Goal: Task Accomplishment & Management: Use online tool/utility

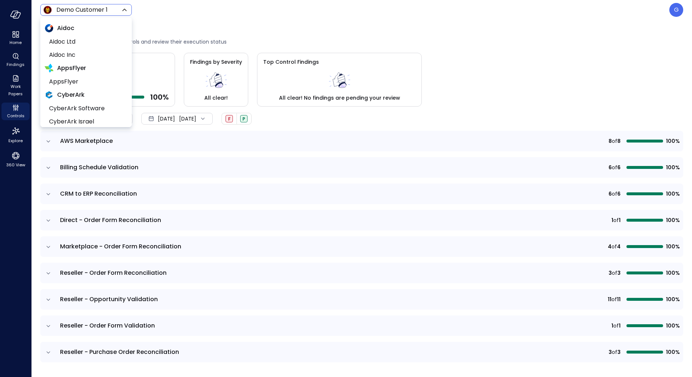
click at [70, 11] on body "Home Findings Work Papers Controls Explore 360 View Demo Customer 1 ***** ​ G C…" at bounding box center [346, 188] width 692 height 377
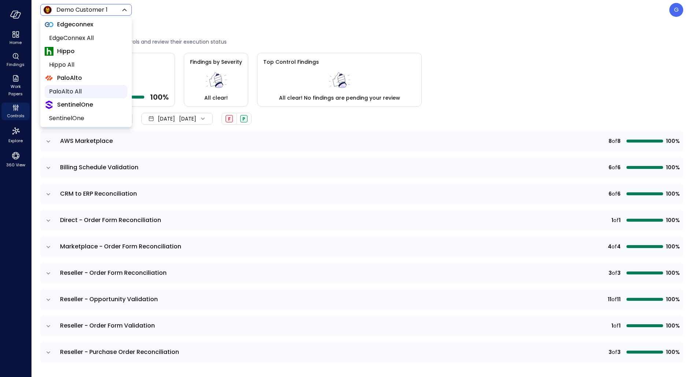
click at [87, 89] on span "PaloAlto All" at bounding box center [85, 91] width 72 height 9
type input "*******"
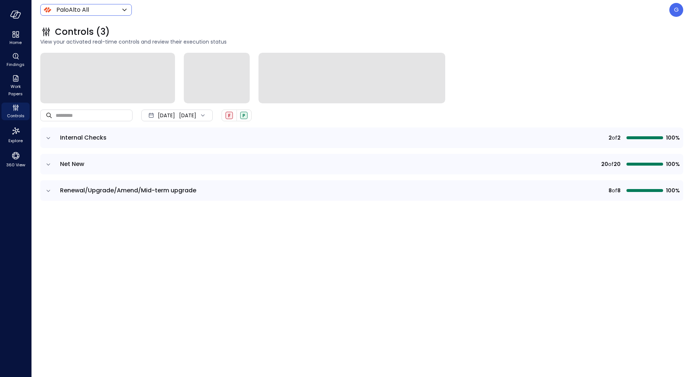
click at [46, 137] on icon "expand row" at bounding box center [48, 137] width 7 height 7
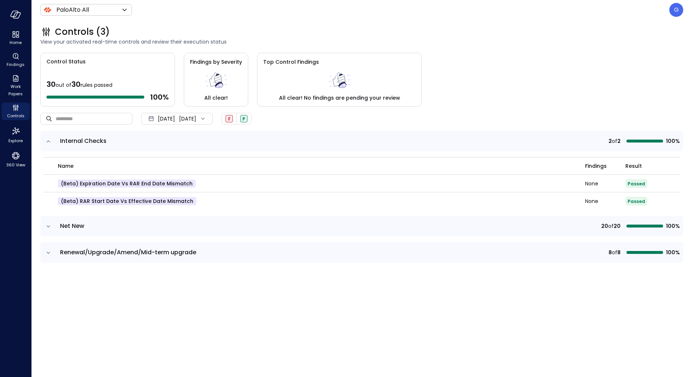
click at [46, 138] on icon "expand row" at bounding box center [48, 141] width 7 height 7
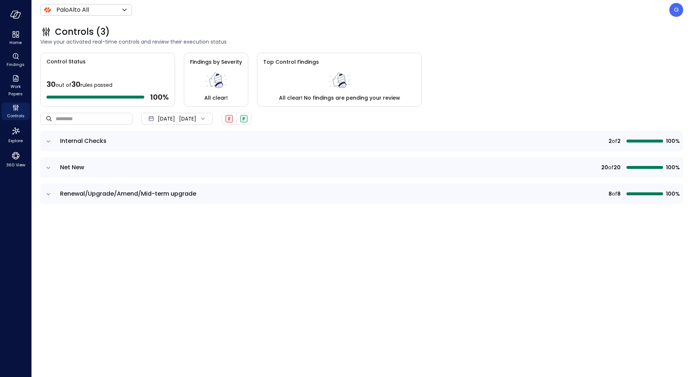
click at [47, 164] on icon "expand row" at bounding box center [48, 167] width 7 height 7
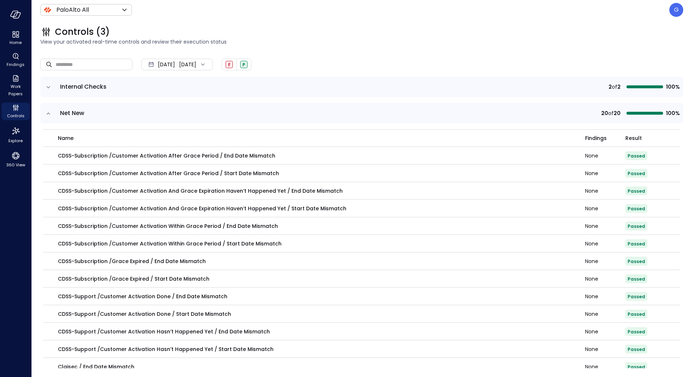
scroll to position [57, 0]
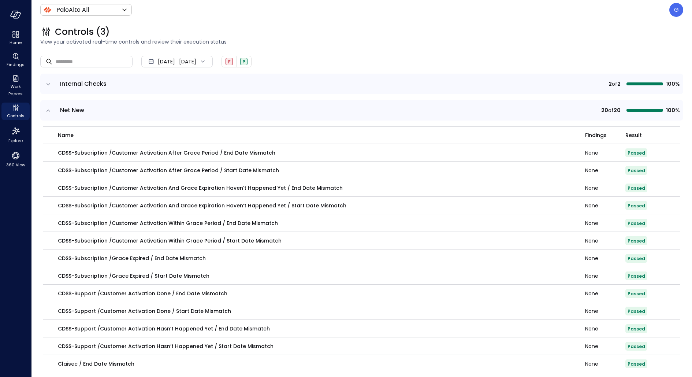
click at [160, 56] on div "Sep 1, 2025" at bounding box center [166, 61] width 17 height 15
click at [181, 104] on li "Current Year 2025" at bounding box center [181, 105] width 58 height 12
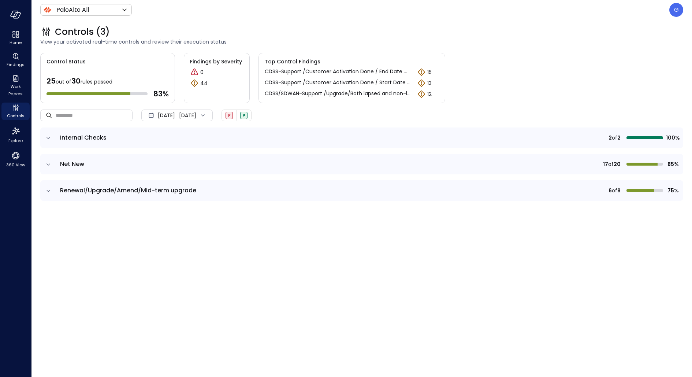
click at [52, 187] on icon "expand row" at bounding box center [48, 190] width 7 height 7
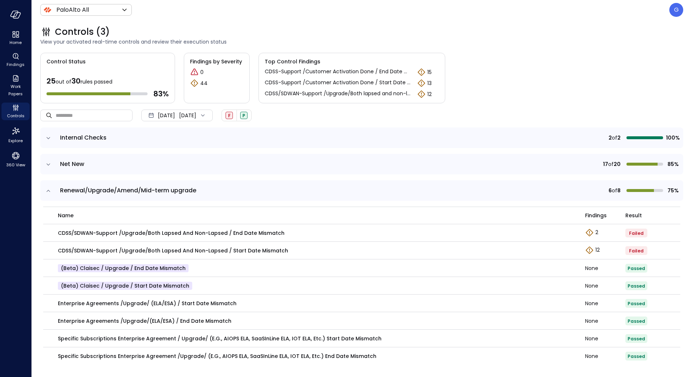
scroll to position [2, 0]
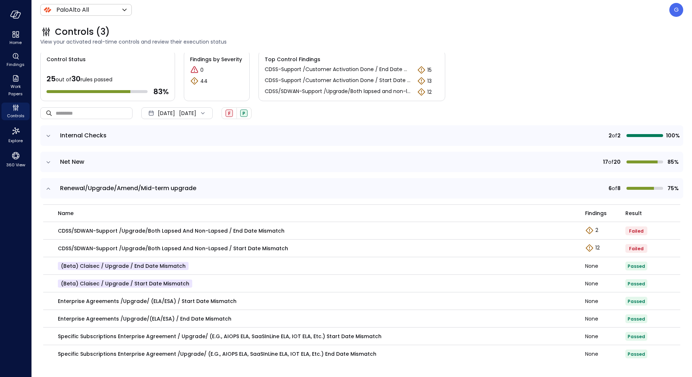
click at [49, 138] on icon "expand row" at bounding box center [48, 135] width 7 height 7
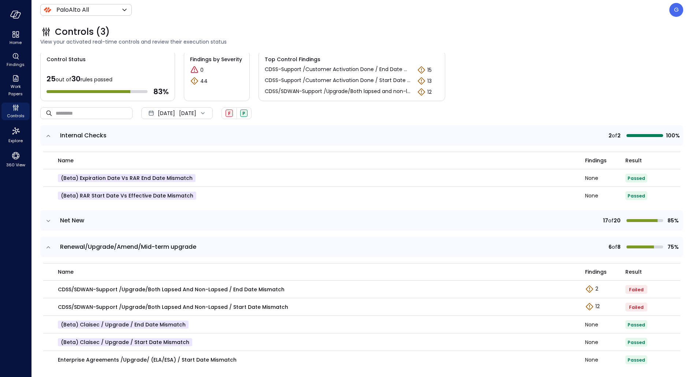
click at [49, 138] on icon "expand row" at bounding box center [48, 135] width 7 height 7
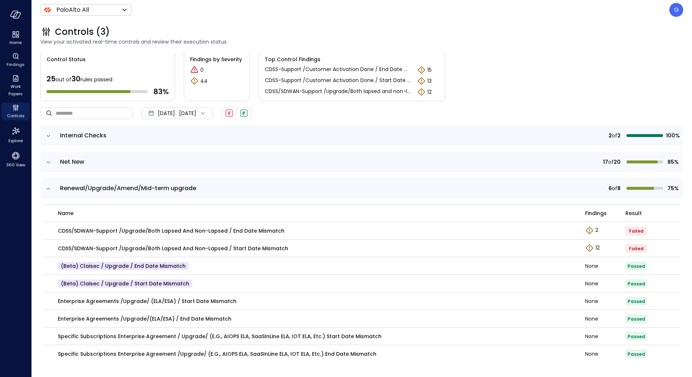
click at [553, 18] on header "PaloAlto All ******* ​ G" at bounding box center [361, 10] width 661 height 20
click at [553, 11] on p "G" at bounding box center [676, 9] width 5 height 9
click at [21, 154] on div at bounding box center [346, 188] width 692 height 377
click at [11, 157] on icon "360 View" at bounding box center [15, 155] width 11 height 11
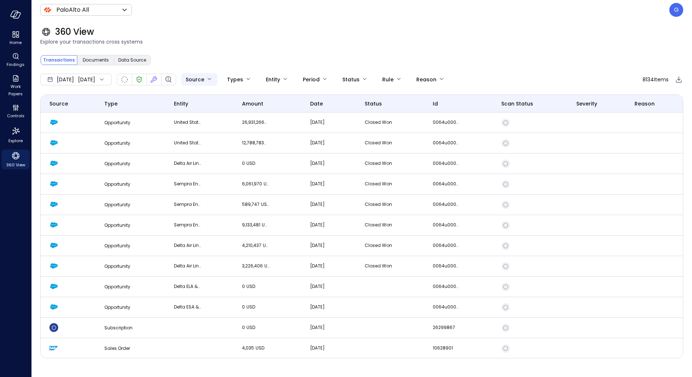
click at [220, 78] on body "Home Findings Work Papers Controls Explore 360 View PaloAlto All ******* ​ G 36…" at bounding box center [346, 188] width 692 height 377
click at [239, 149] on li "Salesforce" at bounding box center [241, 145] width 73 height 12
type input "**********"
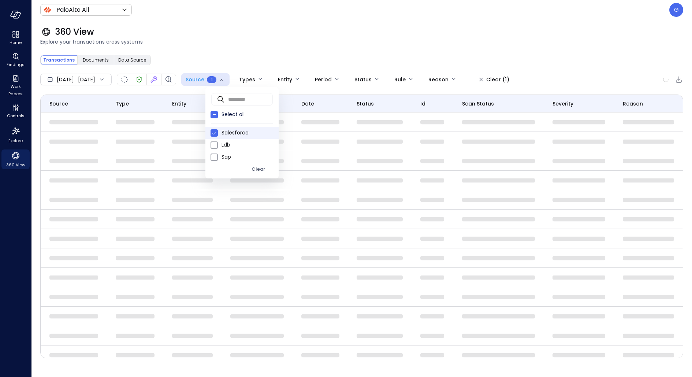
click at [388, 49] on div at bounding box center [346, 188] width 692 height 377
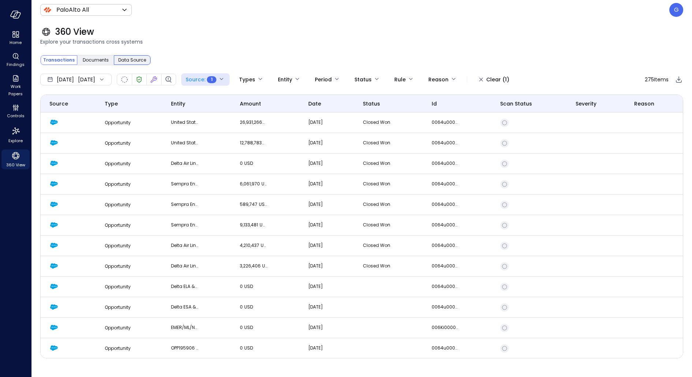
click at [134, 59] on span "Data Source" at bounding box center [132, 59] width 28 height 7
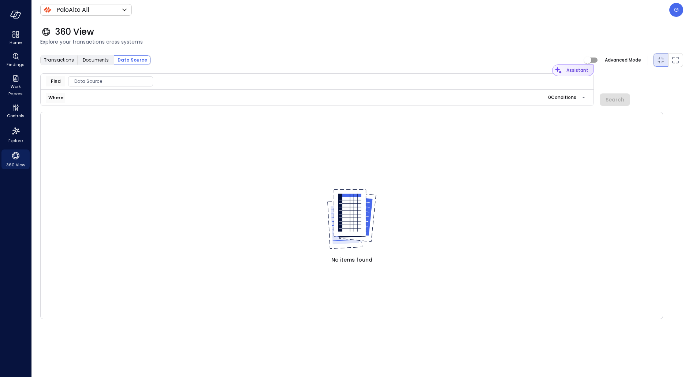
click at [553, 69] on div "Assistant" at bounding box center [578, 70] width 29 height 12
click at [18, 115] on span "Controls" at bounding box center [16, 115] width 18 height 7
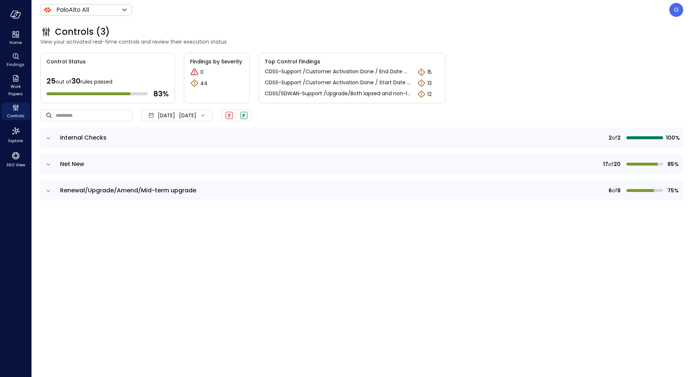
click at [50, 139] on icon "expand row" at bounding box center [48, 137] width 7 height 7
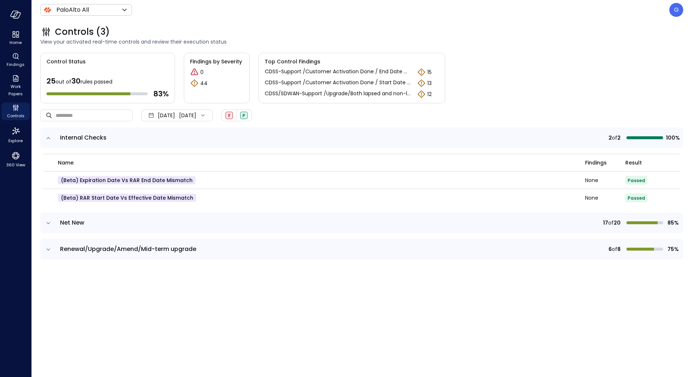
click at [50, 139] on icon "expand row" at bounding box center [48, 137] width 7 height 7
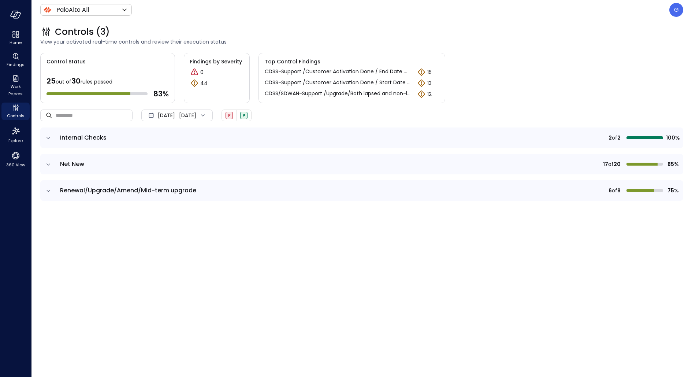
click at [47, 134] on icon "expand row" at bounding box center [48, 137] width 7 height 7
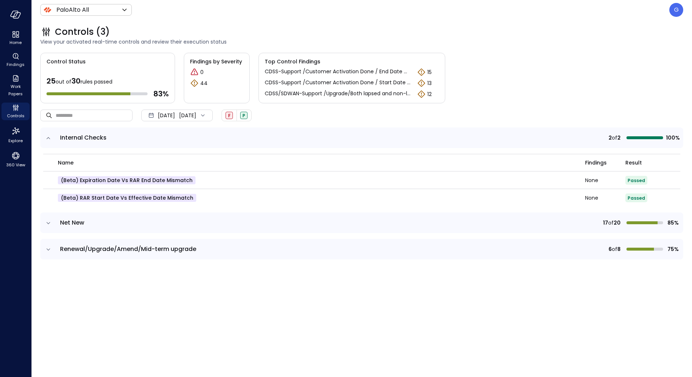
click at [47, 134] on icon "expand row" at bounding box center [48, 137] width 7 height 7
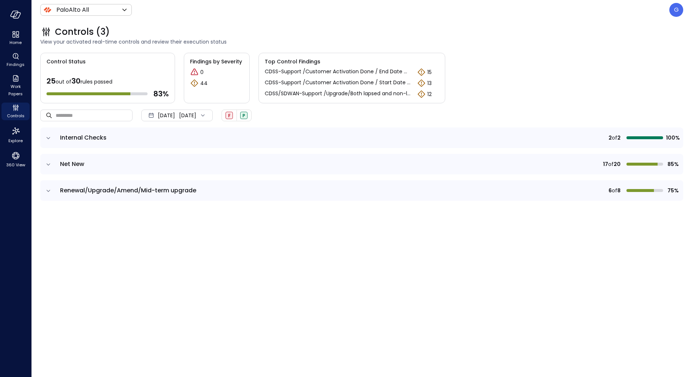
click at [46, 166] on icon "expand row" at bounding box center [48, 164] width 7 height 7
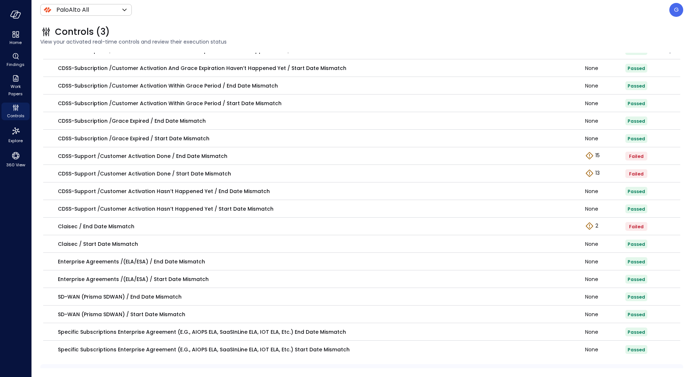
scroll to position [194, 0]
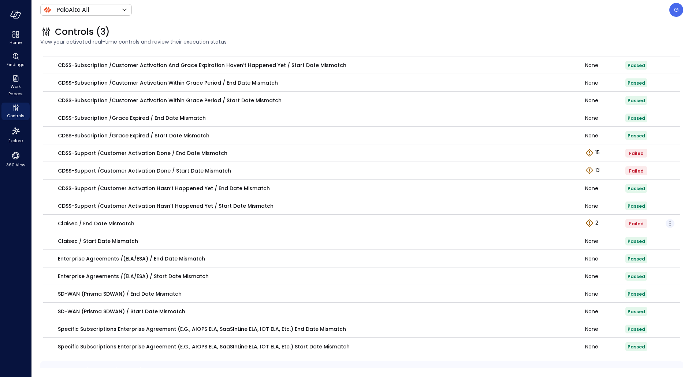
click at [553, 223] on icon "button" at bounding box center [670, 223] width 9 height 9
click at [553, 235] on p "Edit control" at bounding box center [643, 233] width 29 height 7
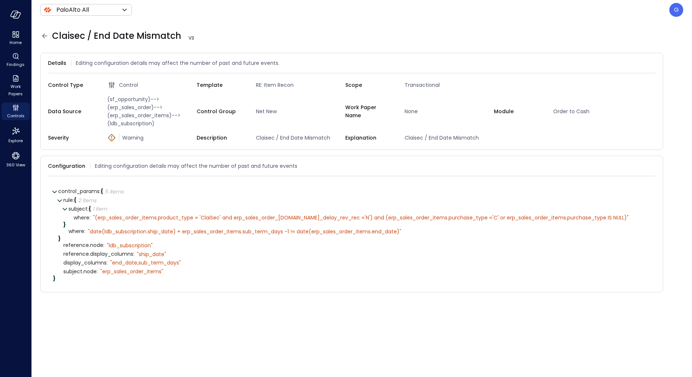
click at [44, 36] on icon at bounding box center [44, 35] width 5 height 5
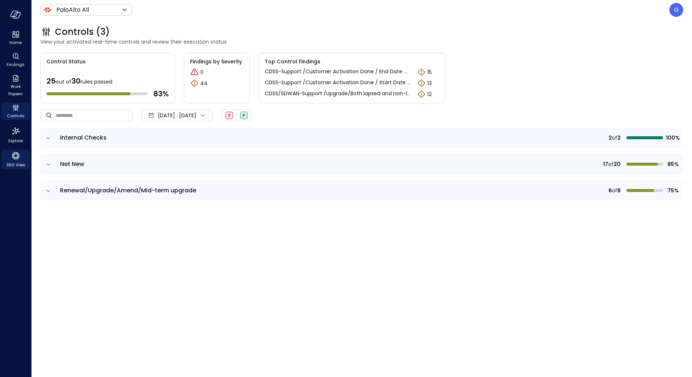
click at [8, 161] on span "360 View" at bounding box center [15, 164] width 19 height 7
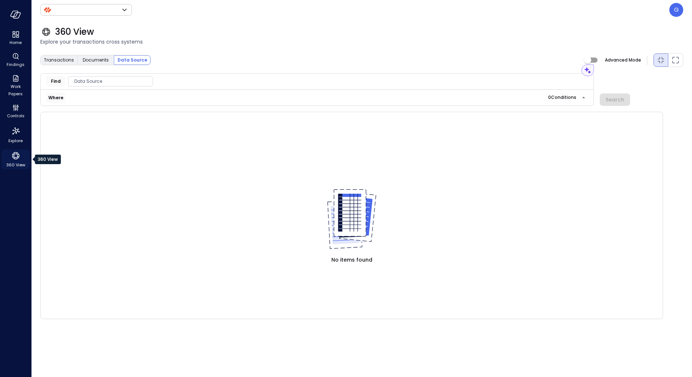
type input "*******"
click at [62, 61] on span "Transactions" at bounding box center [59, 59] width 30 height 7
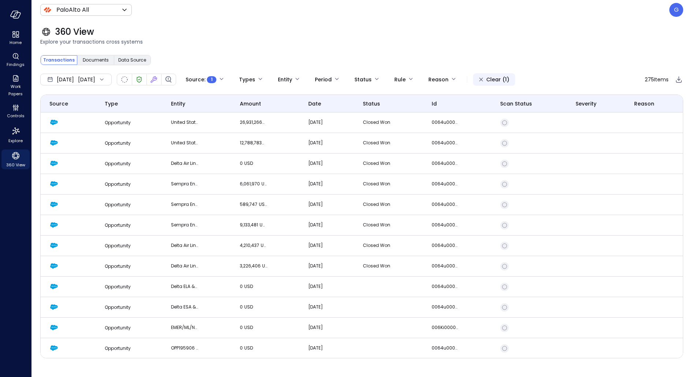
click at [509, 79] on div "Clear (1)" at bounding box center [497, 79] width 23 height 9
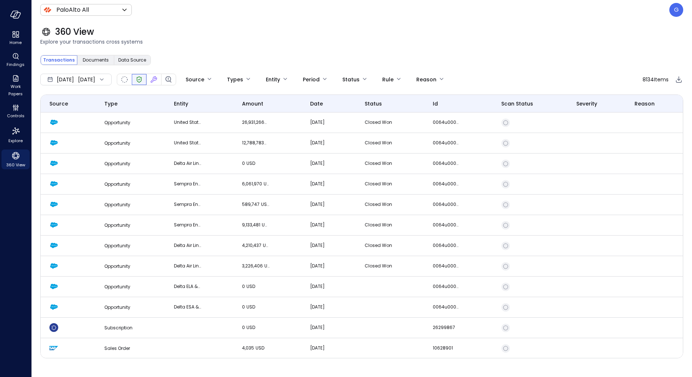
click at [144, 82] on icon "Verified" at bounding box center [139, 79] width 9 height 9
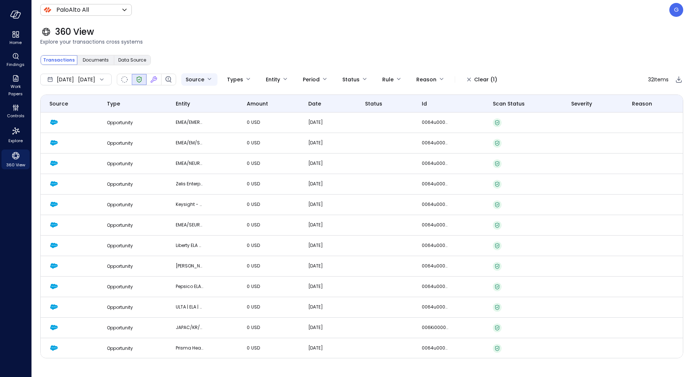
click at [224, 76] on body "Home Findings Work Papers Controls Explore 360 View PaloAlto All ******* ​ G 36…" at bounding box center [346, 188] width 692 height 377
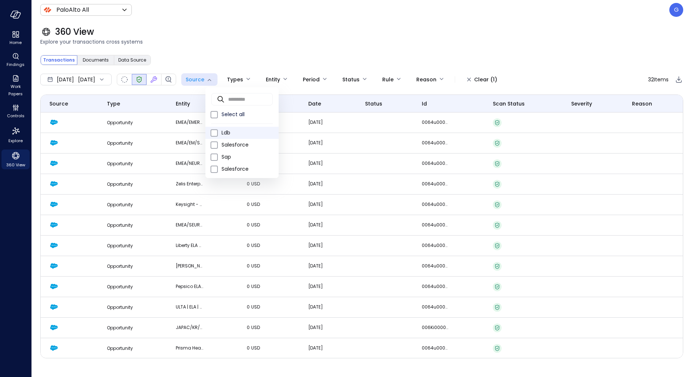
click at [220, 137] on li "Ldb" at bounding box center [241, 133] width 73 height 12
type input "***"
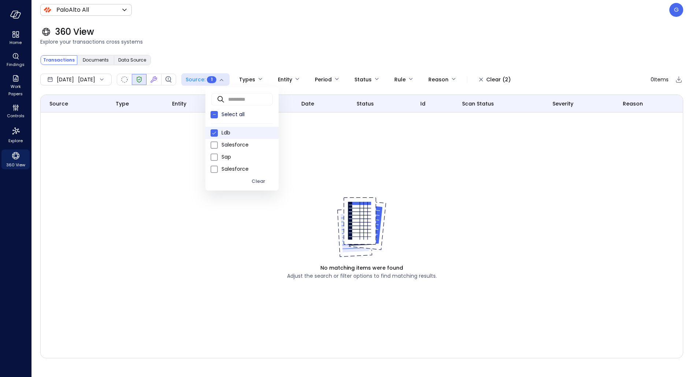
click at [220, 137] on li "Ldb" at bounding box center [241, 133] width 73 height 12
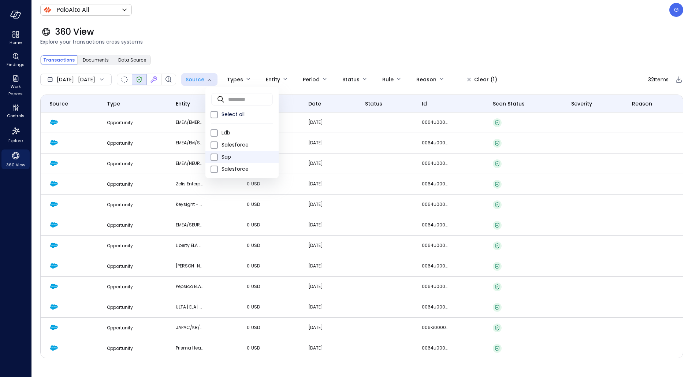
click at [219, 156] on li "Sap" at bounding box center [241, 157] width 73 height 12
type input "***"
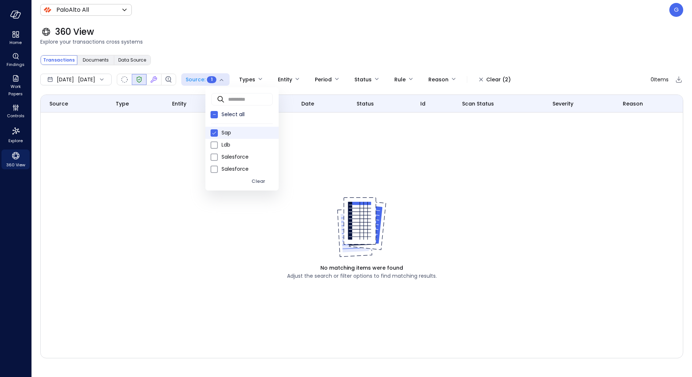
click at [222, 136] on span "Sap" at bounding box center [247, 133] width 51 height 8
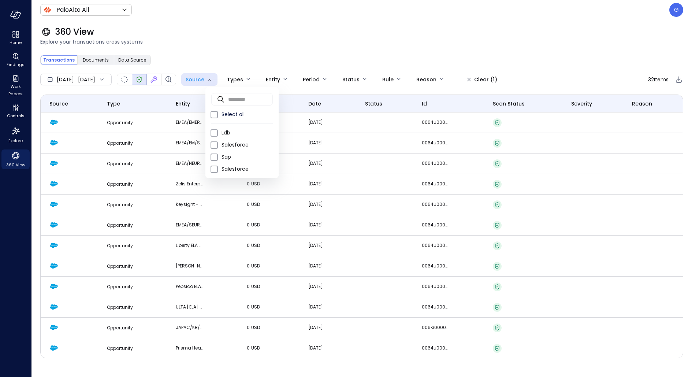
click at [270, 25] on div at bounding box center [346, 188] width 692 height 377
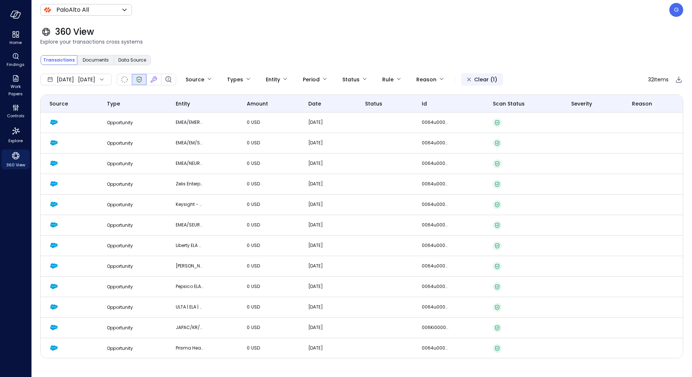
click at [497, 75] on div "Clear (1)" at bounding box center [485, 79] width 23 height 9
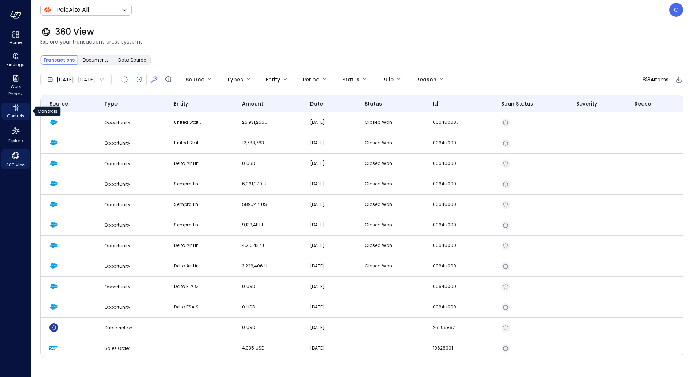
click at [17, 117] on span "Controls" at bounding box center [16, 115] width 18 height 7
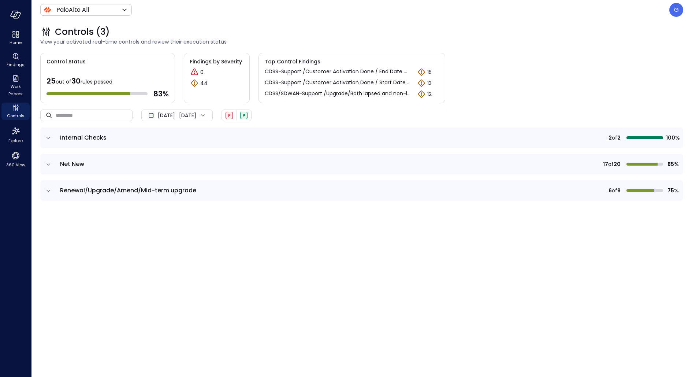
click at [48, 140] on icon "expand row" at bounding box center [48, 137] width 7 height 7
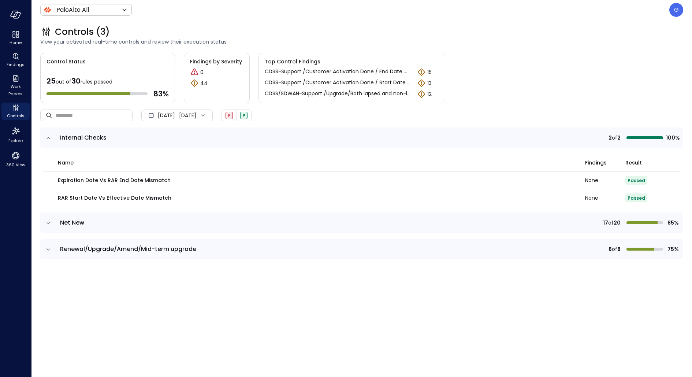
click at [48, 140] on icon "expand row" at bounding box center [48, 137] width 7 height 7
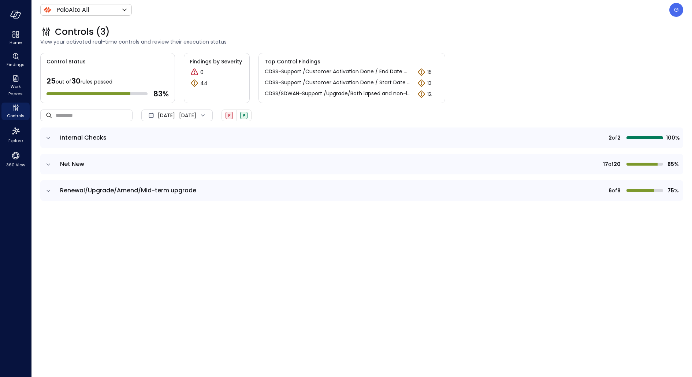
click at [51, 165] on icon "expand row" at bounding box center [48, 164] width 7 height 7
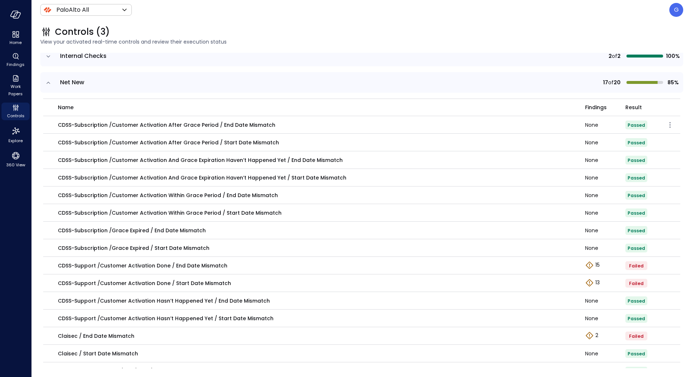
scroll to position [86, 0]
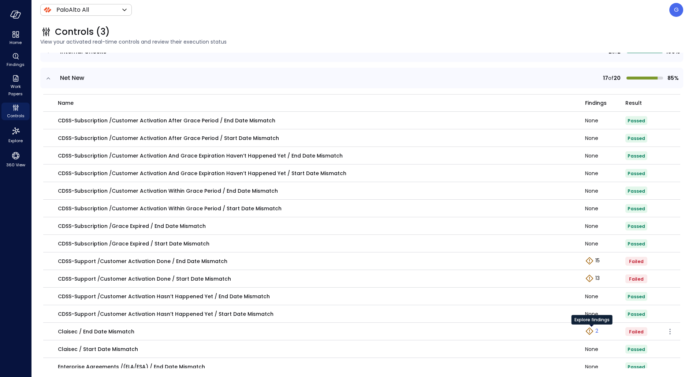
click at [553, 301] on p "2" at bounding box center [596, 331] width 3 height 8
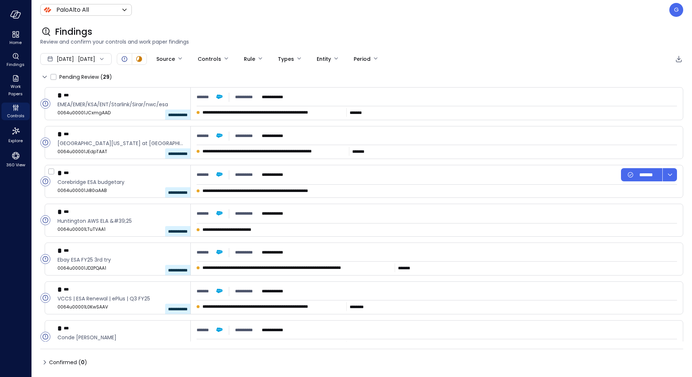
type input "****"
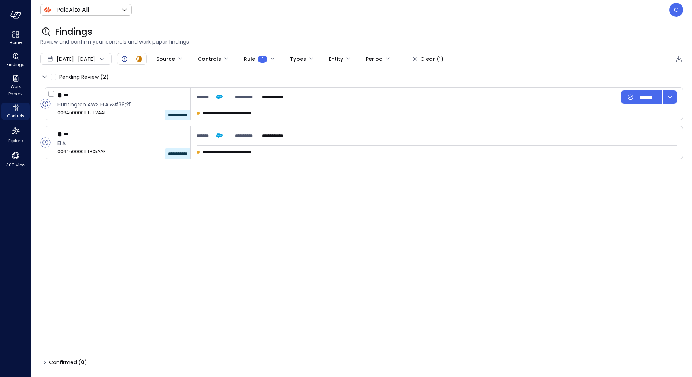
click at [335, 109] on div "**********" at bounding box center [437, 104] width 492 height 32
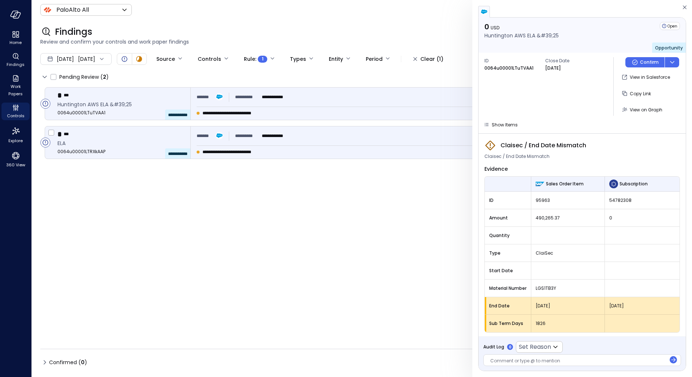
click at [342, 139] on div "**********" at bounding box center [437, 135] width 480 height 13
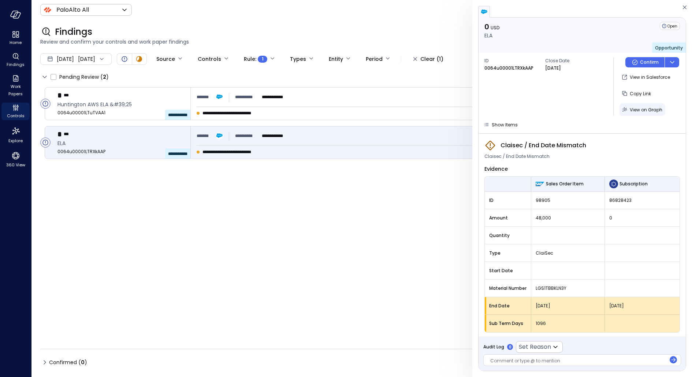
click at [553, 114] on button "View on Graph" at bounding box center [643, 109] width 46 height 12
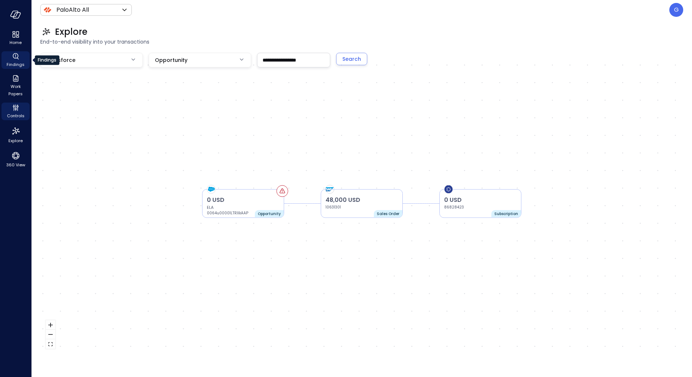
click at [13, 64] on span "Findings" at bounding box center [16, 64] width 18 height 7
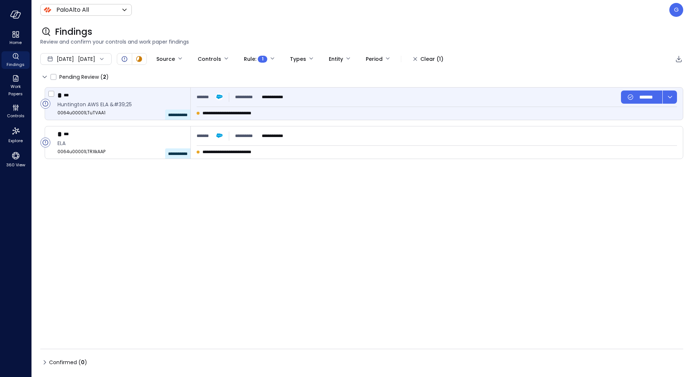
click at [269, 92] on div "**********" at bounding box center [243, 96] width 92 height 13
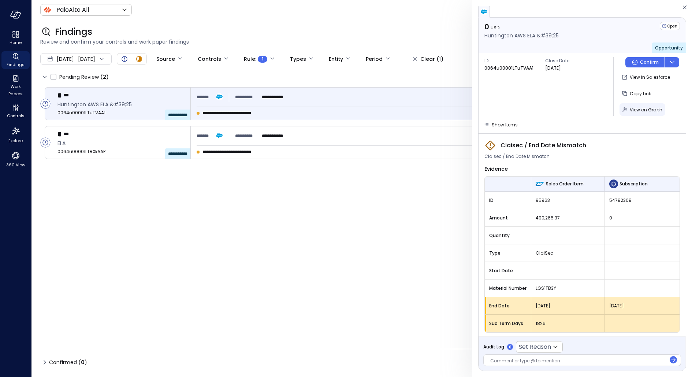
click at [553, 114] on div "View on Graph" at bounding box center [646, 109] width 33 height 9
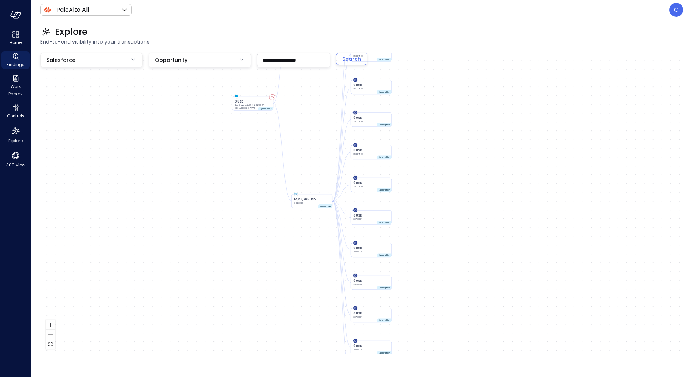
drag, startPoint x: 519, startPoint y: 120, endPoint x: 469, endPoint y: 88, distance: 59.3
click at [469, 88] on div "0 USD Huntington AWS ELA &#39;25 0064u00001LTuTVAA1 Opportunity 490,265 USD 106…" at bounding box center [361, 203] width 643 height 301
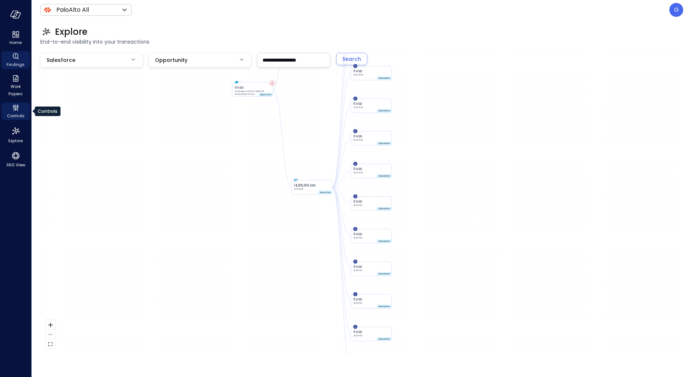
click at [19, 112] on span "Controls" at bounding box center [16, 115] width 18 height 7
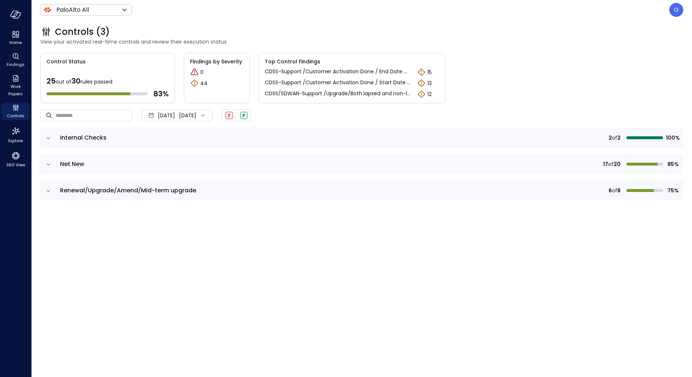
click at [47, 162] on icon "expand row" at bounding box center [48, 164] width 7 height 7
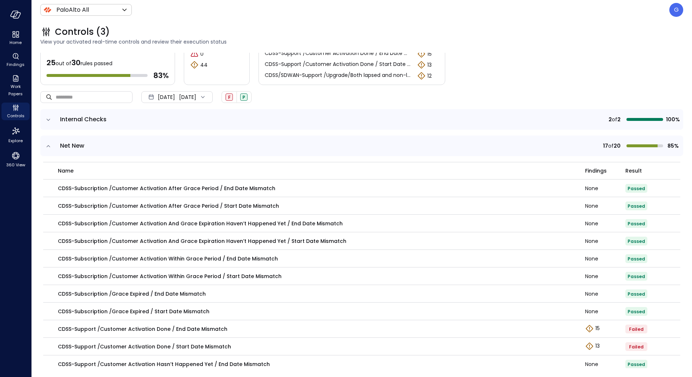
scroll to position [19, 0]
click at [48, 147] on icon "expand row" at bounding box center [48, 145] width 7 height 7
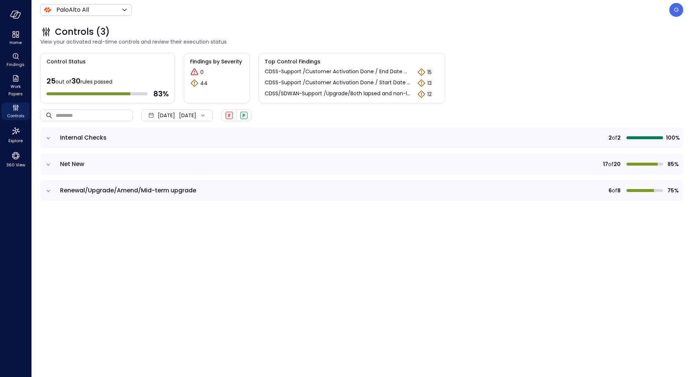
scroll to position [0, 0]
click at [50, 189] on icon "expand row" at bounding box center [48, 190] width 7 height 7
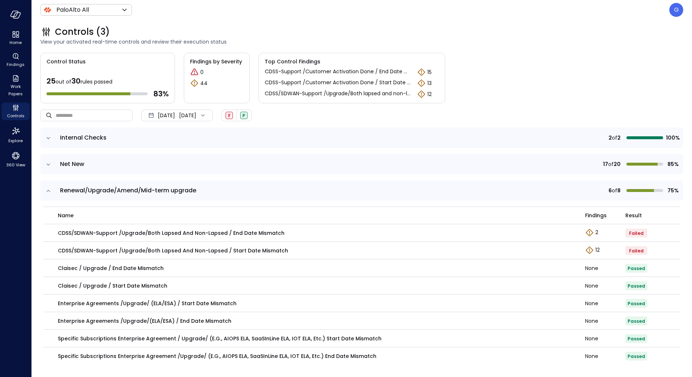
scroll to position [2, 0]
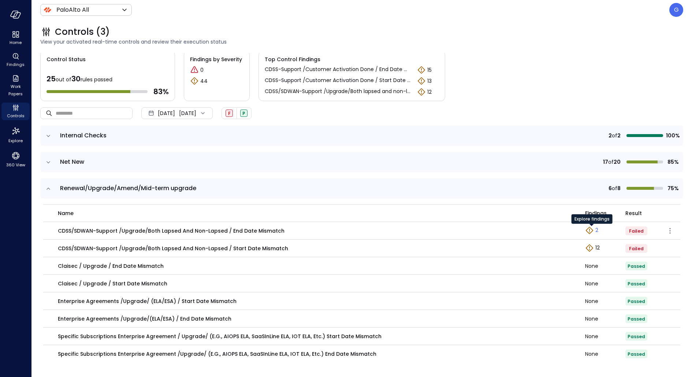
click at [553, 230] on link "2" at bounding box center [591, 230] width 13 height 9
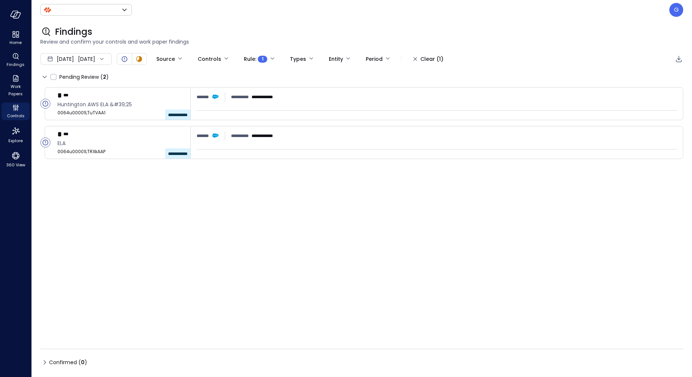
type input "*******"
type input "****"
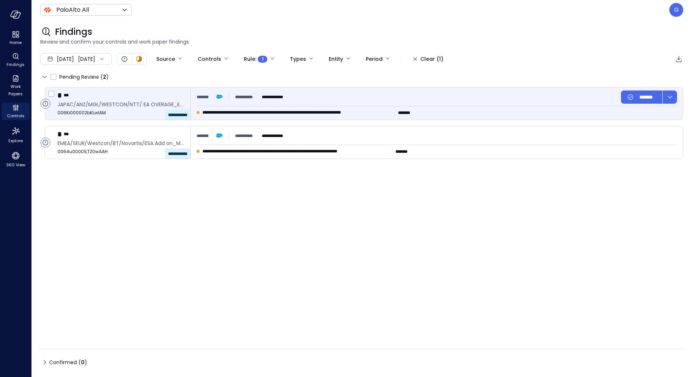
click at [371, 109] on span "**********" at bounding box center [296, 112] width 189 height 7
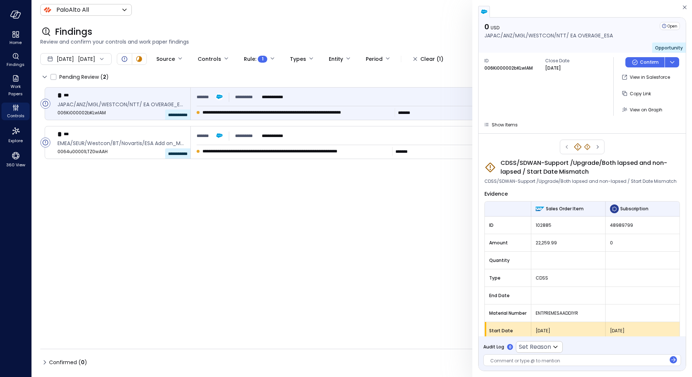
scroll to position [8, 0]
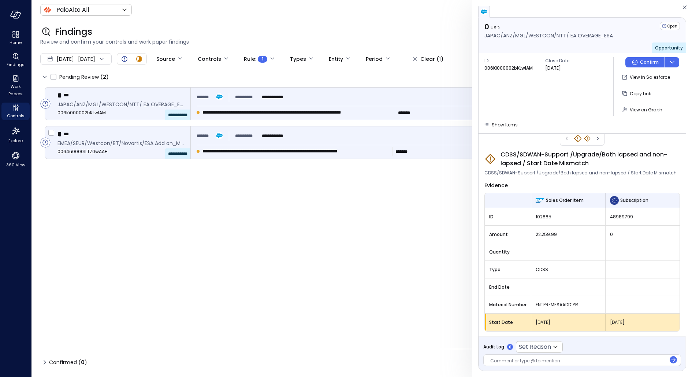
click at [383, 154] on span "**********" at bounding box center [295, 151] width 187 height 7
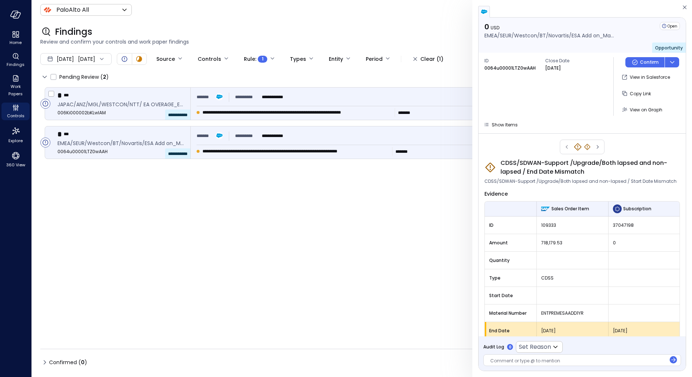
click at [355, 99] on div "**********" at bounding box center [437, 96] width 480 height 13
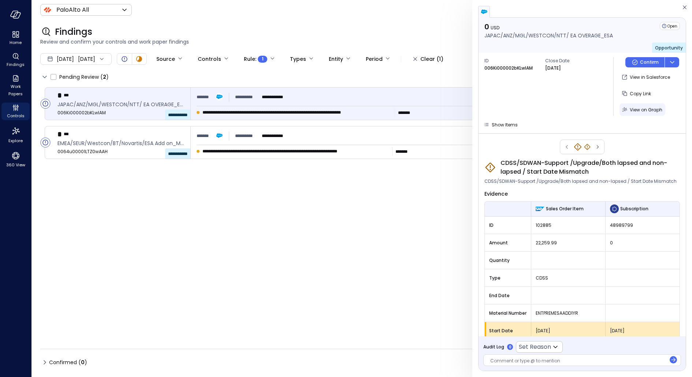
click at [553, 110] on span "View on Graph" at bounding box center [646, 110] width 33 height 6
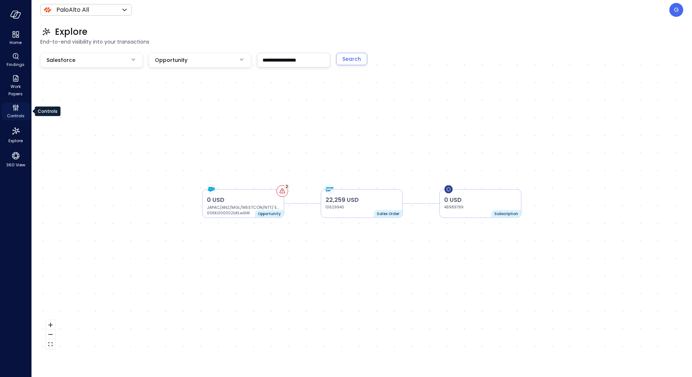
click at [15, 110] on icon "Controls" at bounding box center [15, 107] width 9 height 9
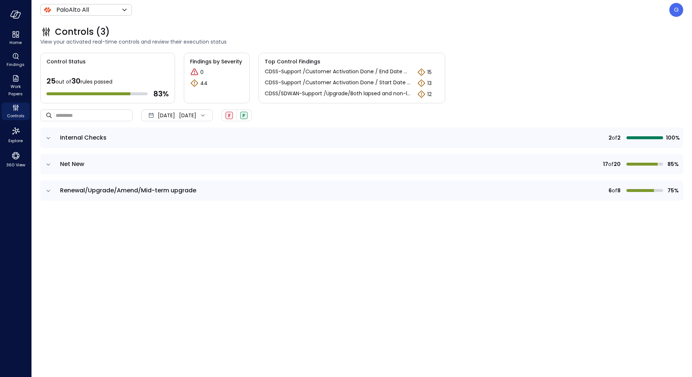
click at [44, 190] on td at bounding box center [47, 190] width 15 height 21
click at [52, 190] on td at bounding box center [47, 190] width 15 height 21
click at [46, 189] on icon "expand row" at bounding box center [48, 190] width 7 height 7
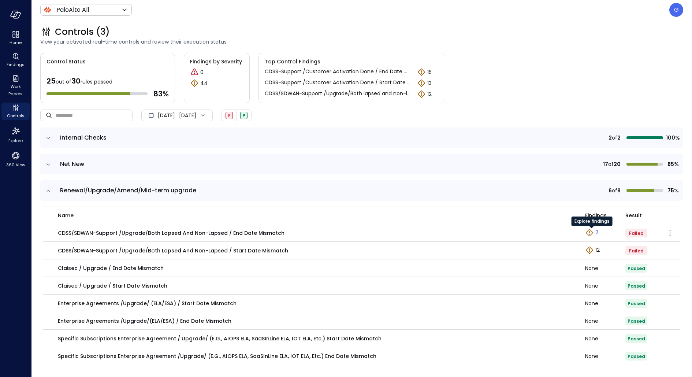
click at [553, 233] on p "2" at bounding box center [596, 232] width 3 height 8
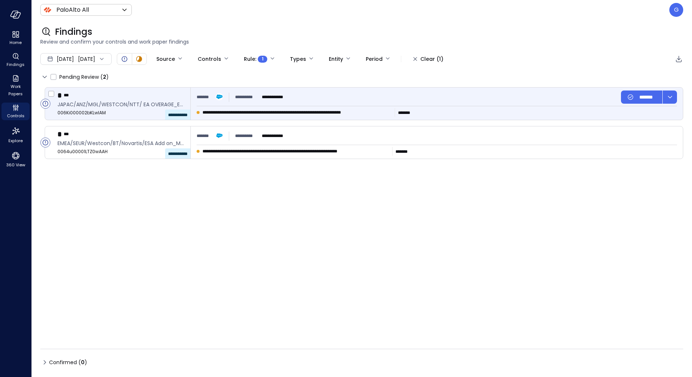
click at [381, 116] on span "**********" at bounding box center [296, 112] width 189 height 7
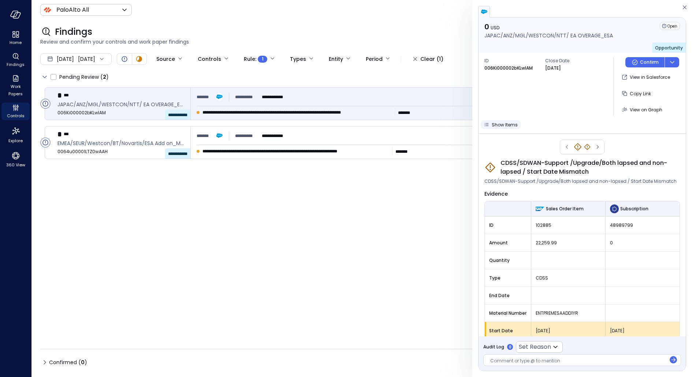
click at [507, 127] on span "Show Items" at bounding box center [505, 125] width 26 height 6
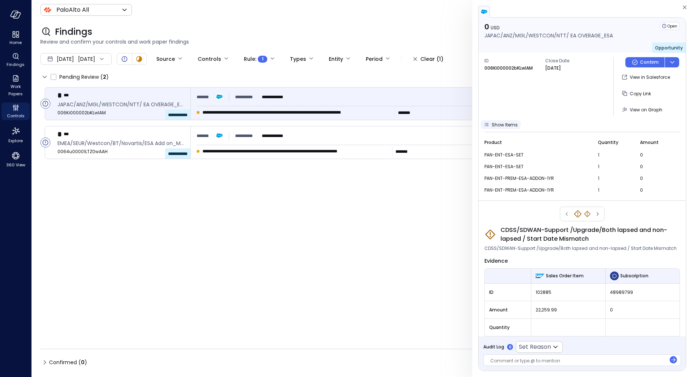
click at [507, 127] on span "Show Items" at bounding box center [505, 125] width 26 height 6
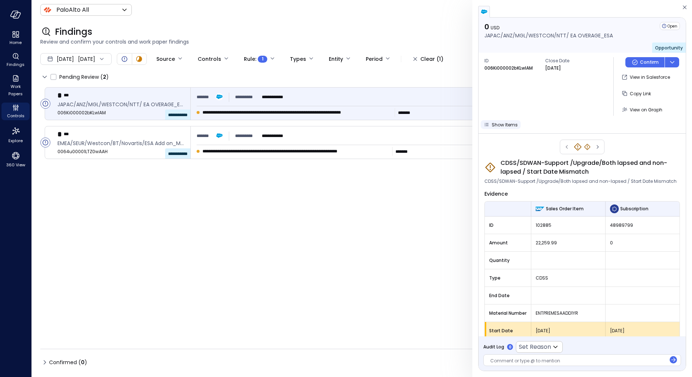
click at [507, 127] on span "Show Items" at bounding box center [505, 125] width 26 height 6
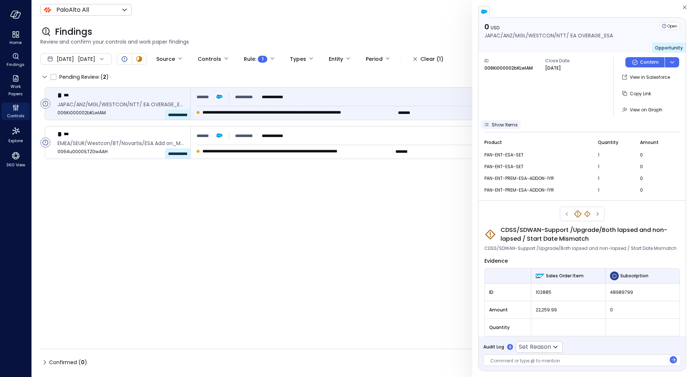
click at [507, 127] on span "Show Items" at bounding box center [505, 125] width 26 height 6
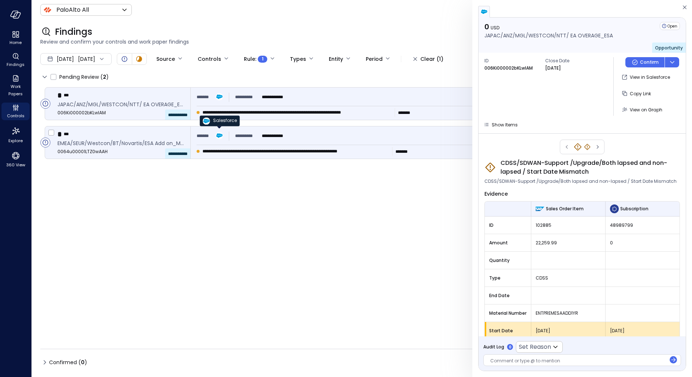
click at [220, 135] on img at bounding box center [219, 135] width 7 height 7
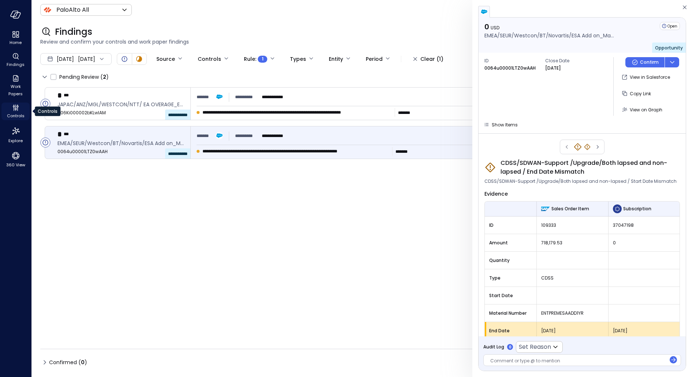
click at [16, 114] on span "Controls" at bounding box center [16, 115] width 18 height 7
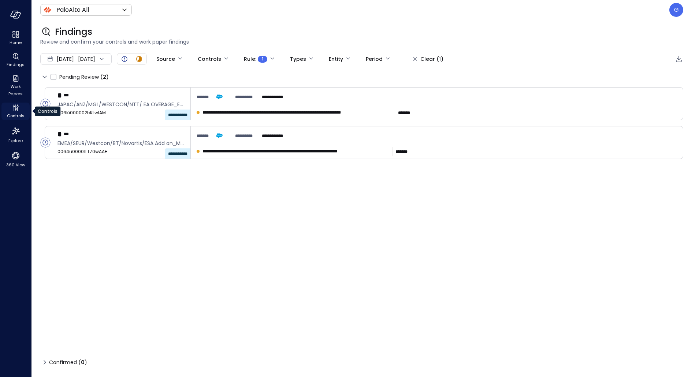
click at [8, 110] on div "Controls" at bounding box center [15, 112] width 28 height 18
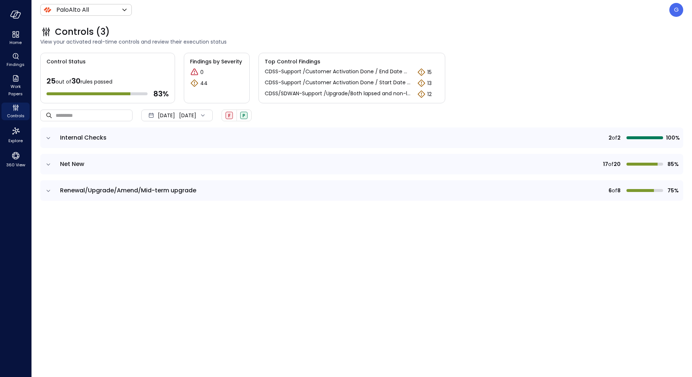
click at [49, 190] on icon "expand row" at bounding box center [49, 191] width 4 height 2
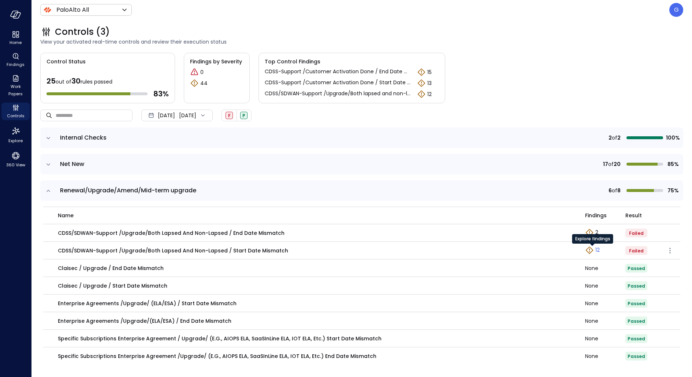
click at [553, 251] on p "12" at bounding box center [597, 250] width 4 height 8
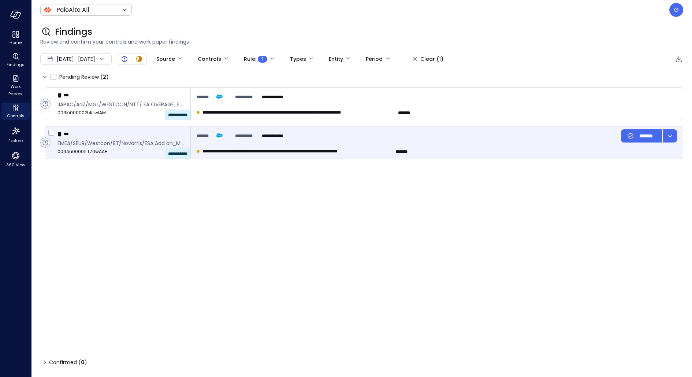
type input "****"
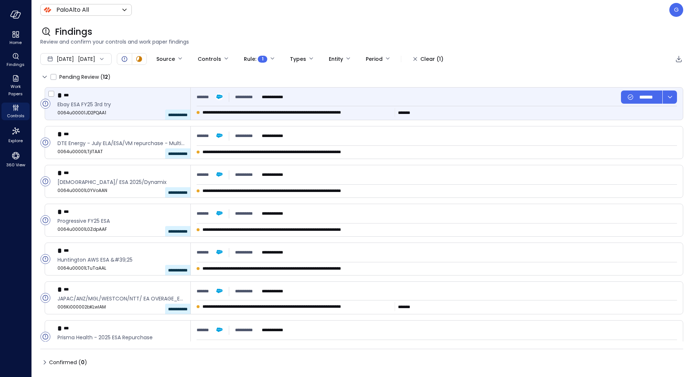
click at [336, 111] on span "**********" at bounding box center [296, 112] width 189 height 7
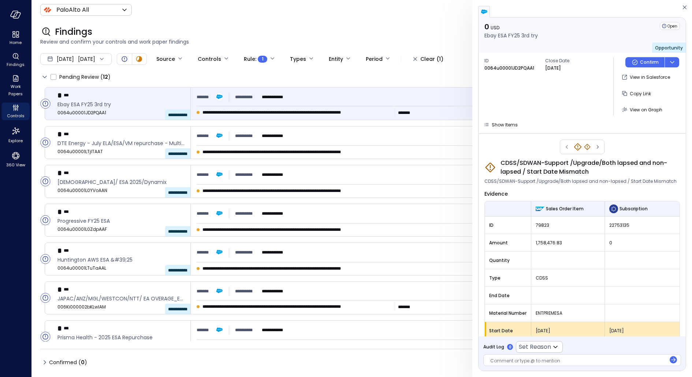
scroll to position [8, 0]
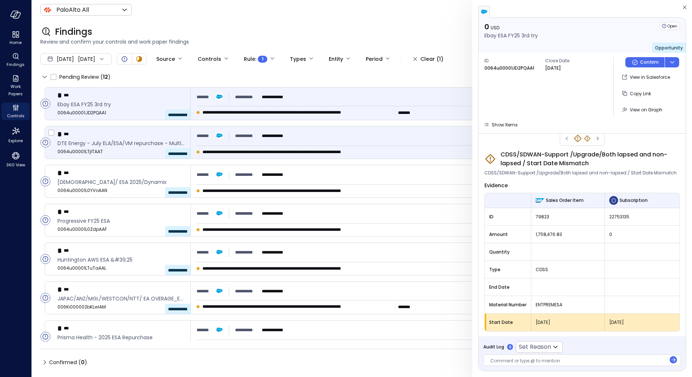
click at [308, 133] on div "**********" at bounding box center [437, 135] width 480 height 13
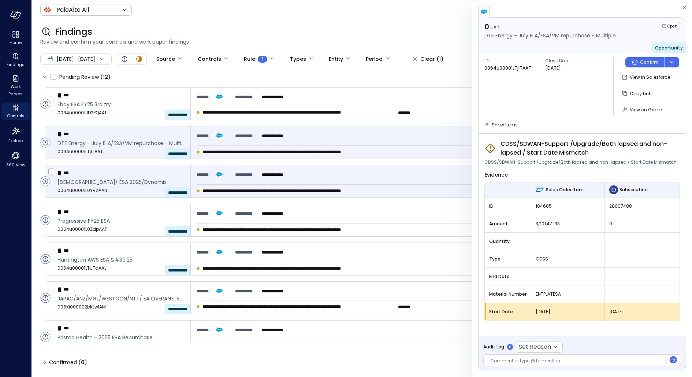
click at [333, 173] on div "**********" at bounding box center [437, 174] width 480 height 13
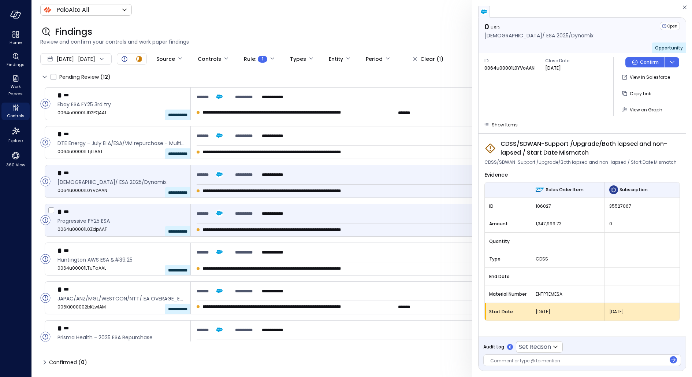
click at [325, 217] on div "**********" at bounding box center [437, 213] width 480 height 13
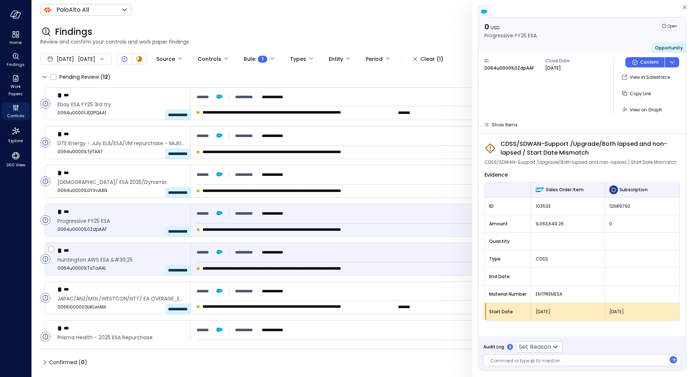
click at [316, 260] on div "**********" at bounding box center [437, 259] width 492 height 32
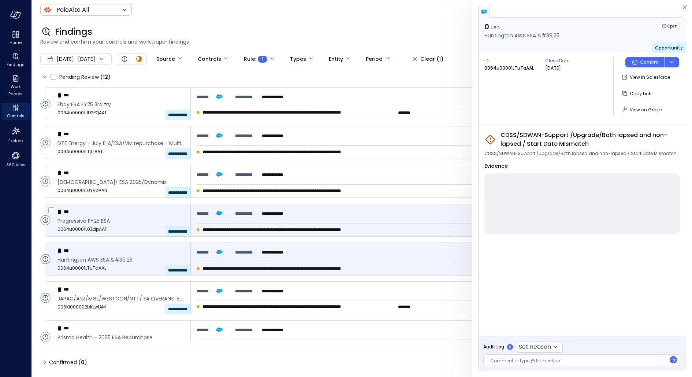
click at [313, 223] on div "**********" at bounding box center [437, 220] width 492 height 32
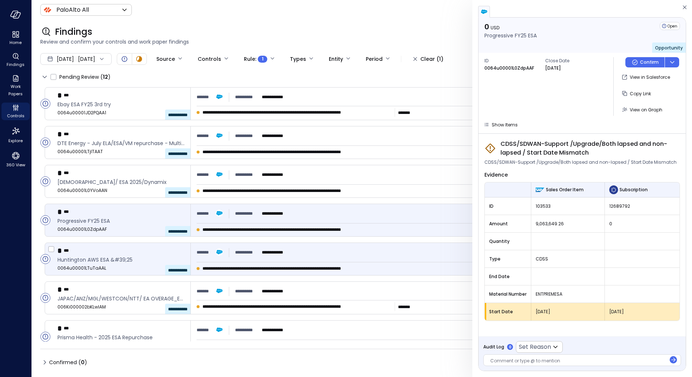
click at [285, 250] on p "**********" at bounding box center [275, 252] width 27 height 7
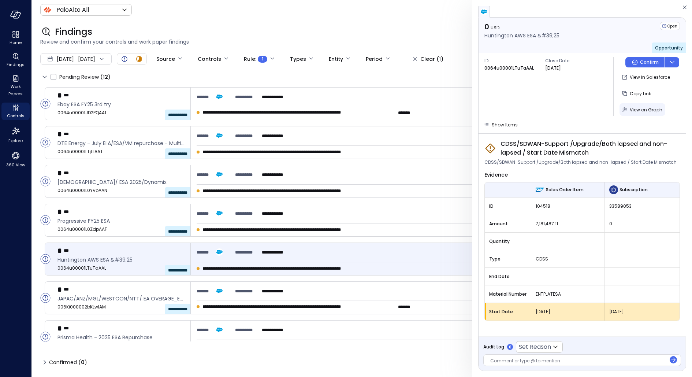
click at [553, 107] on span "View on Graph" at bounding box center [646, 110] width 33 height 6
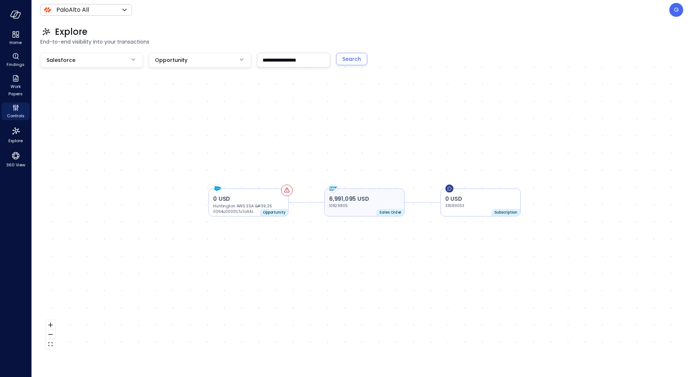
click at [381, 196] on p "6,991,095 USD" at bounding box center [364, 198] width 71 height 8
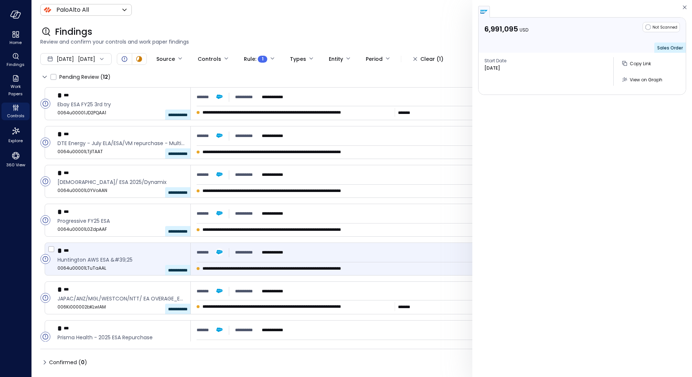
click at [268, 255] on p "**********" at bounding box center [275, 252] width 27 height 7
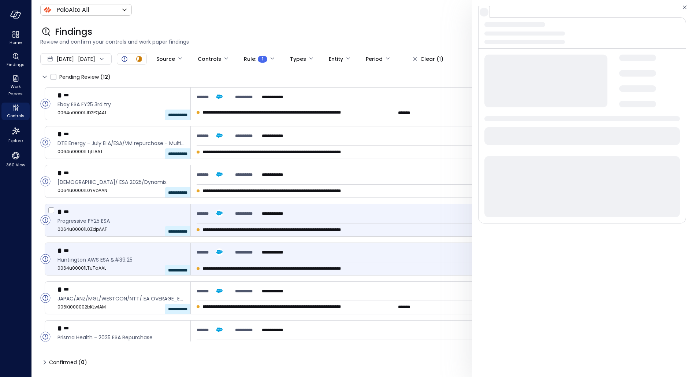
click at [337, 217] on div "**********" at bounding box center [437, 213] width 480 height 13
click at [322, 256] on div "**********" at bounding box center [437, 252] width 480 height 13
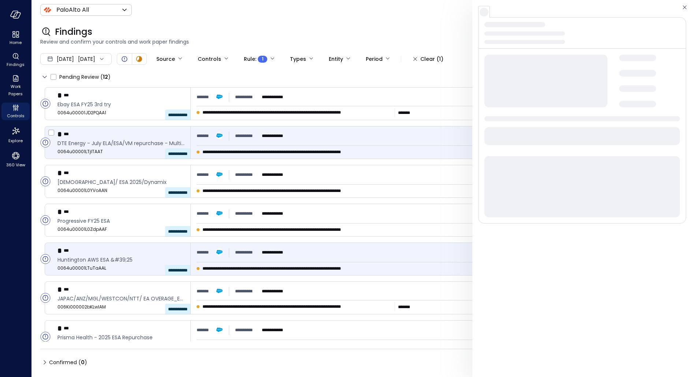
click at [301, 148] on div "**********" at bounding box center [437, 142] width 492 height 32
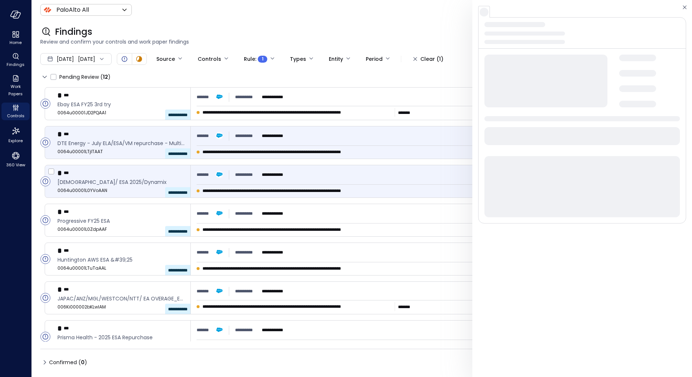
click at [288, 196] on div "**********" at bounding box center [437, 181] width 492 height 32
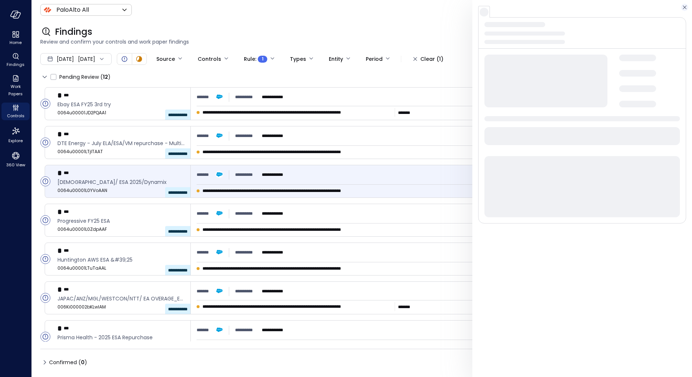
click at [553, 10] on icon "button" at bounding box center [684, 7] width 7 height 9
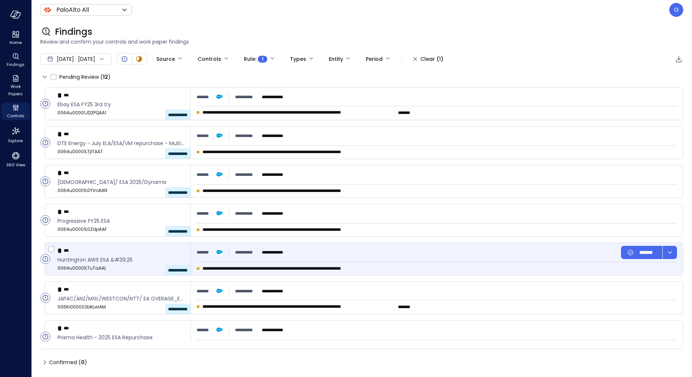
click at [408, 252] on div "**********" at bounding box center [437, 252] width 480 height 13
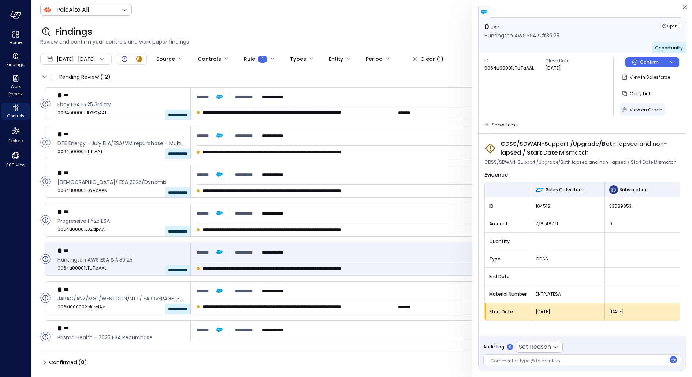
click at [553, 114] on button "View on Graph" at bounding box center [643, 109] width 46 height 12
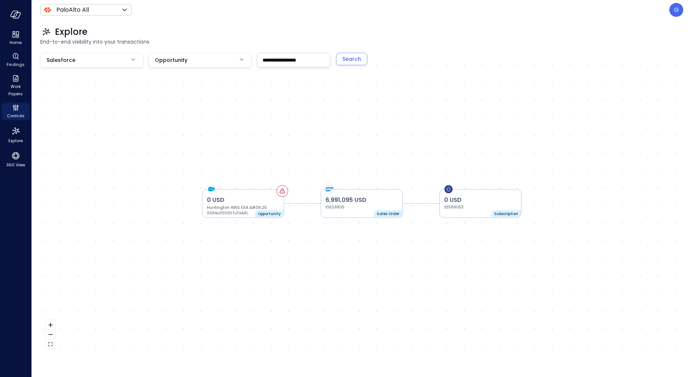
click at [502, 217] on div "0 USD 33589053 Subscription" at bounding box center [480, 203] width 82 height 29
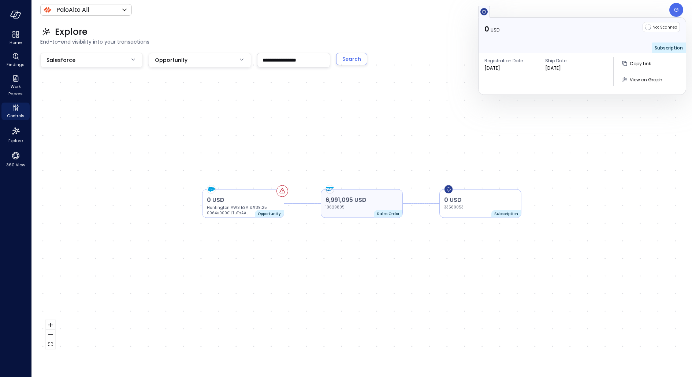
click at [384, 217] on div "Sales Order" at bounding box center [388, 213] width 29 height 7
click at [263, 208] on p "Huntington AWS ESA &#39;25" at bounding box center [243, 207] width 72 height 6
click at [249, 213] on p "0064u00001LTuTaAAL" at bounding box center [229, 213] width 44 height 6
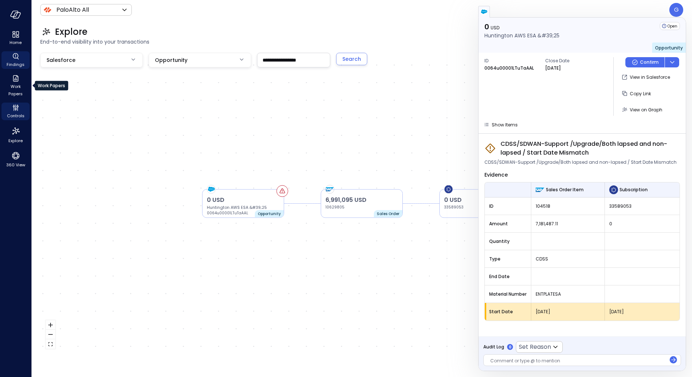
click at [16, 59] on icon "Findings" at bounding box center [15, 56] width 9 height 9
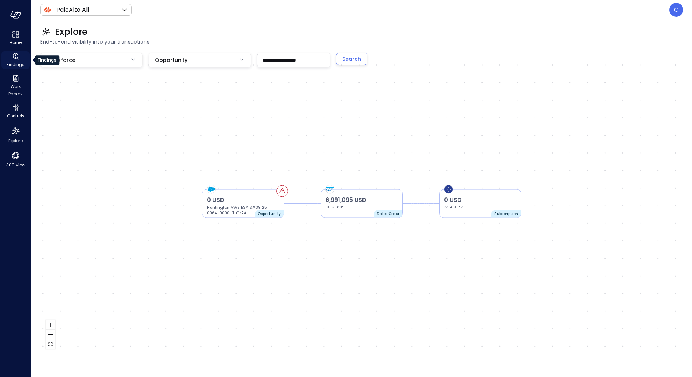
click at [16, 59] on icon "Findings" at bounding box center [15, 56] width 9 height 9
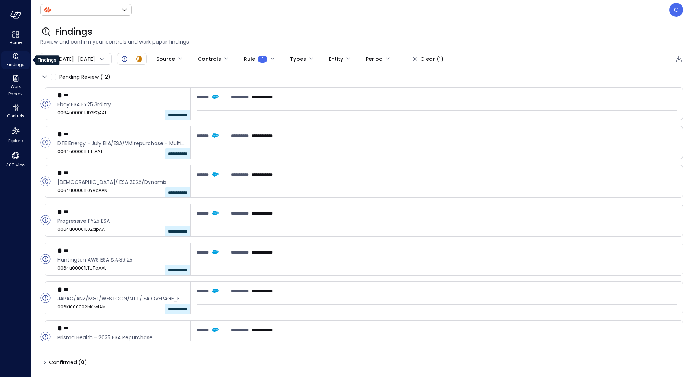
type input "*******"
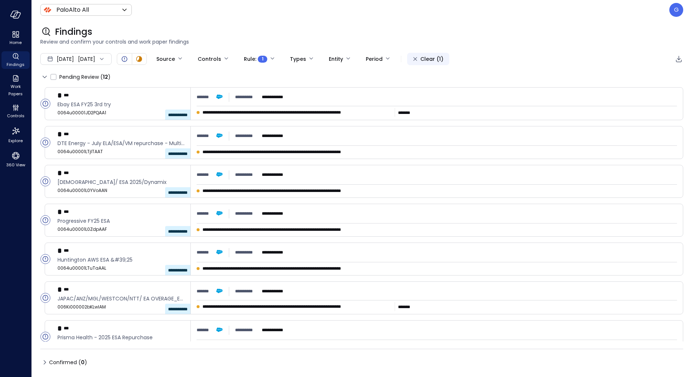
click at [440, 60] on div "Clear (1)" at bounding box center [431, 59] width 23 height 9
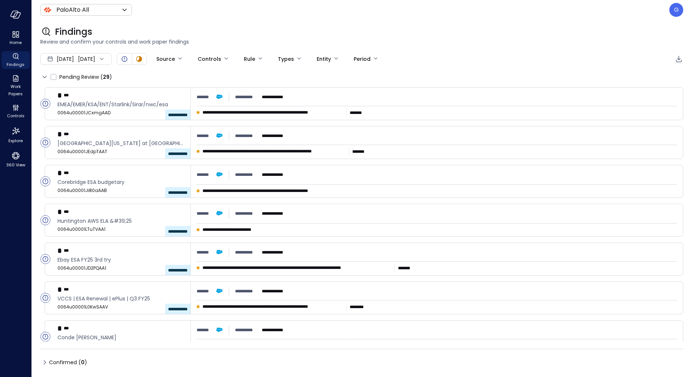
scroll to position [516, 0]
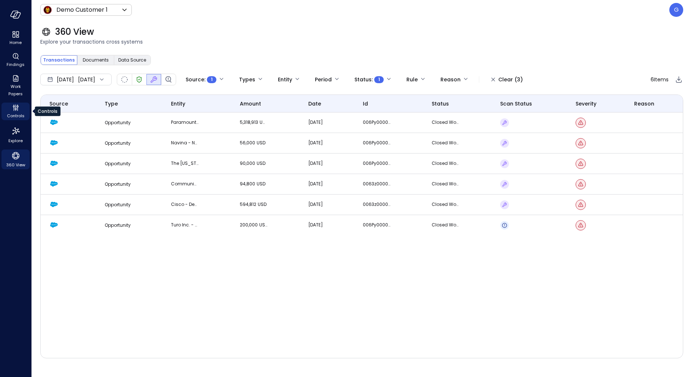
click at [10, 108] on div "Controls" at bounding box center [15, 112] width 28 height 18
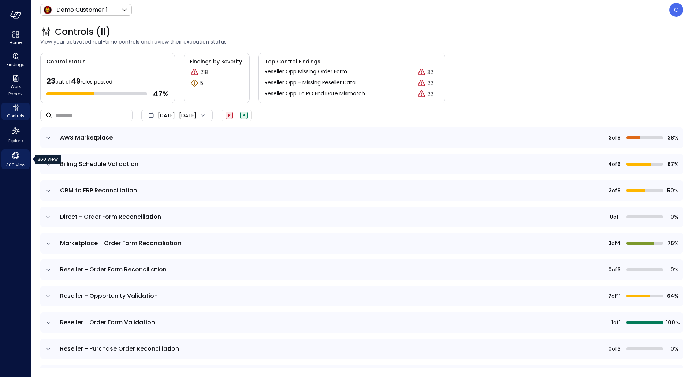
click at [13, 156] on icon "360 View" at bounding box center [15, 155] width 11 height 11
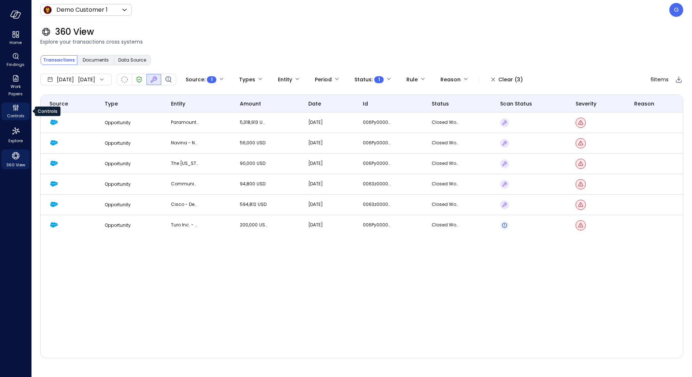
click at [14, 115] on span "Controls" at bounding box center [16, 115] width 18 height 7
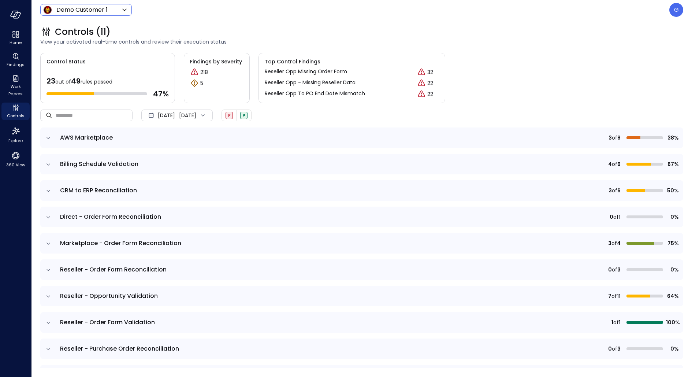
click at [68, 10] on body "Home Findings Work Papers Controls Explore 360 View Demo Customer 1 ***** ​ G C…" at bounding box center [346, 188] width 692 height 377
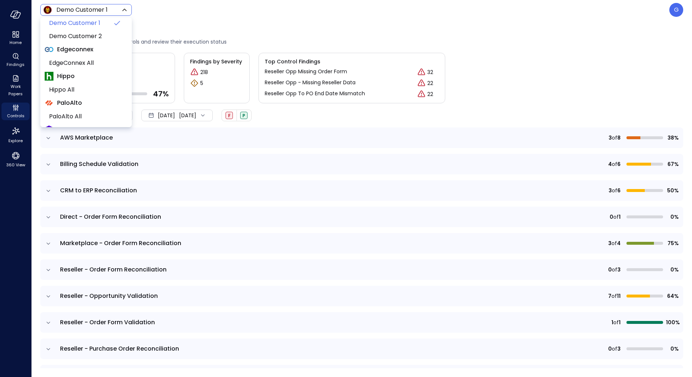
scroll to position [144, 0]
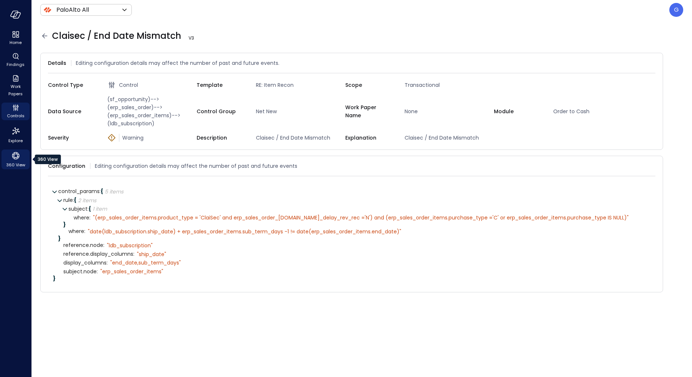
click at [8, 154] on div "360 View" at bounding box center [15, 159] width 28 height 20
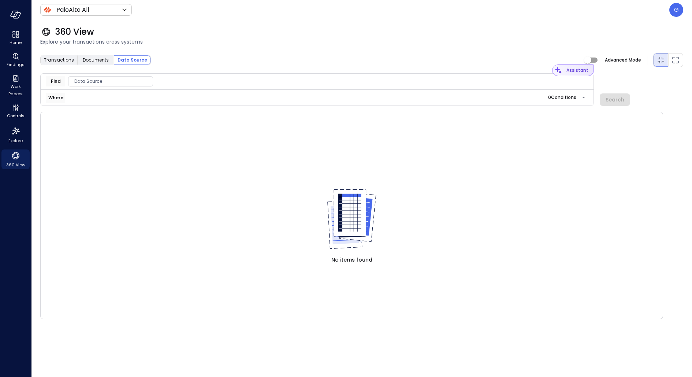
click at [587, 72] on div "Assistant" at bounding box center [578, 70] width 29 height 12
click at [569, 73] on div "Assistant" at bounding box center [577, 70] width 22 height 7
drag, startPoint x: 532, startPoint y: 70, endPoint x: 631, endPoint y: 73, distance: 98.2
click at [631, 73] on div "**********" at bounding box center [361, 89] width 643 height 33
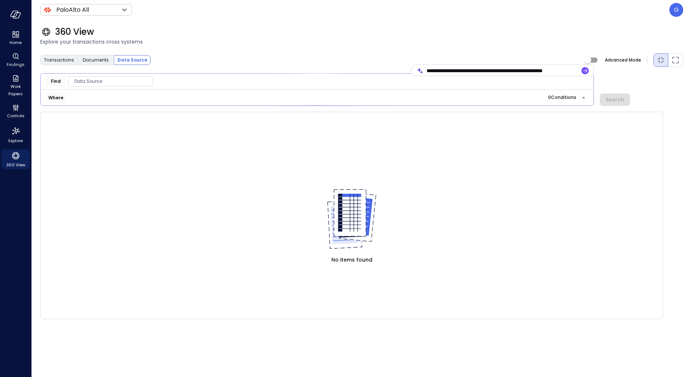
scroll to position [0, 11]
click at [451, 70] on input "**********" at bounding box center [503, 70] width 152 height 19
click at [502, 71] on input "**********" at bounding box center [503, 70] width 152 height 19
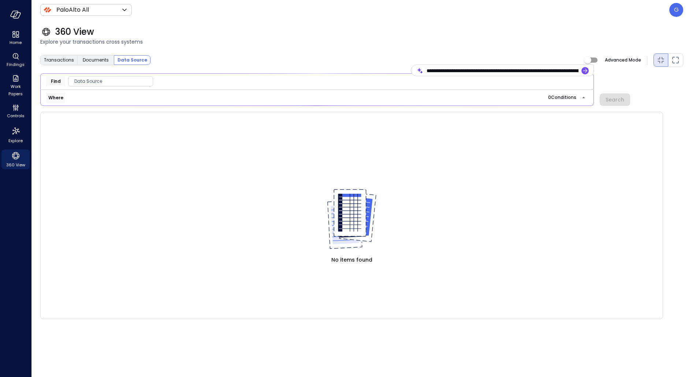
click at [473, 69] on input "**********" at bounding box center [503, 70] width 152 height 19
type input "**********"
click at [585, 72] on icon "button" at bounding box center [585, 70] width 4 height 4
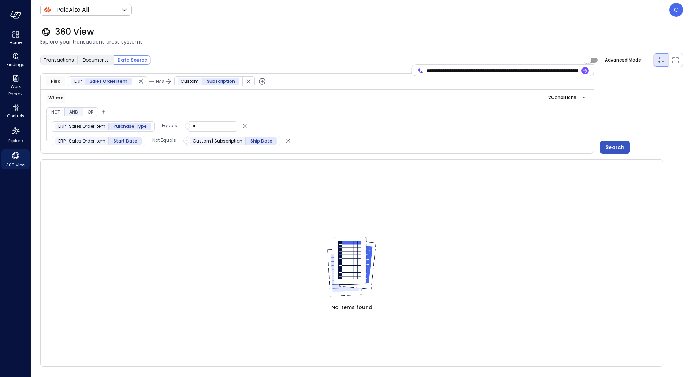
click at [615, 141] on button "Search" at bounding box center [615, 147] width 30 height 12
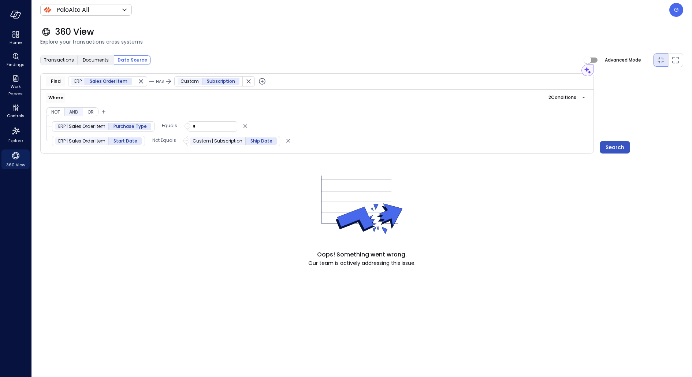
click at [615, 141] on button "Search" at bounding box center [615, 147] width 30 height 12
click at [13, 158] on icon "360 View" at bounding box center [15, 155] width 7 height 7
click at [14, 115] on span "Controls" at bounding box center [16, 115] width 18 height 7
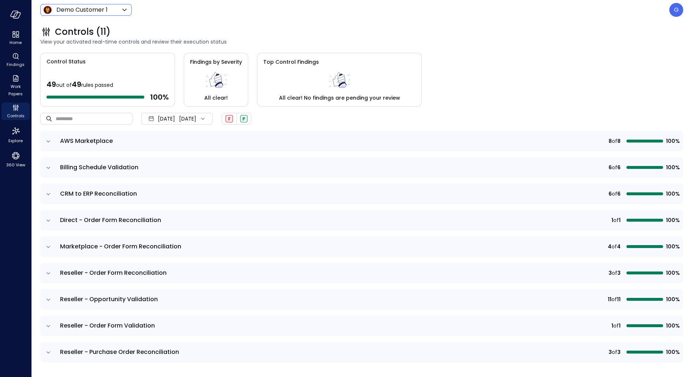
click at [102, 13] on body "Home Findings Work Papers Controls Explore 360 View Demo Customer 1 ***** ​ G C…" at bounding box center [346, 188] width 692 height 377
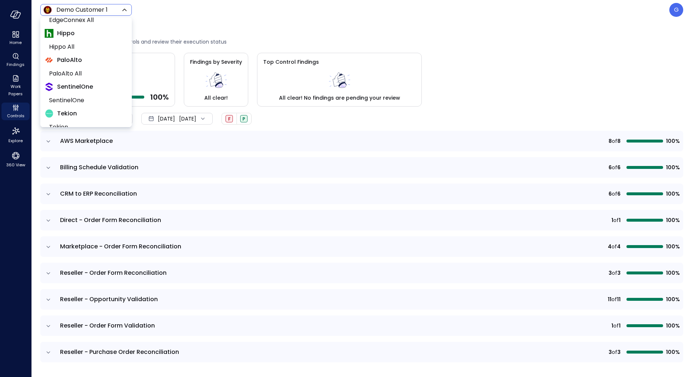
scroll to position [184, 0]
click at [91, 70] on span "PaloAlto All" at bounding box center [85, 70] width 72 height 9
type input "*******"
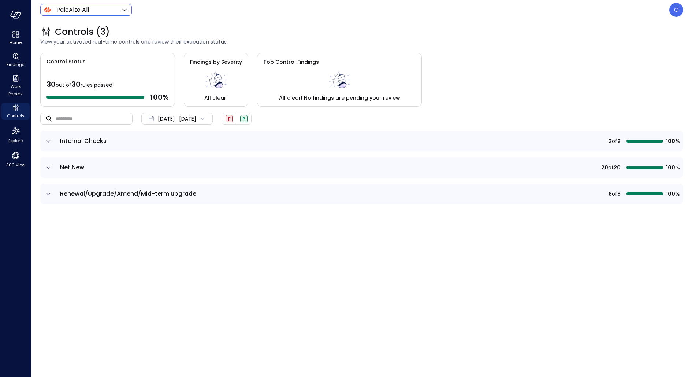
click at [197, 118] on div "Sep 1, 2025 Sep 24, 2025" at bounding box center [176, 119] width 71 height 12
click at [185, 164] on li "Current Year 2025" at bounding box center [181, 162] width 58 height 12
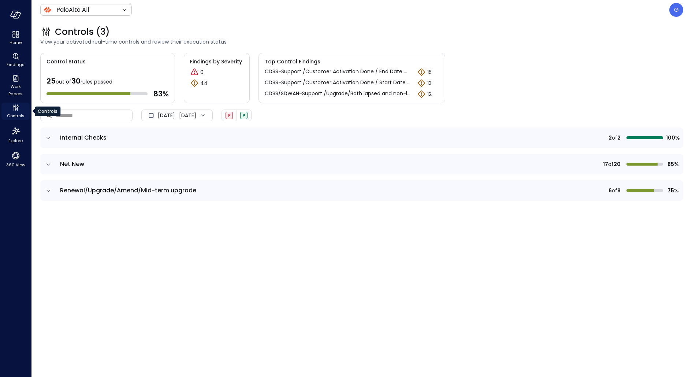
click at [14, 115] on span "Controls" at bounding box center [16, 115] width 18 height 7
click at [12, 59] on icon "Findings" at bounding box center [15, 56] width 9 height 9
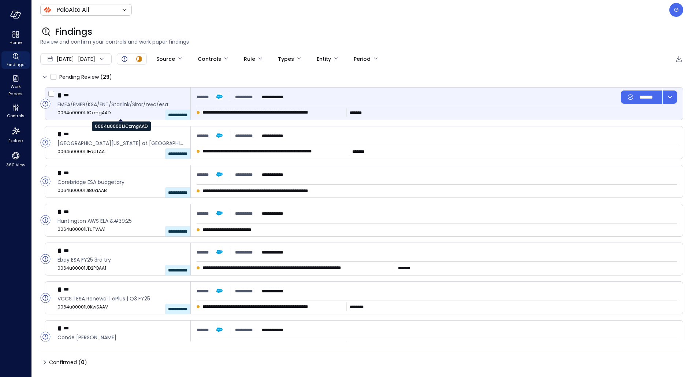
click at [125, 108] on span "EMEA/EMER/KSA/ENT/Starlink/Sirar/nwc/esa" at bounding box center [120, 104] width 127 height 8
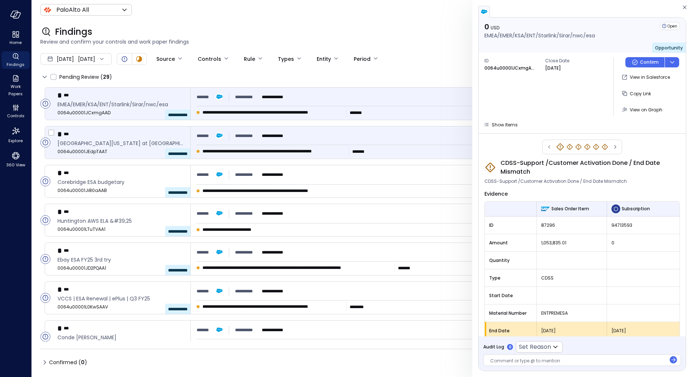
click at [144, 135] on div "* ***" at bounding box center [120, 134] width 127 height 10
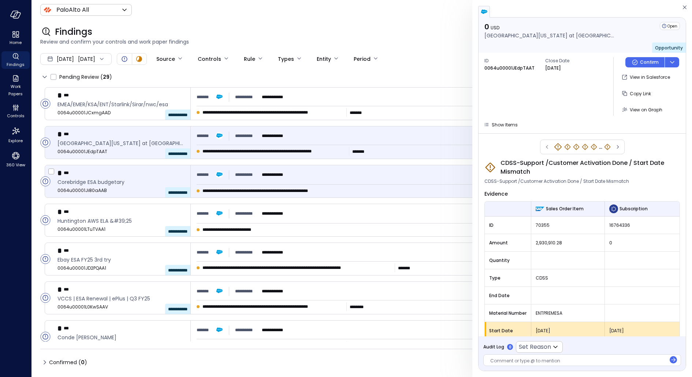
click at [146, 175] on div "* ***" at bounding box center [120, 173] width 127 height 10
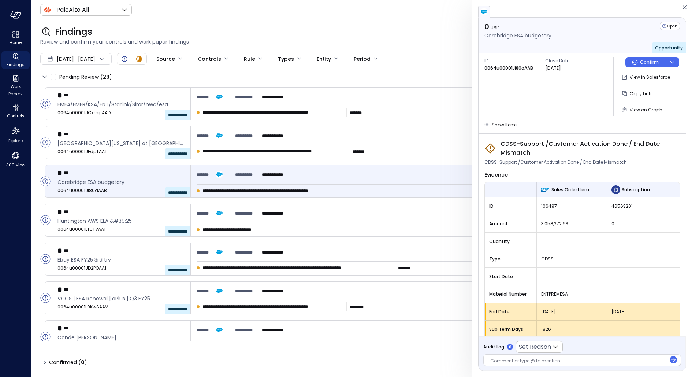
scroll to position [24, 0]
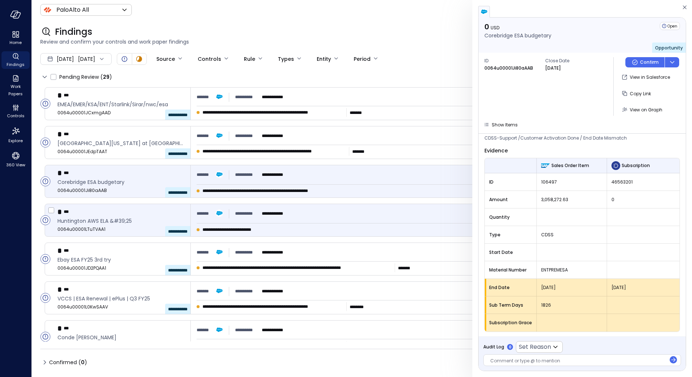
click at [346, 204] on div "**********" at bounding box center [437, 220] width 492 height 32
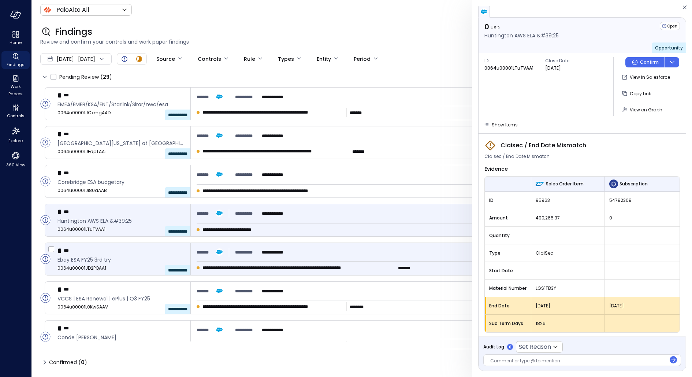
click at [362, 257] on div "**********" at bounding box center [437, 252] width 480 height 13
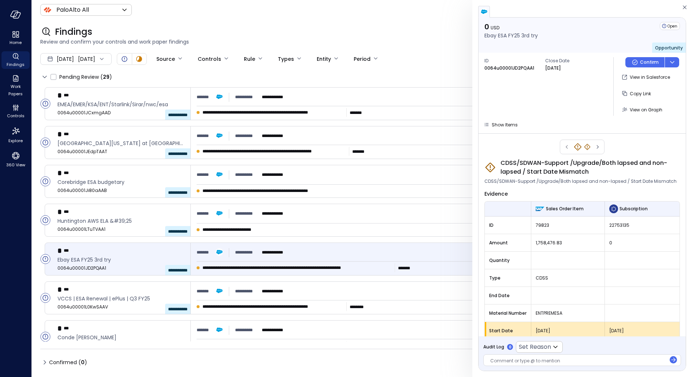
scroll to position [8, 0]
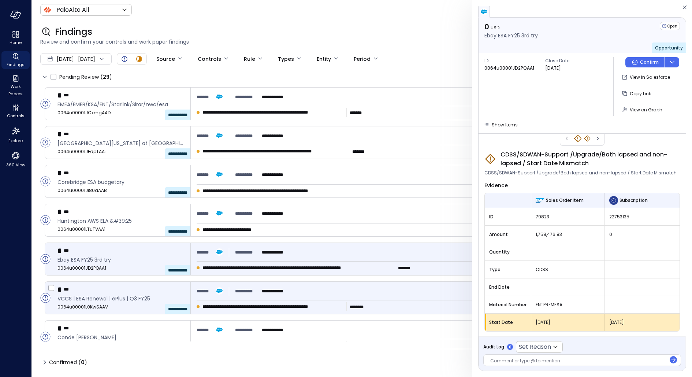
click at [376, 301] on div "**********" at bounding box center [437, 298] width 492 height 32
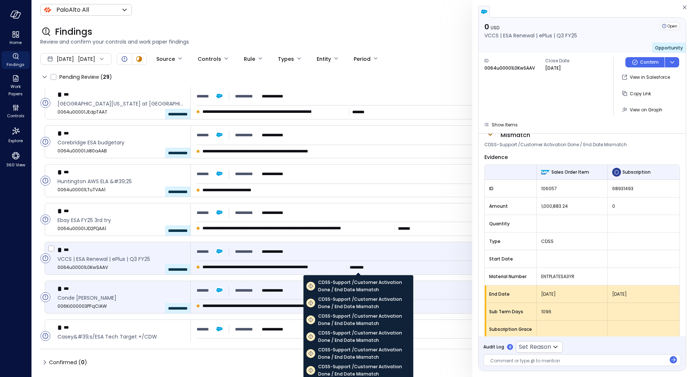
scroll to position [41, 0]
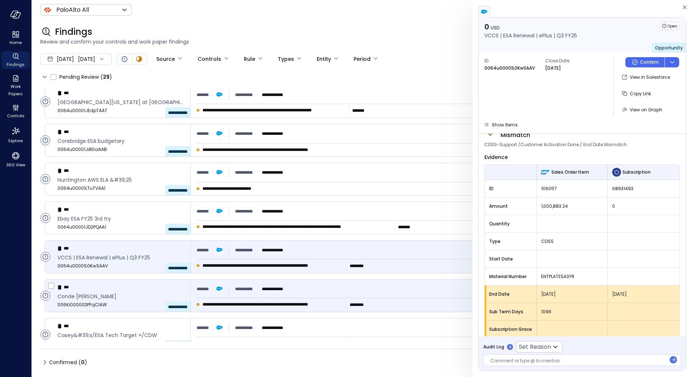
click at [254, 306] on span "**********" at bounding box center [272, 304] width 141 height 7
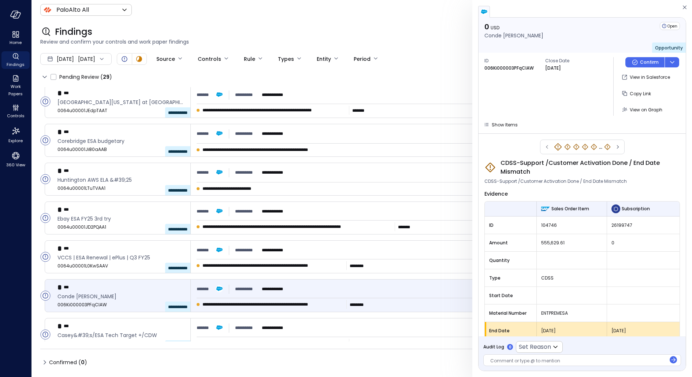
scroll to position [43, 0]
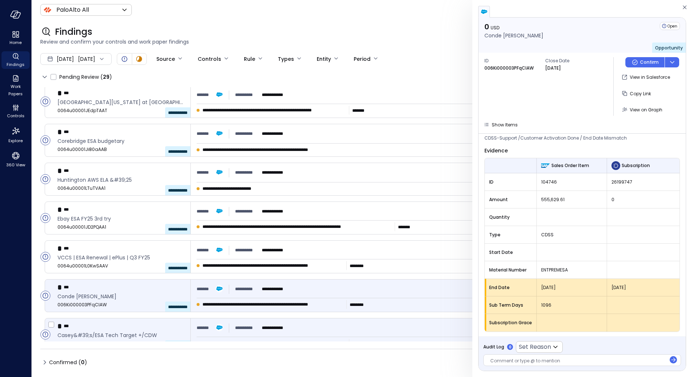
click at [345, 326] on div "**********" at bounding box center [437, 327] width 480 height 13
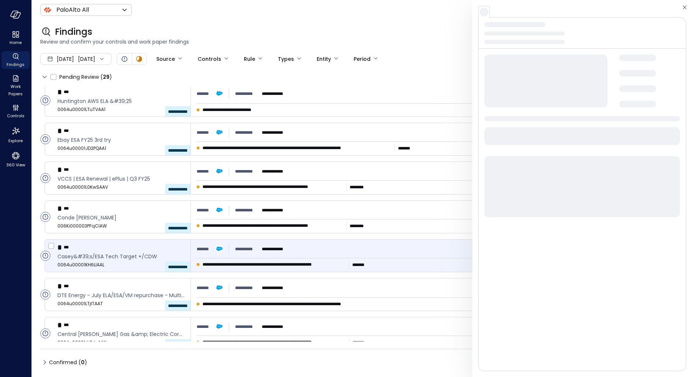
scroll to position [122, 0]
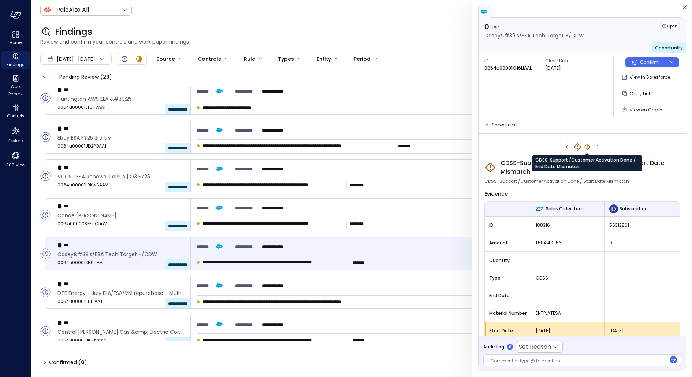
click at [585, 146] on icon "CDSS-Support /Customer Activation Done / End Date Mismatch" at bounding box center [587, 146] width 7 height 7
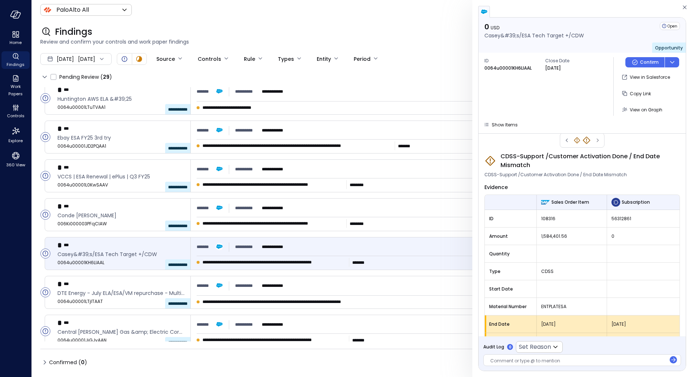
scroll to position [0, 0]
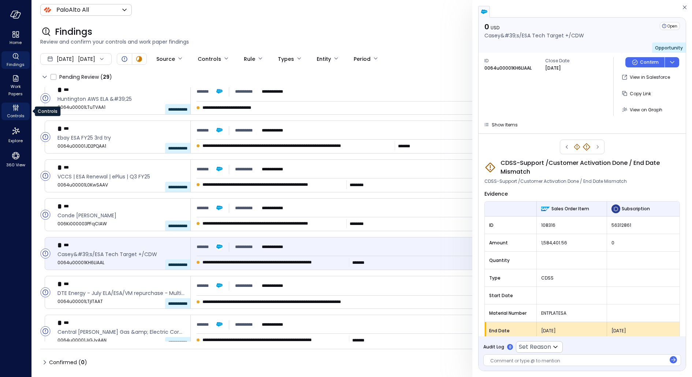
click at [20, 109] on div "Controls" at bounding box center [15, 112] width 28 height 18
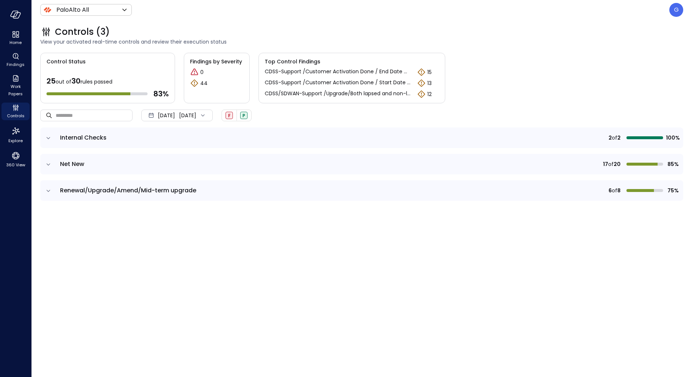
click at [45, 163] on icon "expand row" at bounding box center [48, 164] width 7 height 7
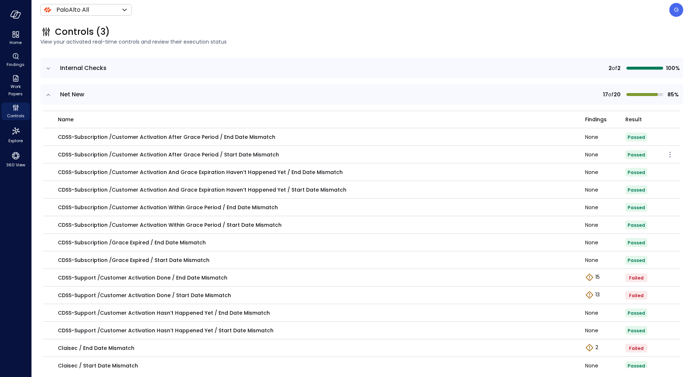
scroll to position [70, 0]
click at [594, 345] on div "Explore findings" at bounding box center [592, 338] width 41 height 15
click at [596, 346] on p "2" at bounding box center [596, 347] width 3 height 8
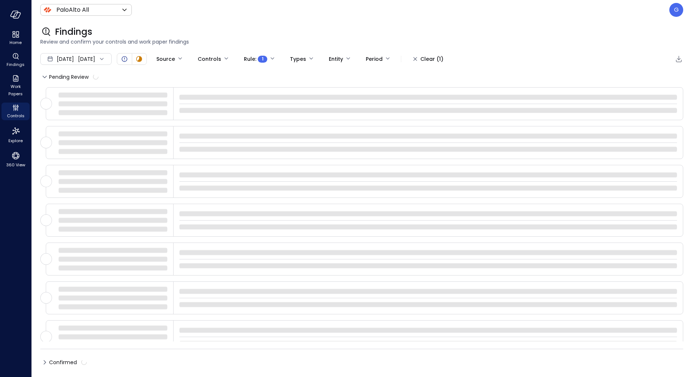
type input "****"
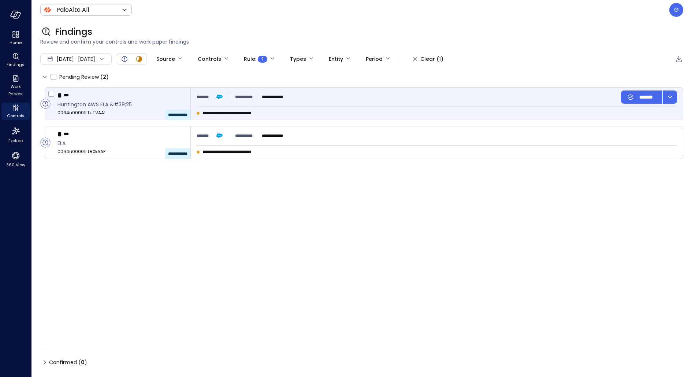
click at [336, 100] on div "**********" at bounding box center [437, 96] width 480 height 13
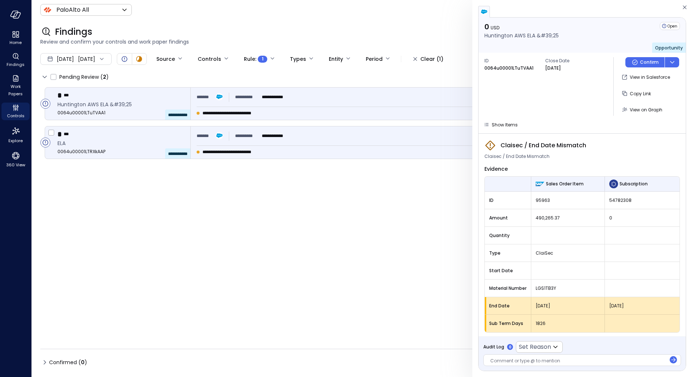
click at [339, 135] on div "**********" at bounding box center [437, 135] width 480 height 13
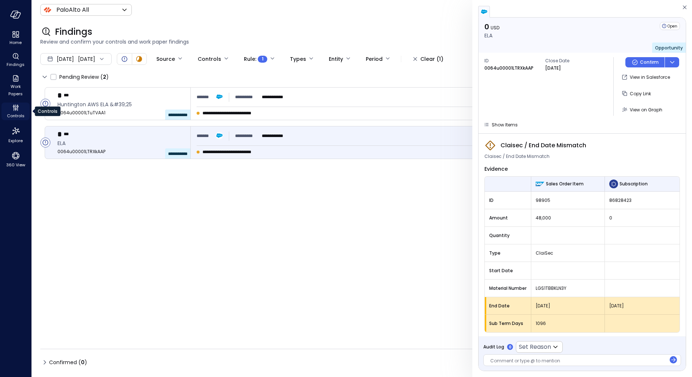
click at [8, 107] on div "Controls" at bounding box center [15, 112] width 28 height 18
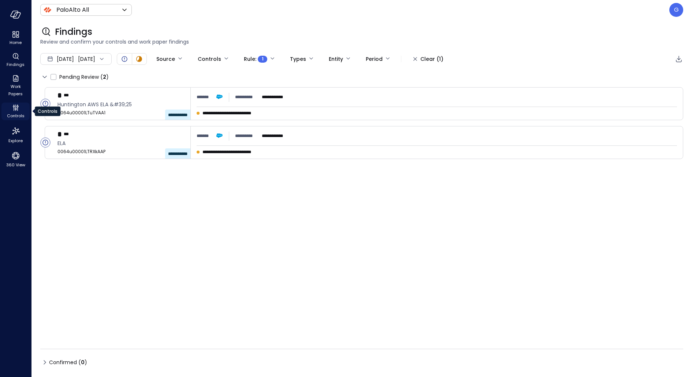
click at [8, 107] on div "Controls" at bounding box center [15, 112] width 28 height 18
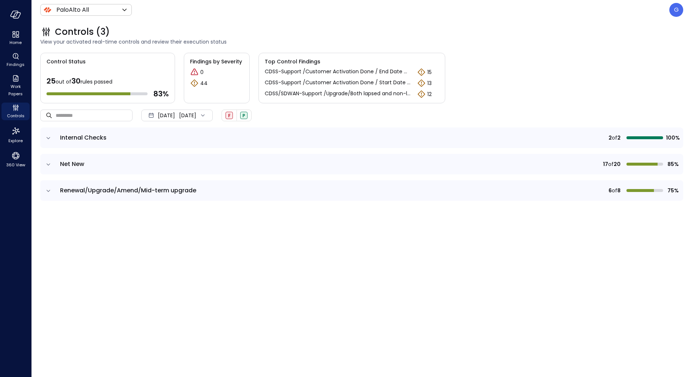
click at [47, 161] on icon "expand row" at bounding box center [48, 164] width 7 height 7
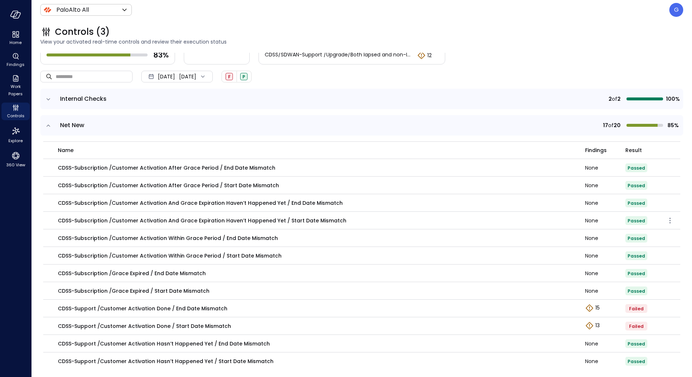
scroll to position [10, 0]
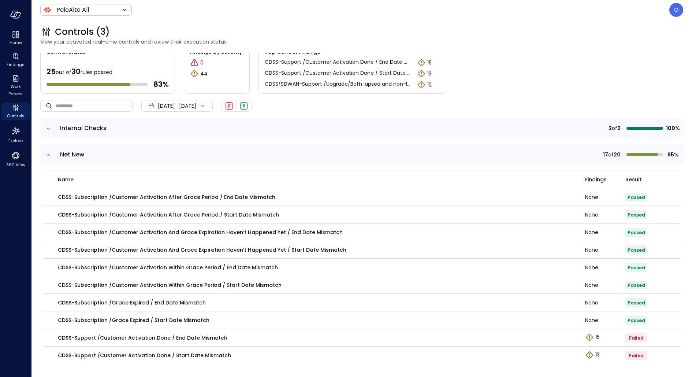
click at [40, 157] on td at bounding box center [47, 154] width 15 height 21
click at [45, 155] on icon "expand row" at bounding box center [48, 154] width 7 height 7
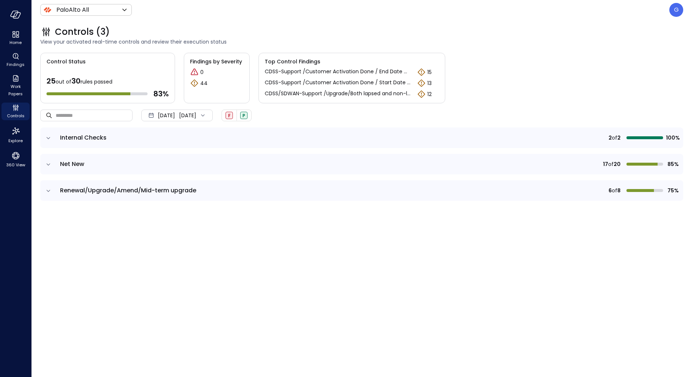
scroll to position [0, 0]
click at [43, 191] on td at bounding box center [47, 190] width 15 height 21
click at [44, 190] on td at bounding box center [47, 190] width 15 height 21
click at [45, 190] on icon "expand row" at bounding box center [48, 190] width 7 height 7
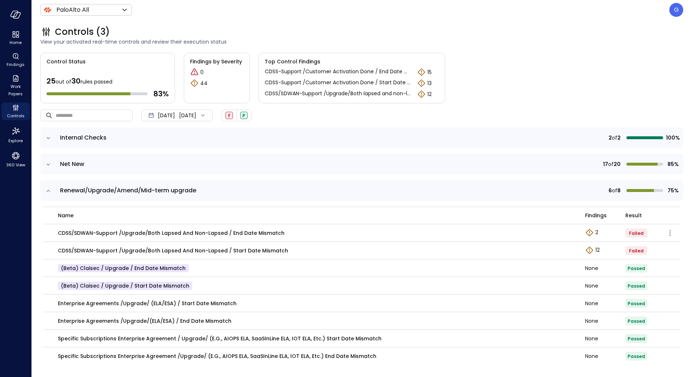
scroll to position [2, 0]
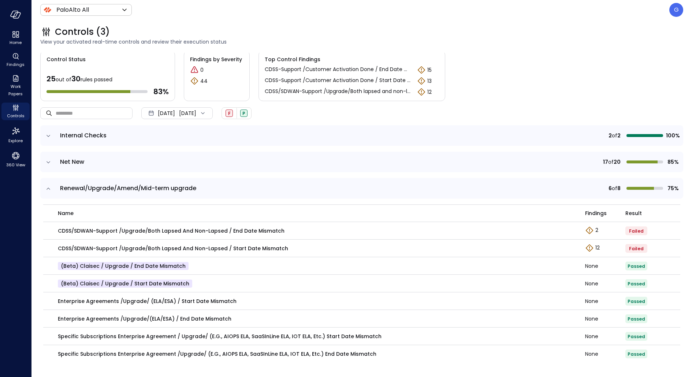
click at [45, 190] on icon "expand row" at bounding box center [48, 188] width 7 height 7
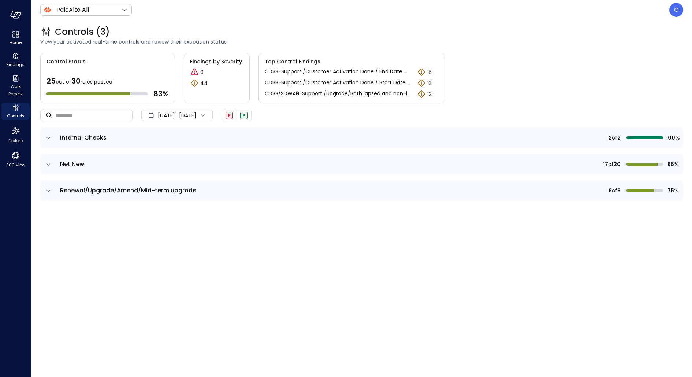
click at [48, 165] on icon "expand row" at bounding box center [48, 164] width 7 height 7
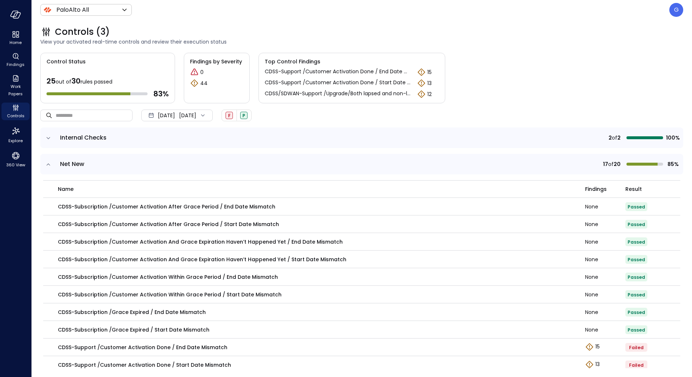
click at [48, 136] on icon "expand row" at bounding box center [48, 137] width 7 height 7
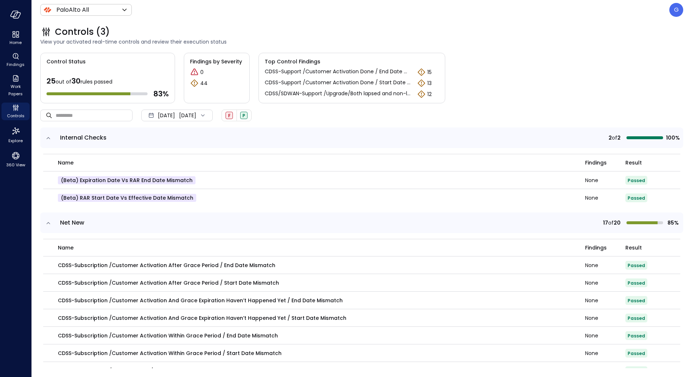
click at [48, 136] on icon "expand row" at bounding box center [48, 137] width 7 height 7
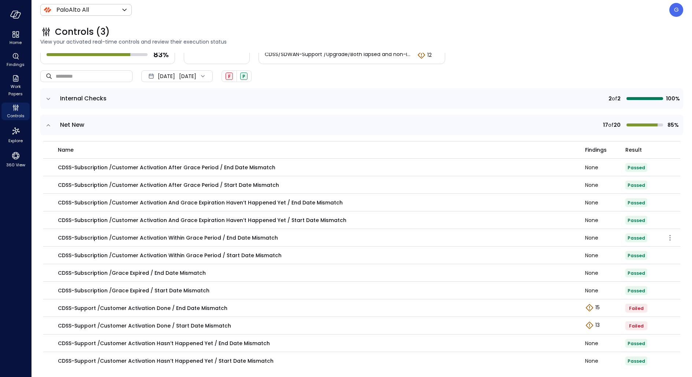
scroll to position [42, 0]
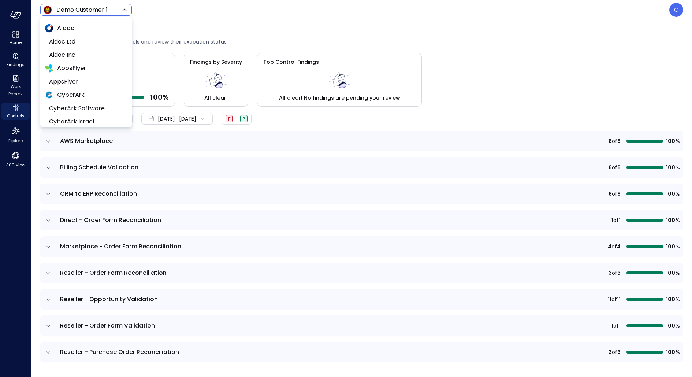
click at [68, 12] on body "Home Findings Work Papers Controls Explore 360 View Demo Customer 1 ***** ​ G C…" at bounding box center [346, 188] width 692 height 377
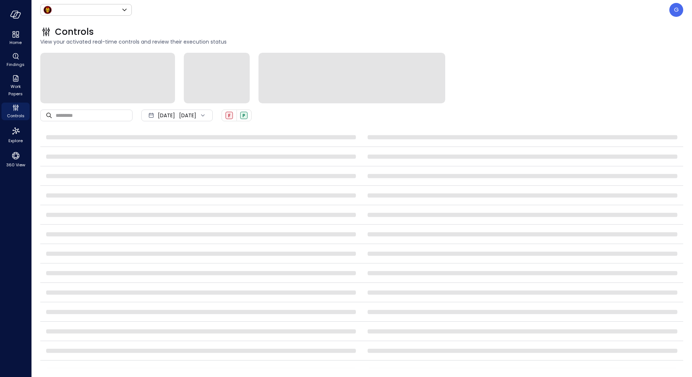
type input "*****"
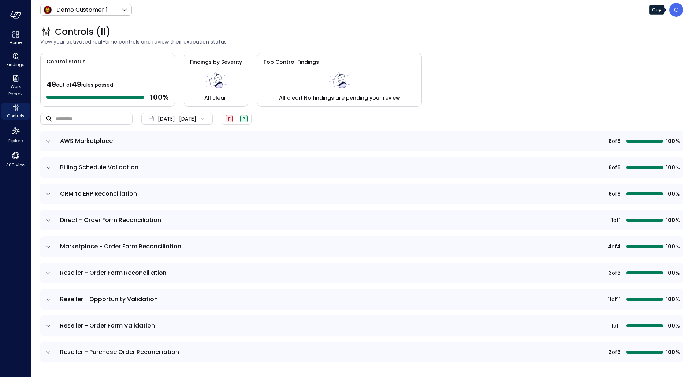
click at [678, 7] on div "G" at bounding box center [676, 10] width 14 height 14
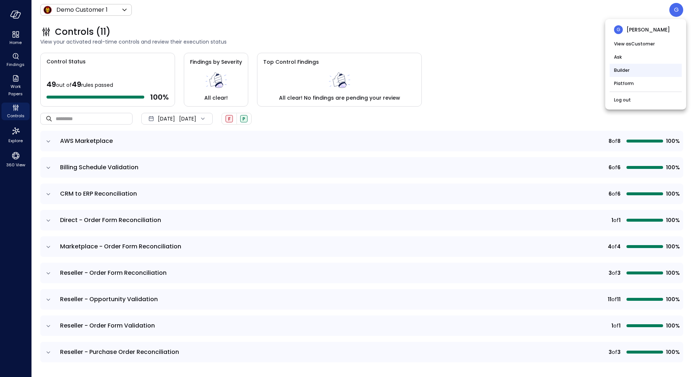
click at [627, 66] on li "Builder" at bounding box center [646, 70] width 72 height 13
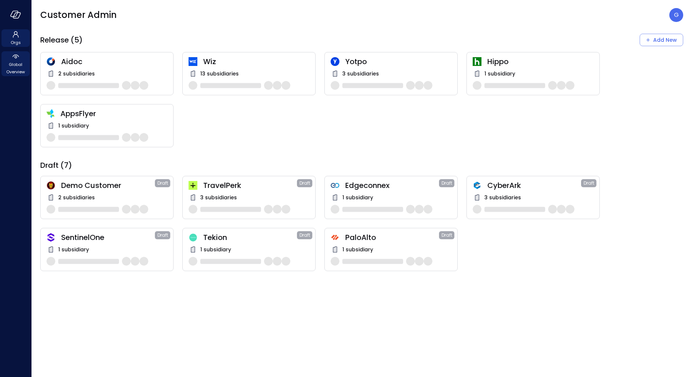
click at [13, 64] on span "Global Overview" at bounding box center [15, 68] width 22 height 15
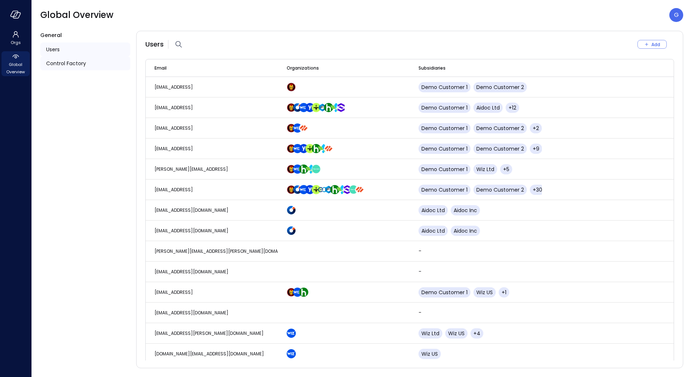
click at [57, 69] on div "Control Factory" at bounding box center [85, 63] width 90 height 14
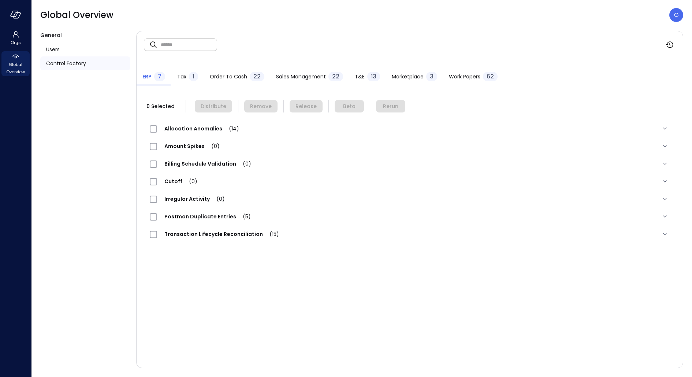
click at [247, 77] on div "Order to Cash 22" at bounding box center [237, 77] width 55 height 11
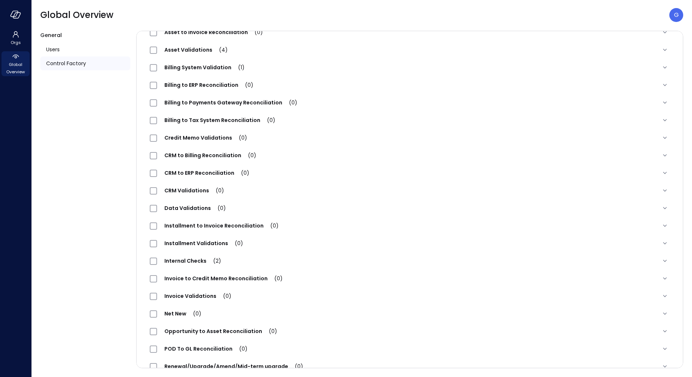
scroll to position [118, 0]
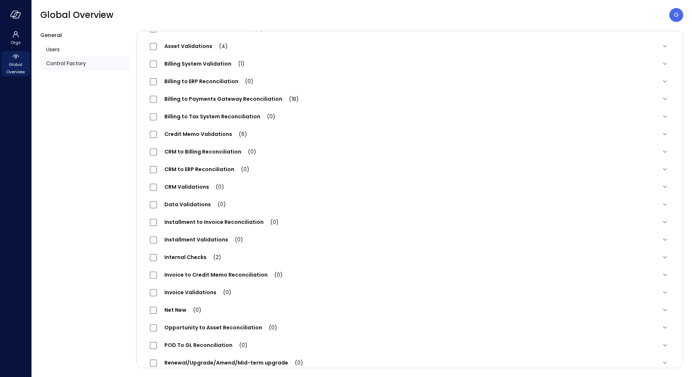
click at [198, 258] on span "Internal Checks (2)" at bounding box center [192, 256] width 71 height 7
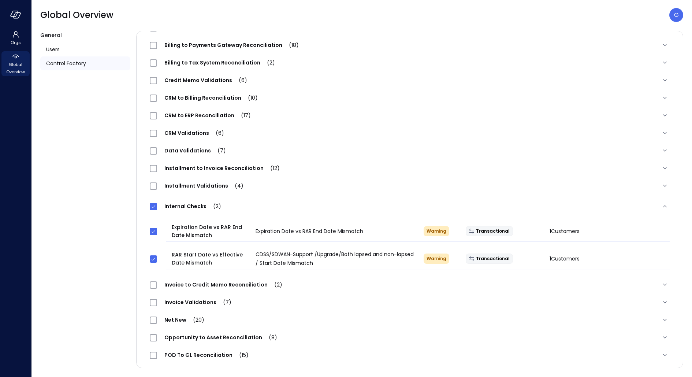
scroll to position [209, 0]
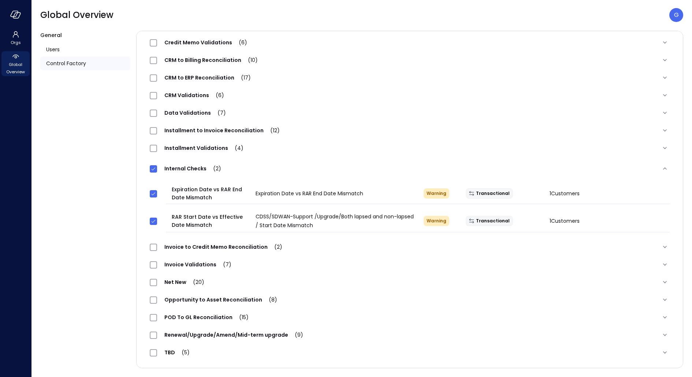
click at [152, 276] on div "Net New (20)" at bounding box center [410, 282] width 532 height 18
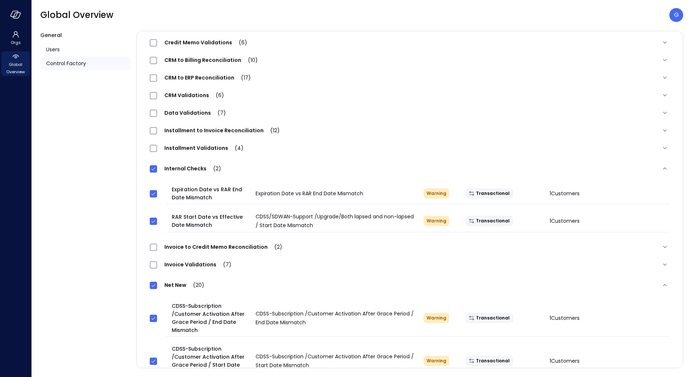
click at [181, 284] on span "Net New (20)" at bounding box center [184, 284] width 55 height 7
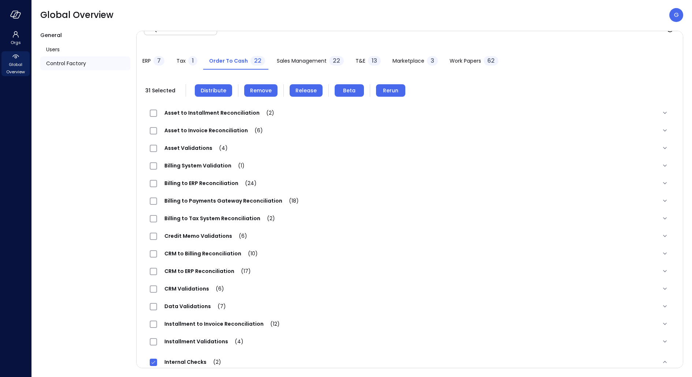
scroll to position [0, 0]
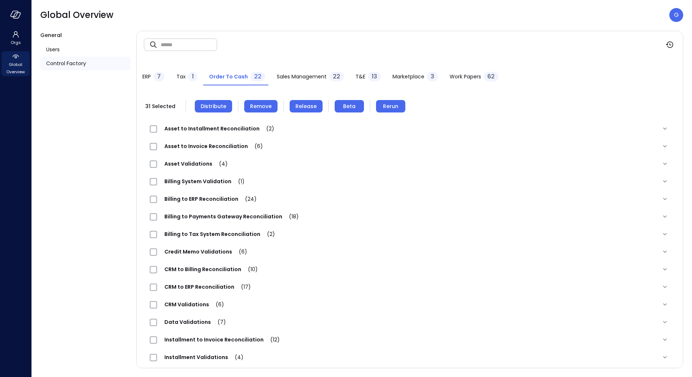
click at [312, 103] on span "Release" at bounding box center [305, 106] width 21 height 8
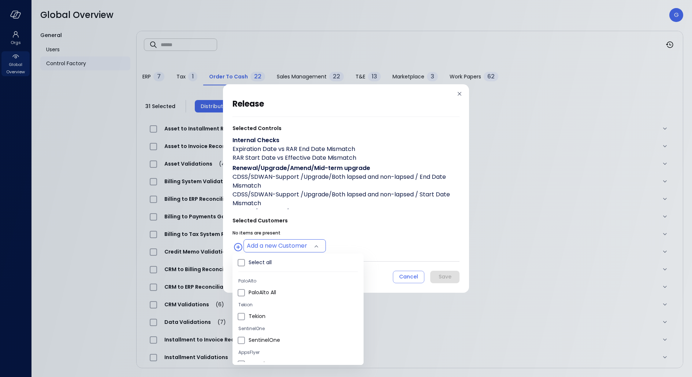
click at [294, 245] on body "Orgs Global Overview Global Overview G General Users Control Factory ​ ​ ERP 7 …" at bounding box center [346, 188] width 692 height 377
click at [272, 291] on span "PaloAlto All" at bounding box center [303, 293] width 109 height 8
type input "**********"
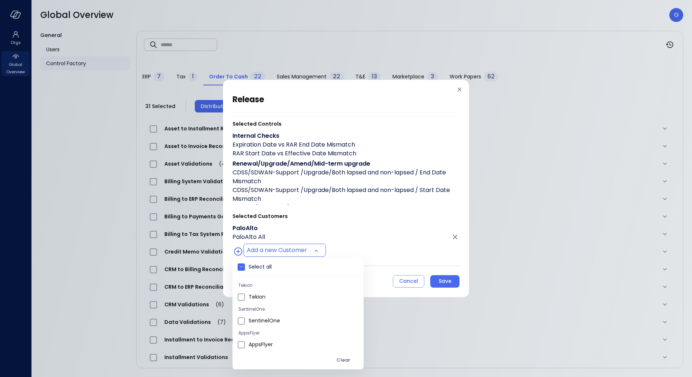
click at [383, 215] on div at bounding box center [346, 188] width 692 height 377
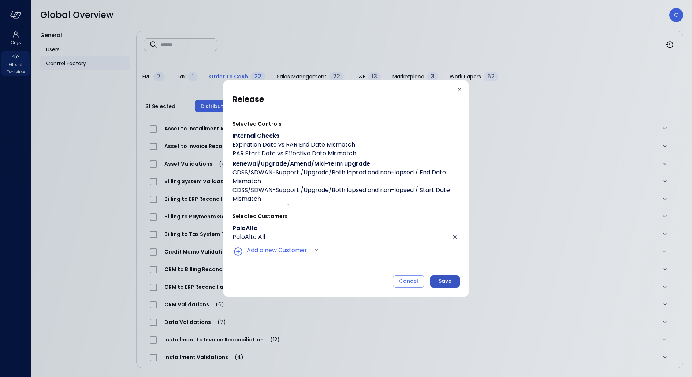
click at [445, 280] on div "Save" at bounding box center [445, 280] width 13 height 9
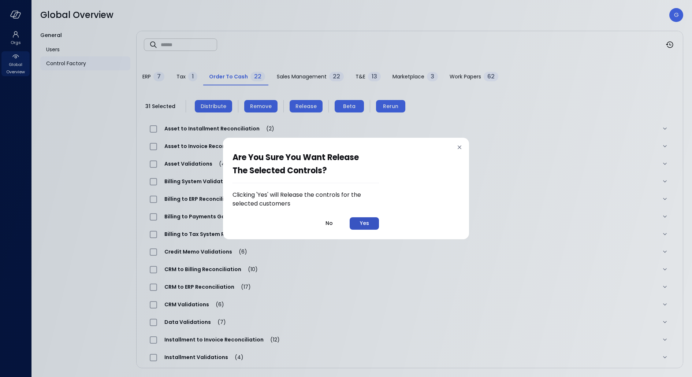
click at [374, 224] on button "Yes" at bounding box center [364, 223] width 29 height 12
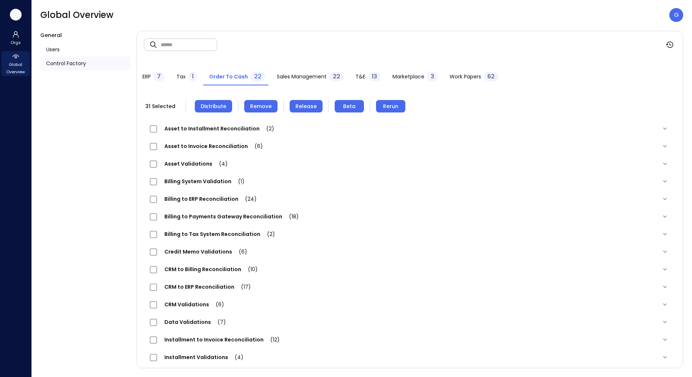
click at [12, 14] on icon "button" at bounding box center [15, 15] width 11 height 8
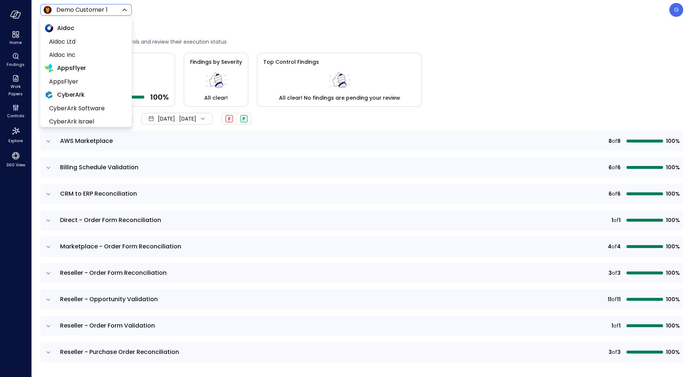
click at [71, 9] on body "Home Findings Work Papers Controls Explore 360 View Demo Customer 1 ***** ​ G C…" at bounding box center [346, 188] width 692 height 377
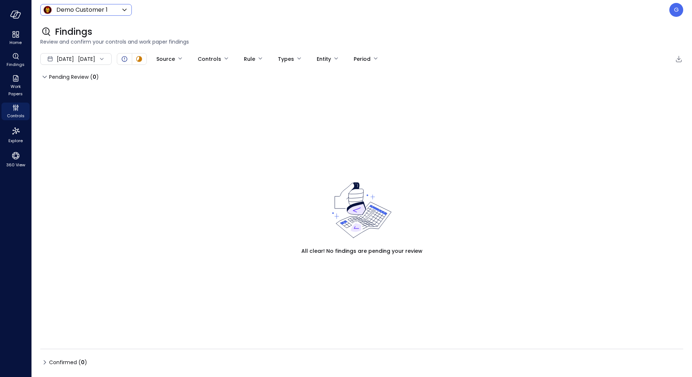
click at [112, 15] on div "Demo Customer 1 ***** ​" at bounding box center [86, 10] width 92 height 12
click at [110, 12] on body "Home Findings Work Papers Controls Explore 360 View Demo Customer 1 ***** ​ G F…" at bounding box center [346, 188] width 692 height 377
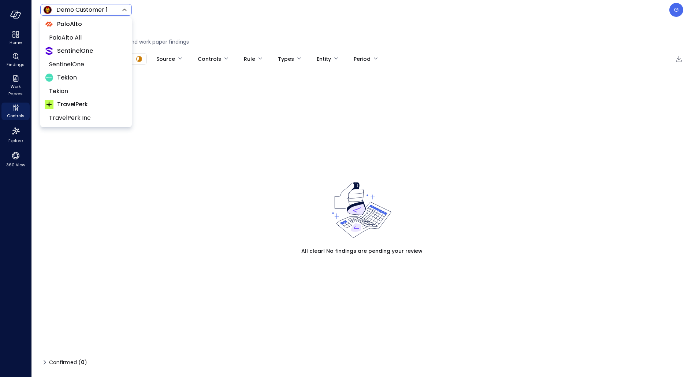
scroll to position [218, 0]
click at [80, 38] on span "PaloAlto All" at bounding box center [85, 37] width 72 height 9
type input "*******"
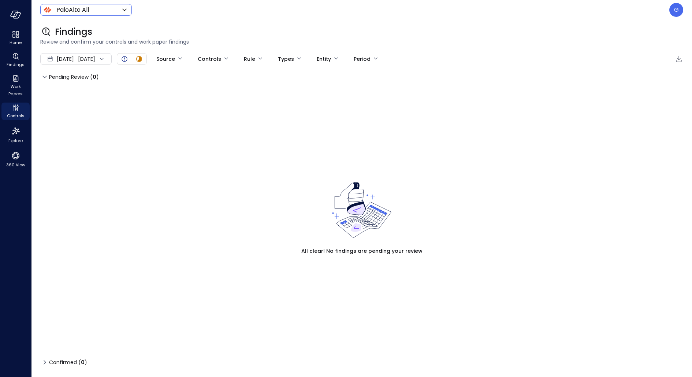
click at [67, 56] on span "Sep 1, 2025" at bounding box center [65, 59] width 17 height 8
click at [82, 104] on li "Current Year 2025" at bounding box center [80, 103] width 58 height 12
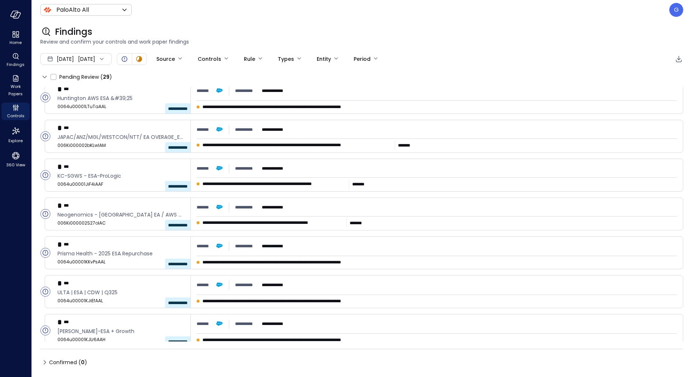
scroll to position [705, 0]
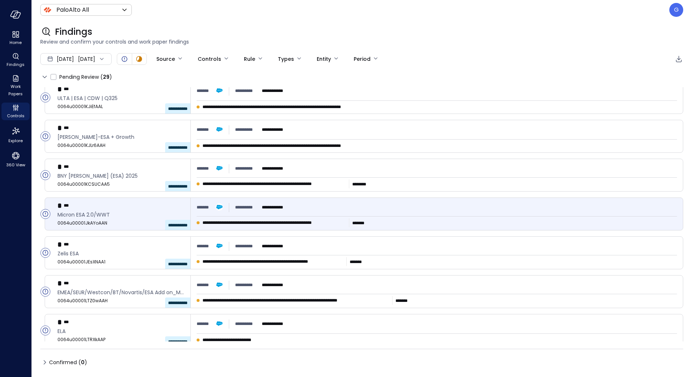
click at [299, 203] on div "**********" at bounding box center [437, 207] width 480 height 13
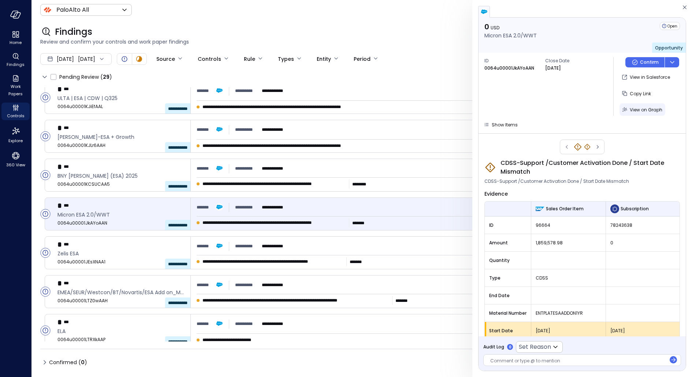
click at [656, 108] on span "View on Graph" at bounding box center [646, 110] width 33 height 6
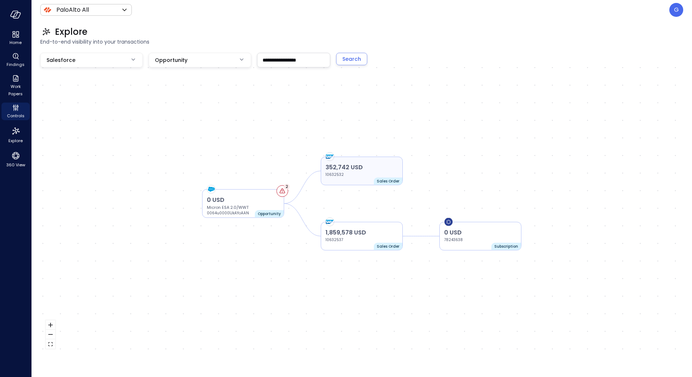
click at [382, 175] on div "352,742 USD 10632532" at bounding box center [362, 170] width 72 height 15
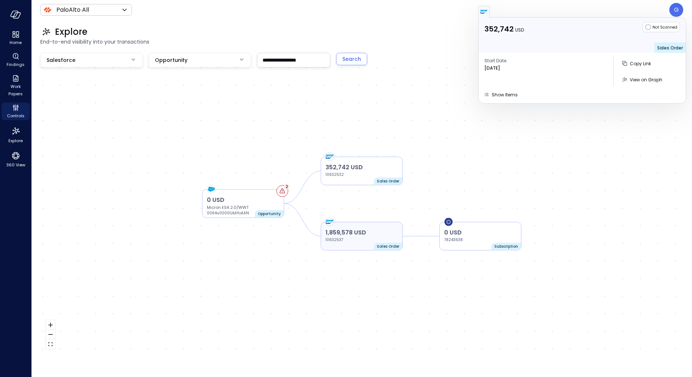
click at [361, 232] on p "1,859,578 USD" at bounding box center [362, 232] width 72 height 9
click at [477, 235] on p "0 USD" at bounding box center [480, 232] width 72 height 9
click at [277, 214] on p "Opportunity" at bounding box center [269, 214] width 23 height 6
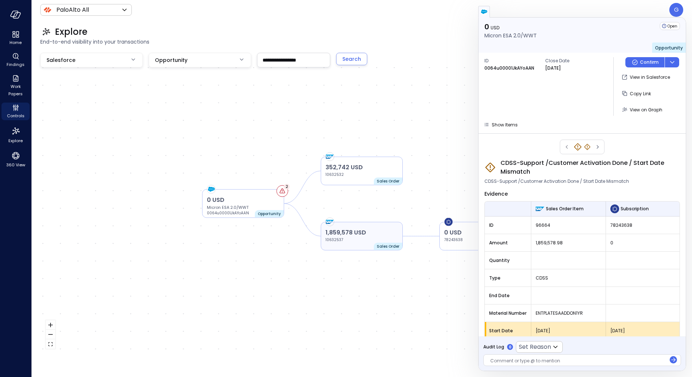
click at [354, 235] on p "1,859,578 USD" at bounding box center [362, 232] width 72 height 9
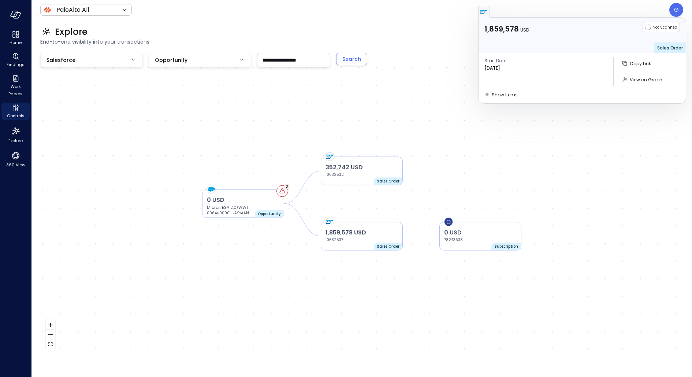
click at [509, 100] on div "1,859,578 USD Not Scanned Sales Order Start Date Apr 30, 2025 Copy Link View on…" at bounding box center [582, 61] width 207 height 86
click at [509, 98] on div "1,859,578 USD Not Scanned Sales Order Start Date Apr 30, 2025 Copy Link View on…" at bounding box center [582, 61] width 207 height 86
click at [505, 93] on span "Show Items" at bounding box center [505, 95] width 26 height 6
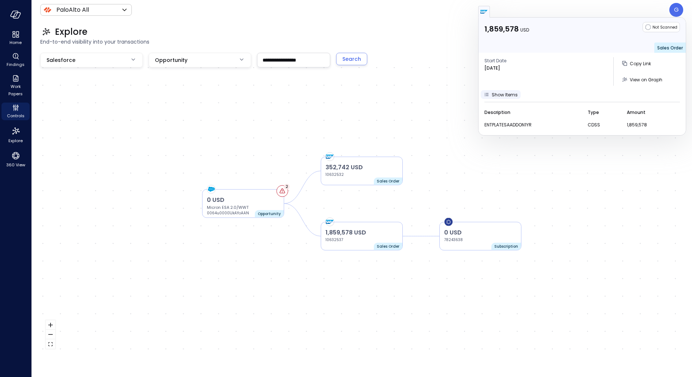
click at [505, 93] on span "Show Items" at bounding box center [505, 95] width 26 height 6
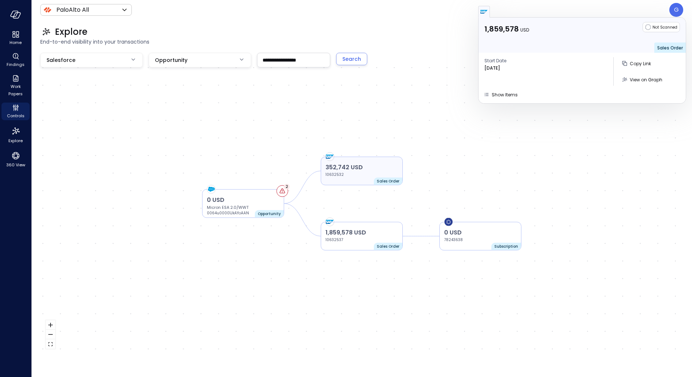
click at [365, 166] on p "352,742 USD" at bounding box center [362, 167] width 72 height 9
click at [505, 98] on button "Show Items" at bounding box center [501, 94] width 40 height 9
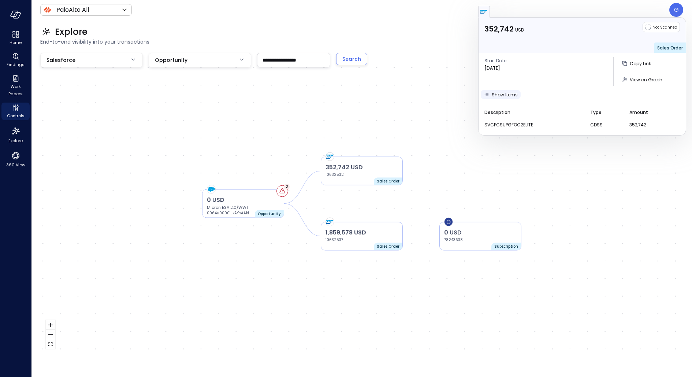
click at [505, 97] on span "Show Items" at bounding box center [505, 95] width 26 height 6
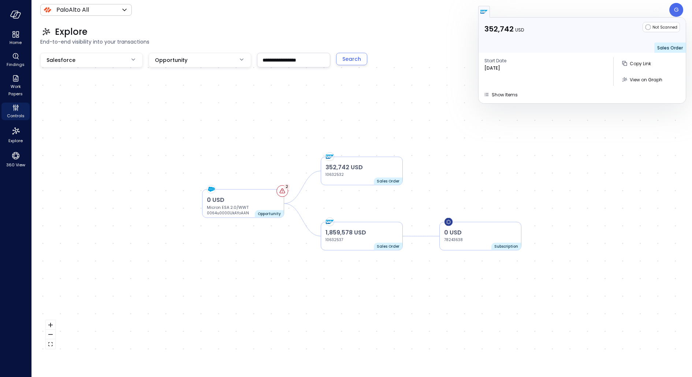
click at [468, 231] on p "0 USD" at bounding box center [480, 232] width 72 height 9
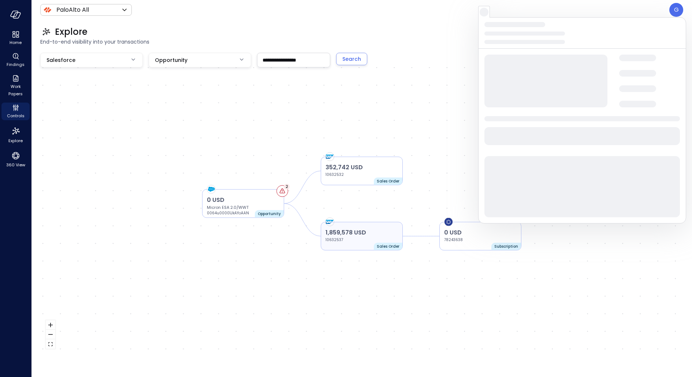
click at [378, 231] on p "1,859,578 USD" at bounding box center [362, 232] width 72 height 9
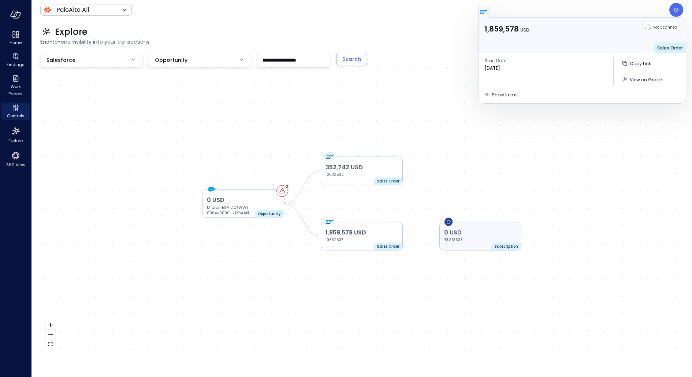
click at [465, 231] on p "0 USD" at bounding box center [480, 232] width 72 height 9
click at [644, 81] on span "View on Graph" at bounding box center [646, 80] width 33 height 6
type input "***"
type input "**********"
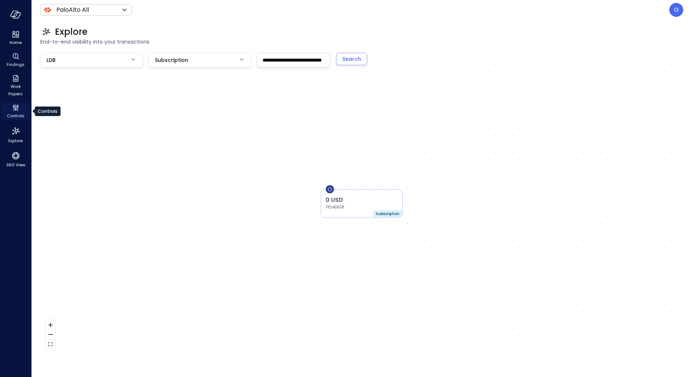
click at [15, 109] on icon "Controls" at bounding box center [16, 109] width 2 height 2
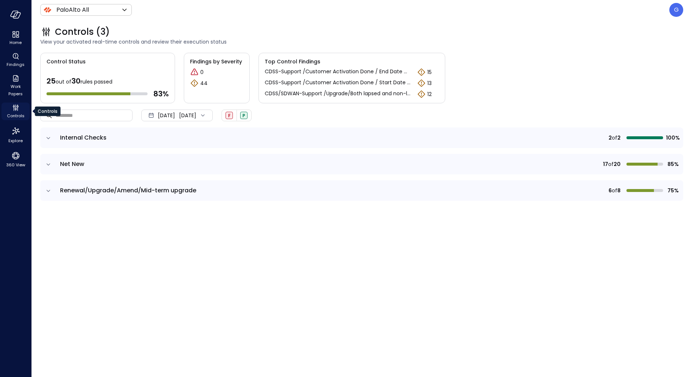
click at [15, 108] on icon "Controls" at bounding box center [16, 109] width 2 height 2
click at [13, 108] on icon "Controls" at bounding box center [15, 107] width 9 height 9
click at [47, 190] on icon "expand row" at bounding box center [49, 191] width 4 height 2
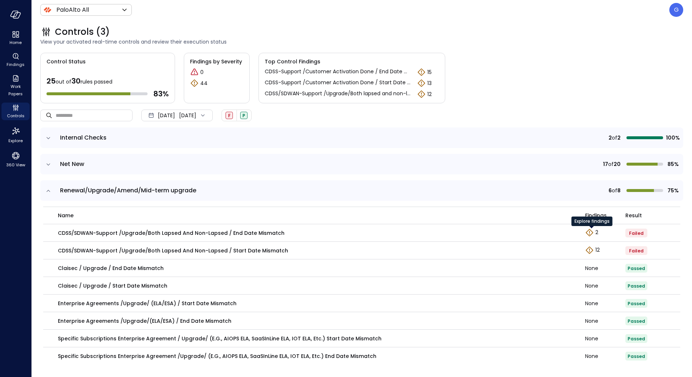
click at [596, 230] on div "Explore findings" at bounding box center [592, 223] width 41 height 15
click at [596, 231] on p "2" at bounding box center [596, 232] width 3 height 8
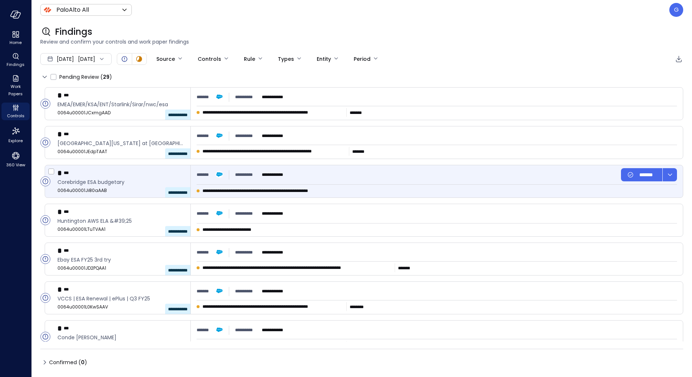
type input "****"
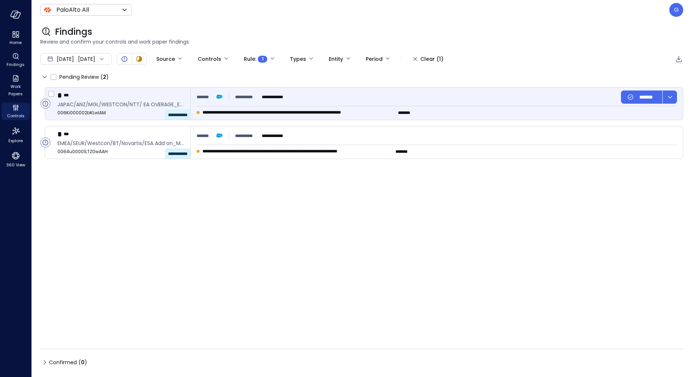
click at [377, 107] on div "**********" at bounding box center [437, 104] width 492 height 32
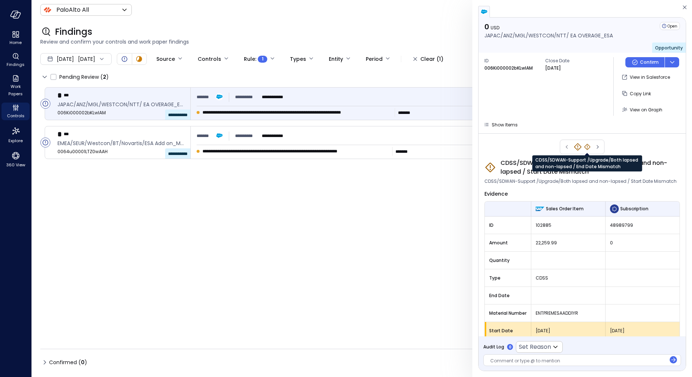
click at [586, 146] on icon "CDSS/SDWAN-Support /Upgrade/Both lapsed and non-lapsed / End Date Mismatch" at bounding box center [587, 146] width 7 height 7
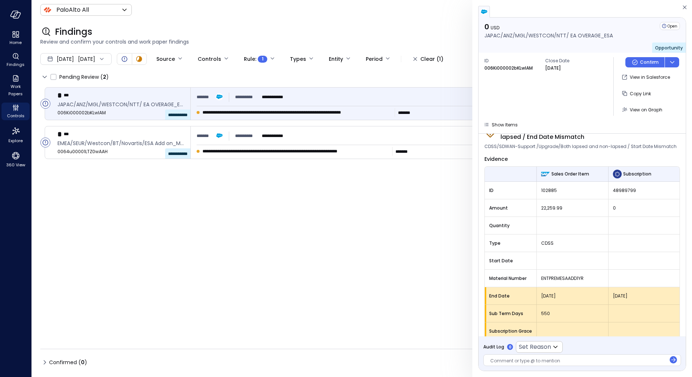
scroll to position [43, 0]
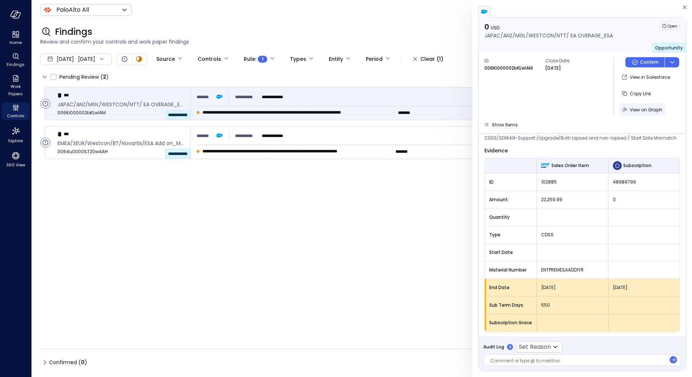
click at [653, 108] on span "View on Graph" at bounding box center [646, 110] width 33 height 6
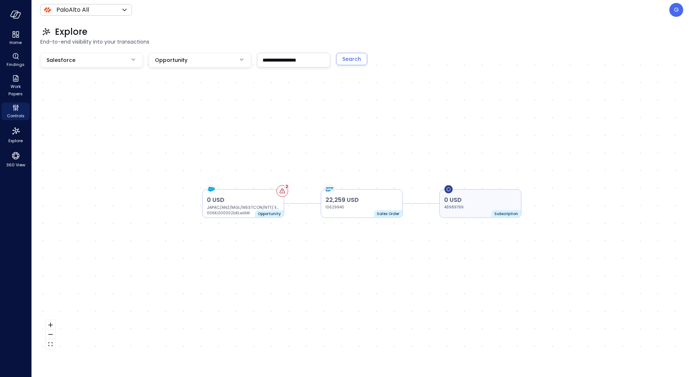
click at [464, 213] on div "0 USD 48989799 Subscription" at bounding box center [480, 203] width 82 height 29
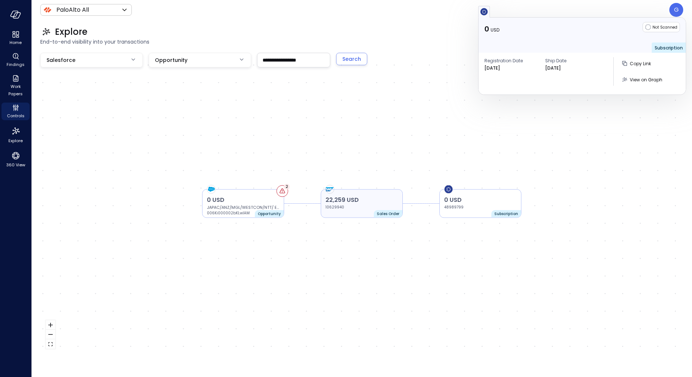
click at [387, 206] on div "22,259 USD 10629940" at bounding box center [362, 203] width 72 height 15
click at [507, 92] on span "Show Items" at bounding box center [505, 95] width 26 height 6
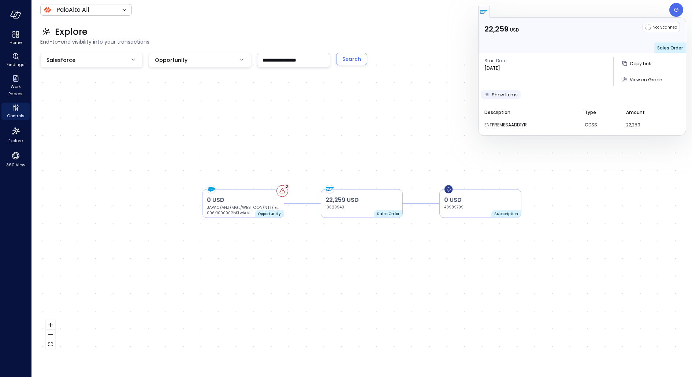
click at [507, 92] on span "Show Items" at bounding box center [505, 95] width 26 height 6
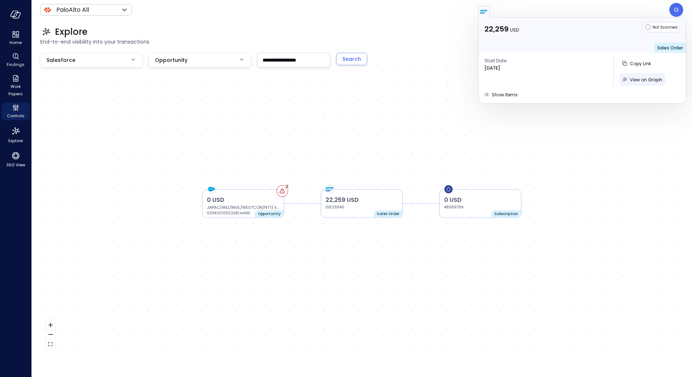
click at [636, 81] on span "View on Graph" at bounding box center [646, 80] width 33 height 6
type input "***"
type input "**"
type input "********"
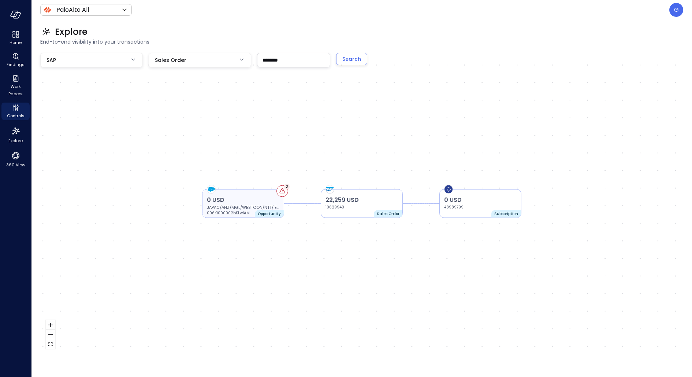
click at [244, 196] on p "0 USD" at bounding box center [243, 200] width 72 height 9
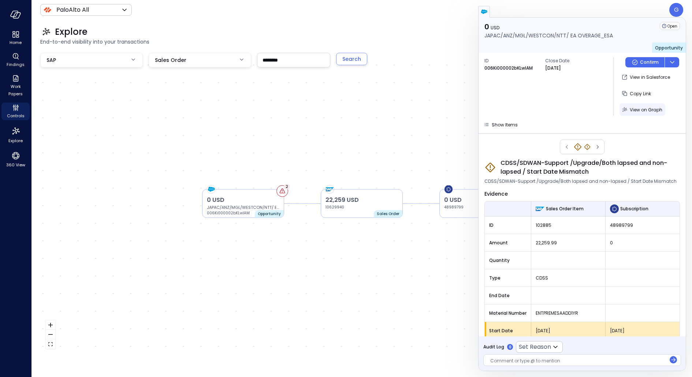
click at [650, 111] on span "View on Graph" at bounding box center [646, 110] width 33 height 6
type input "**********"
type input "***"
type input "**********"
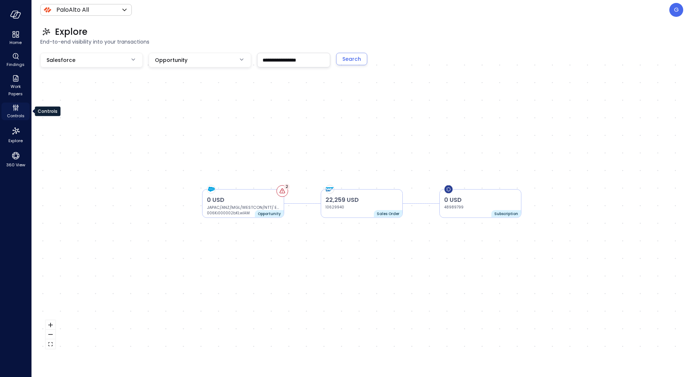
click at [18, 104] on icon "Controls" at bounding box center [15, 107] width 9 height 9
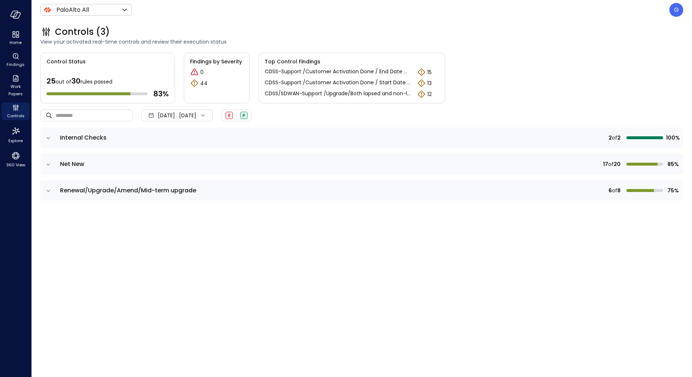
click at [46, 195] on td at bounding box center [47, 190] width 15 height 21
click at [47, 191] on icon "expand row" at bounding box center [48, 190] width 7 height 7
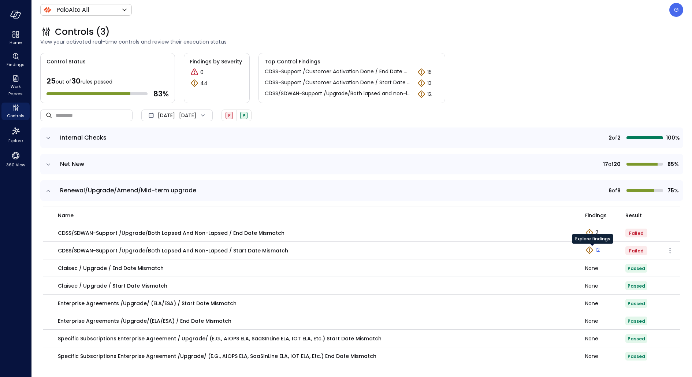
click at [599, 252] on p "12" at bounding box center [597, 250] width 4 height 8
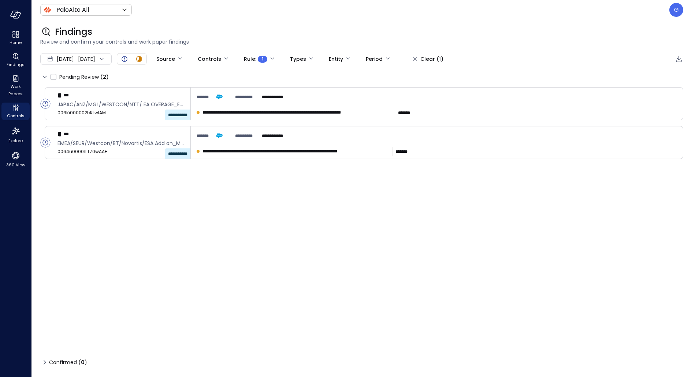
type input "****"
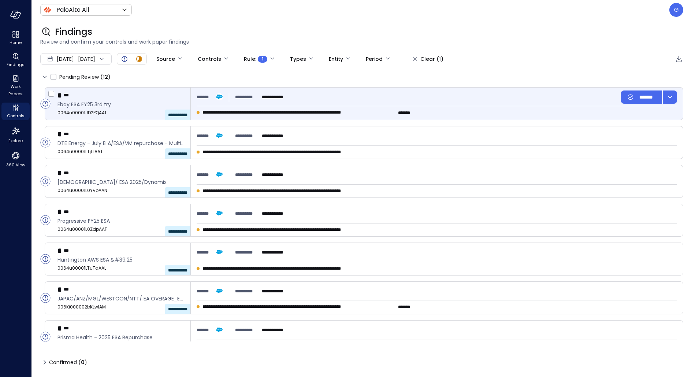
click at [375, 113] on span "**********" at bounding box center [296, 112] width 189 height 7
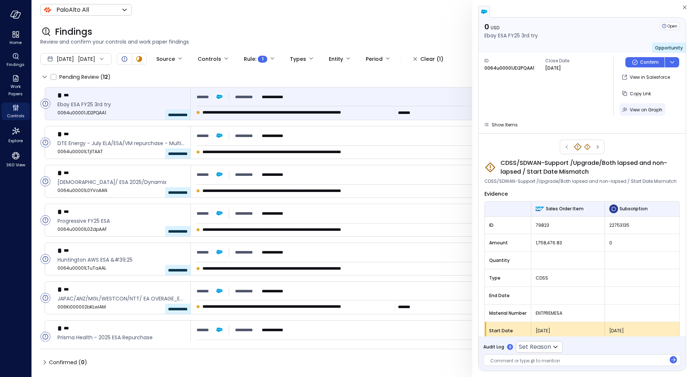
click at [653, 111] on span "View on Graph" at bounding box center [646, 110] width 33 height 6
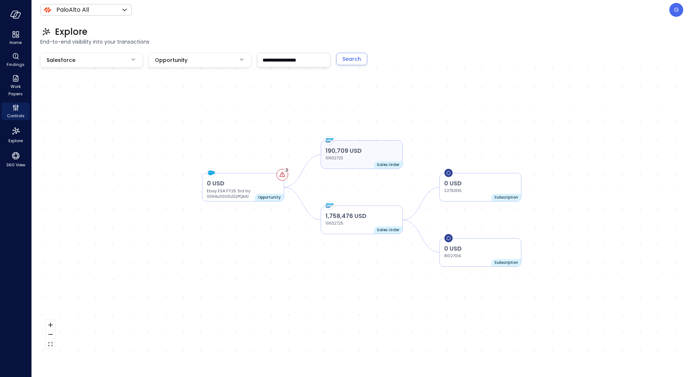
click at [397, 153] on p "190,709 USD" at bounding box center [362, 150] width 72 height 9
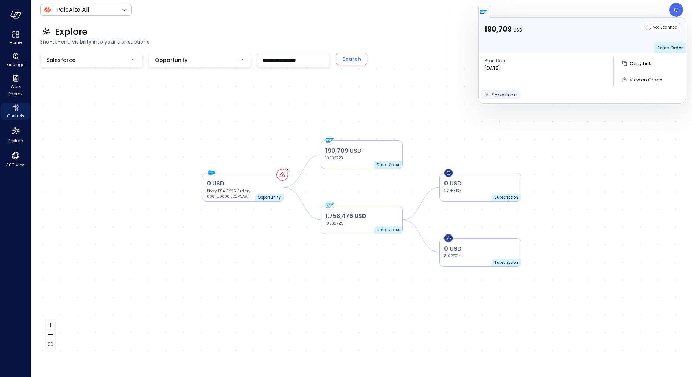
click at [489, 98] on button "Show Items" at bounding box center [501, 94] width 40 height 9
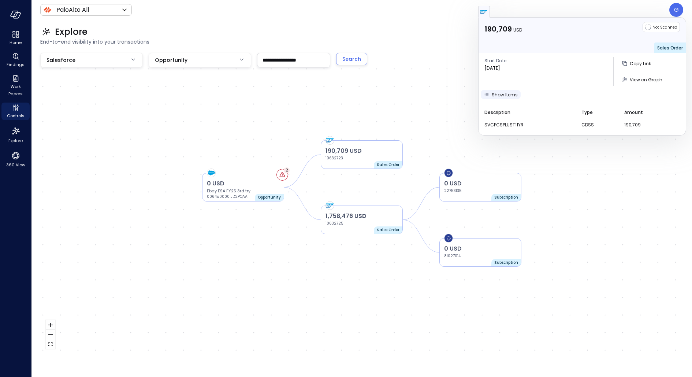
click at [502, 96] on span "Show Items" at bounding box center [505, 95] width 26 height 6
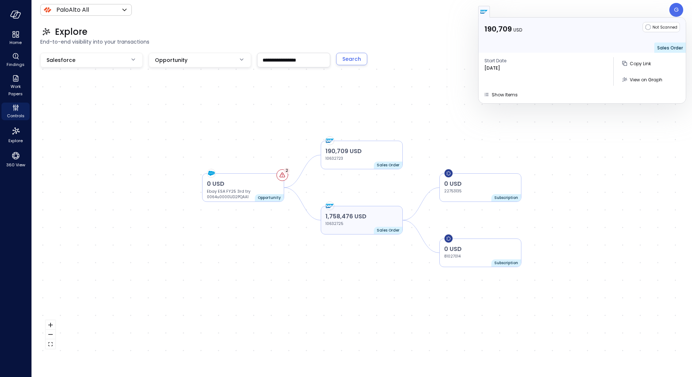
click at [338, 222] on p "10632725" at bounding box center [348, 224] width 44 height 6
click at [348, 221] on p "10632725" at bounding box center [348, 224] width 44 height 6
click at [510, 88] on div "Start Date Apr 30, 2025 Copy Link View on Graph" at bounding box center [582, 71] width 207 height 37
click at [504, 90] on button "Show Items" at bounding box center [501, 94] width 40 height 9
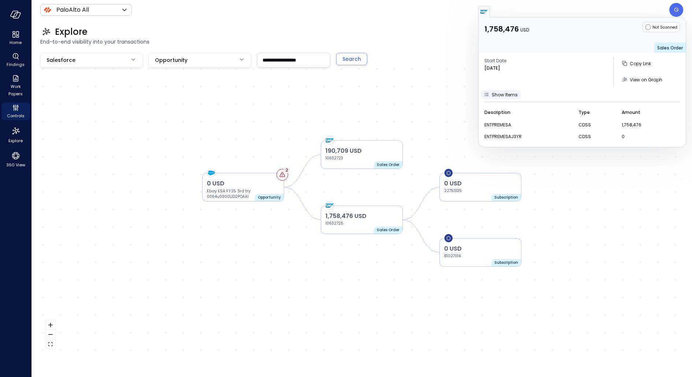
click at [504, 90] on button "Show Items" at bounding box center [501, 94] width 40 height 9
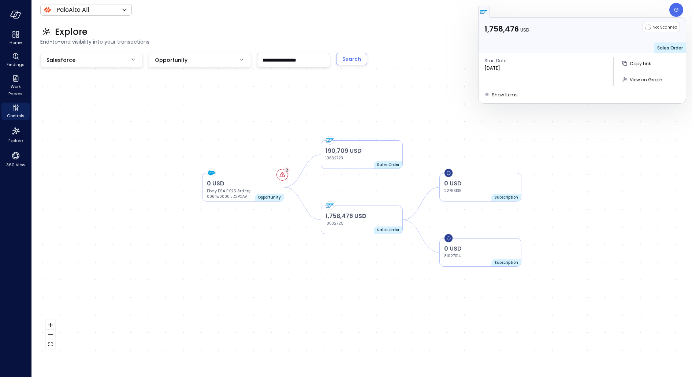
click at [481, 193] on p "22753135" at bounding box center [466, 191] width 44 height 6
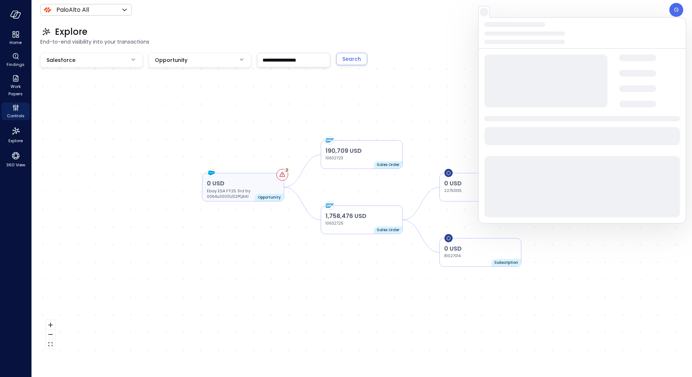
click at [240, 186] on p "0 USD" at bounding box center [243, 183] width 72 height 9
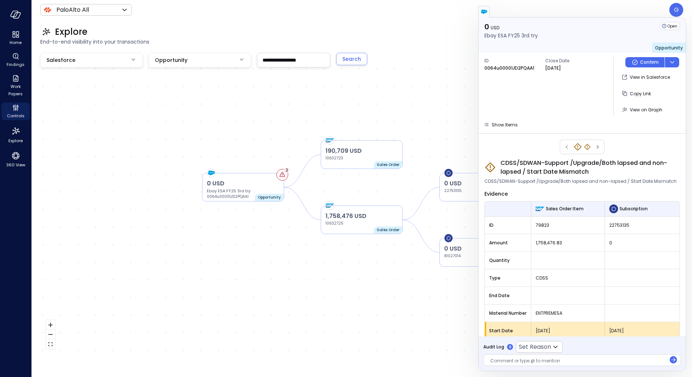
scroll to position [8, 0]
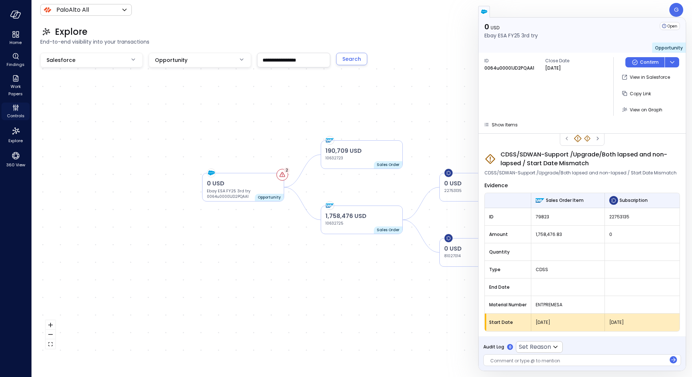
click at [23, 111] on div "Controls" at bounding box center [15, 112] width 28 height 18
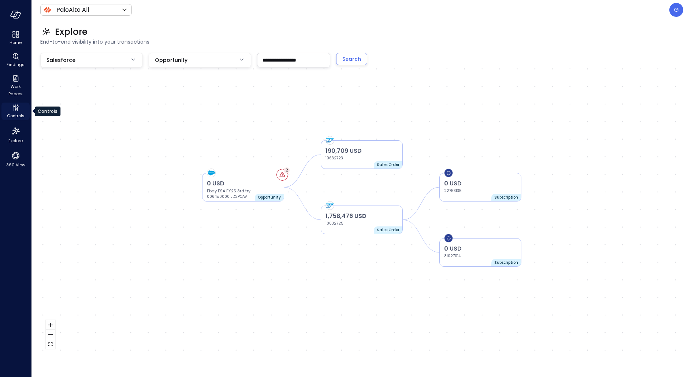
click at [23, 111] on div "Controls" at bounding box center [15, 112] width 28 height 18
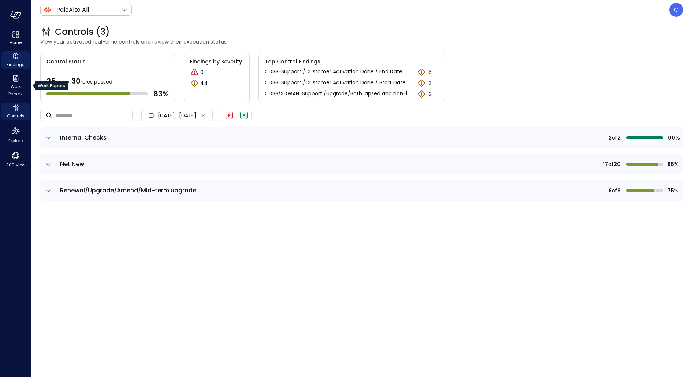
click at [15, 64] on span "Findings" at bounding box center [16, 64] width 18 height 7
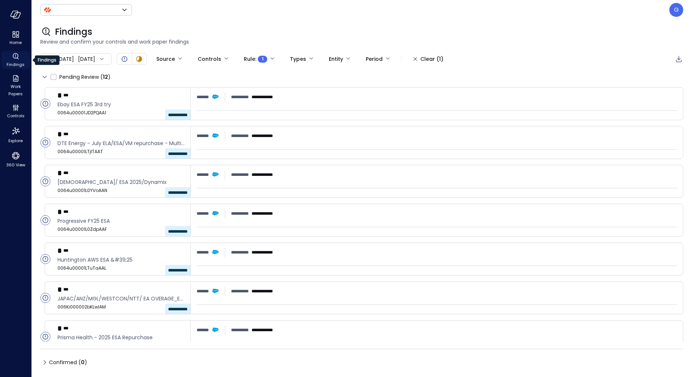
type input "*******"
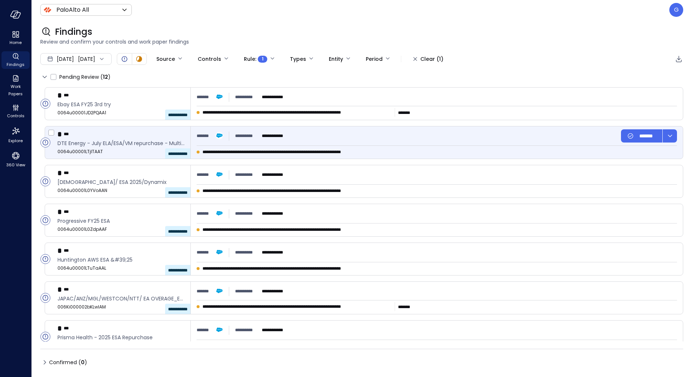
click at [88, 138] on div "**********" at bounding box center [123, 142] width 133 height 32
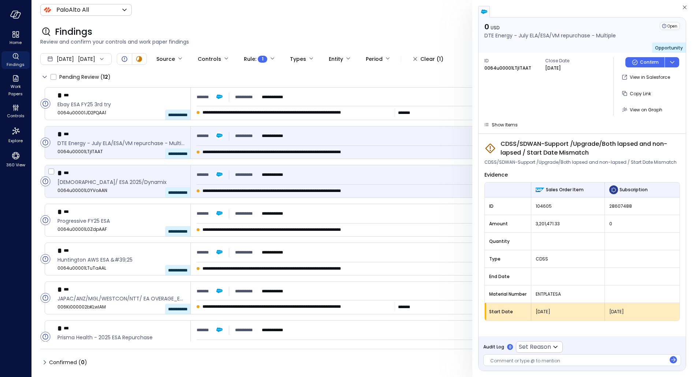
click at [293, 180] on div "**********" at bounding box center [437, 174] width 480 height 13
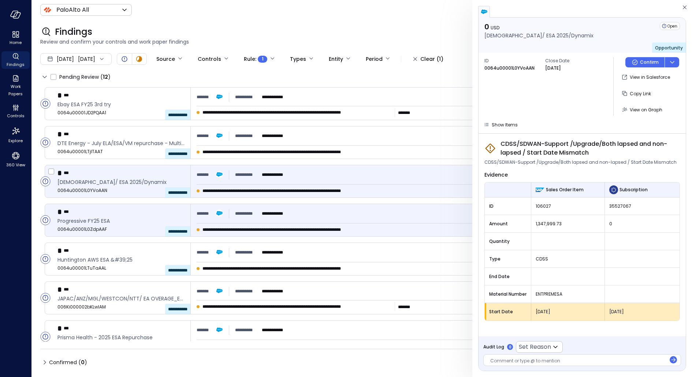
click at [292, 215] on div "**********" at bounding box center [437, 213] width 480 height 13
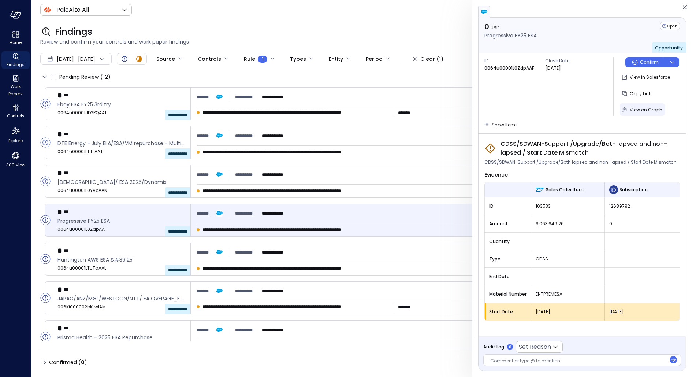
click at [658, 110] on span "View on Graph" at bounding box center [646, 110] width 33 height 6
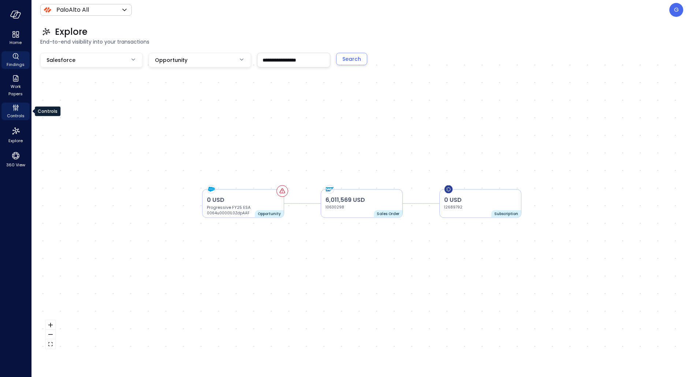
click at [17, 104] on icon "Controls" at bounding box center [15, 107] width 9 height 9
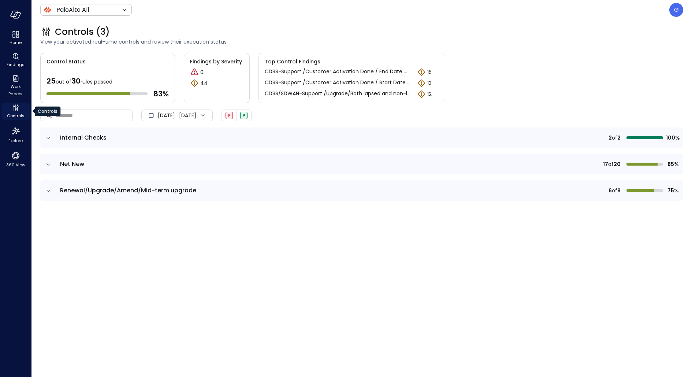
click at [17, 104] on icon "Controls" at bounding box center [15, 107] width 9 height 9
click at [16, 55] on icon "Findings" at bounding box center [15, 56] width 9 height 9
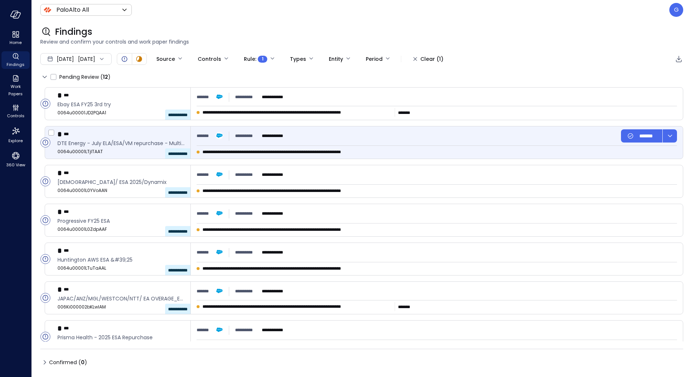
click at [106, 157] on div "**********" at bounding box center [123, 142] width 133 height 32
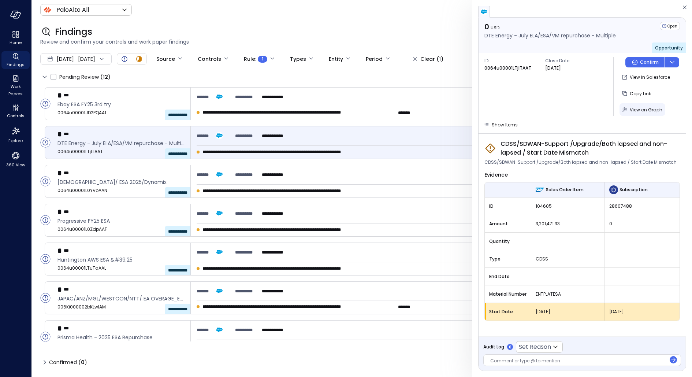
click at [642, 112] on span "View on Graph" at bounding box center [646, 110] width 33 height 6
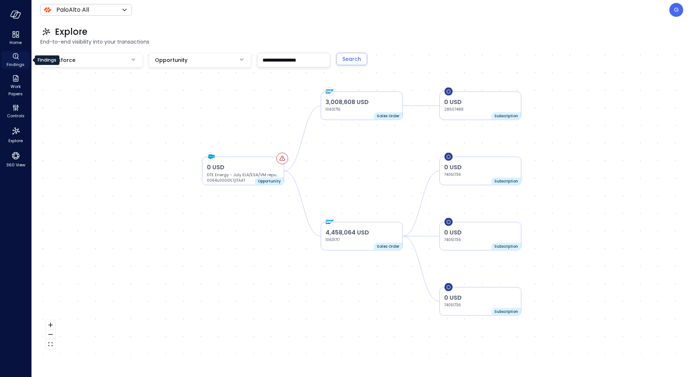
click at [14, 62] on span "Findings" at bounding box center [16, 64] width 18 height 7
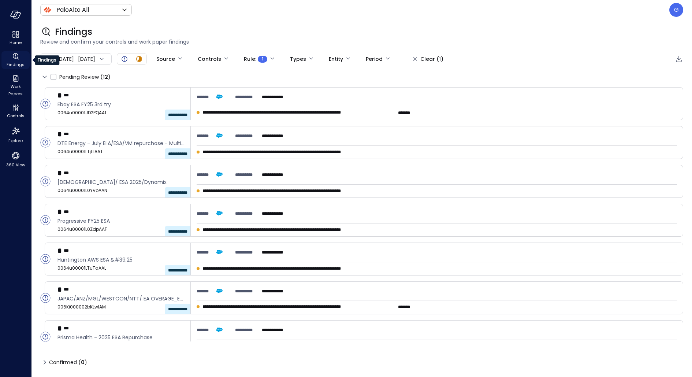
click at [14, 62] on span "Findings" at bounding box center [16, 64] width 18 height 7
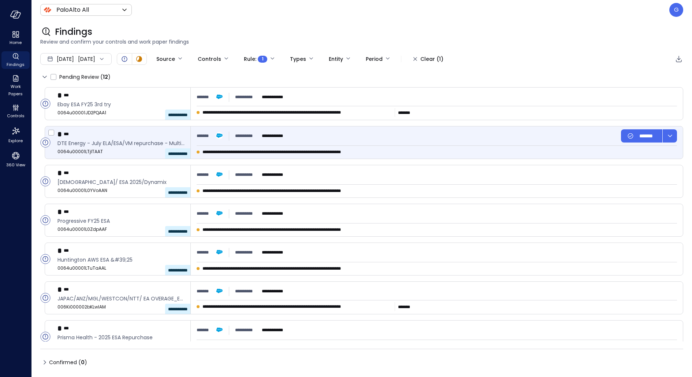
click at [143, 133] on div "* ***" at bounding box center [120, 134] width 127 height 10
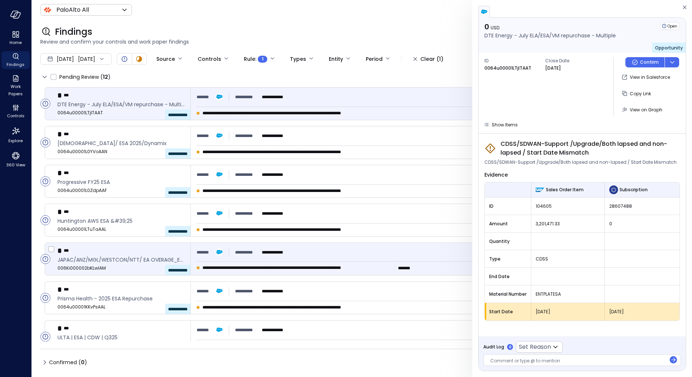
scroll to position [40, 0]
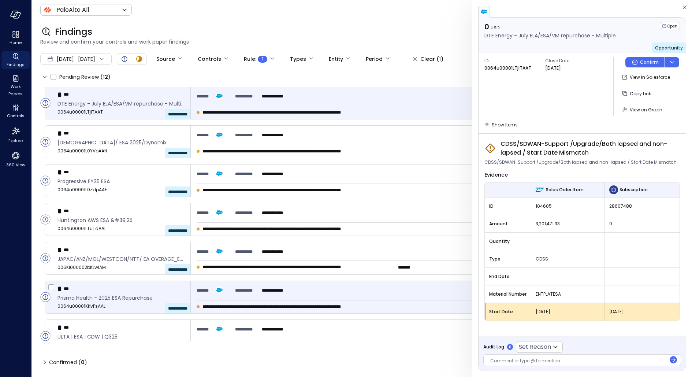
click at [256, 290] on span "**********" at bounding box center [247, 290] width 24 height 7
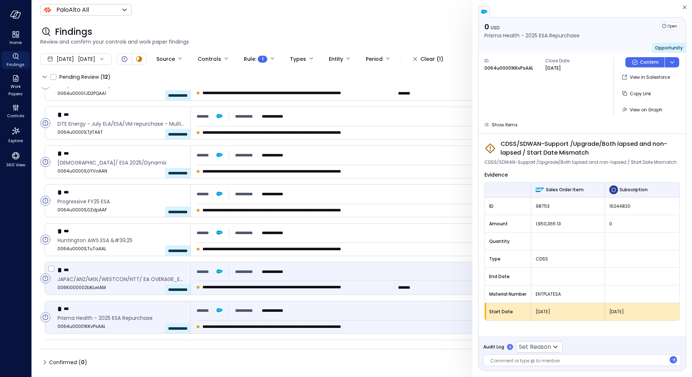
scroll to position [14, 0]
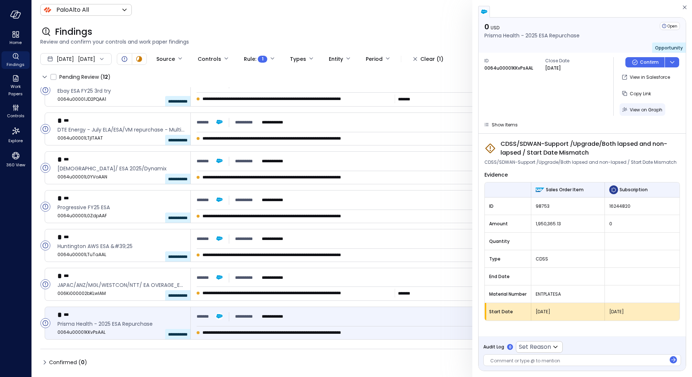
click at [658, 107] on span "View on Graph" at bounding box center [646, 110] width 33 height 6
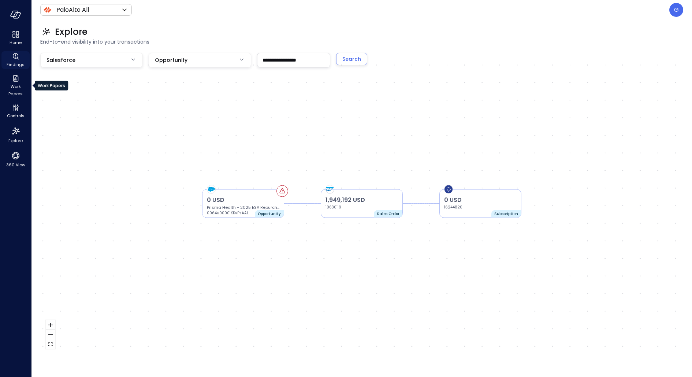
click at [19, 56] on icon "Findings" at bounding box center [15, 56] width 9 height 9
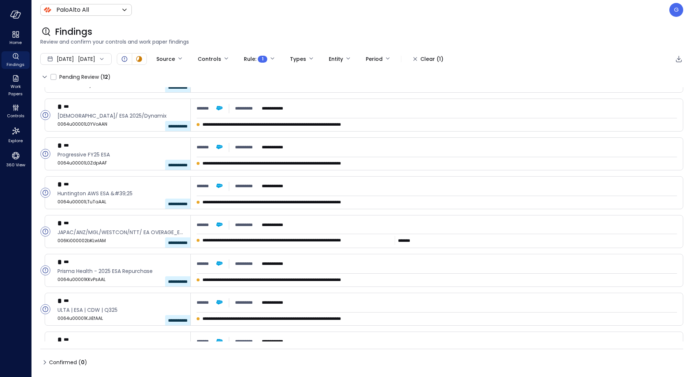
scroll to position [76, 0]
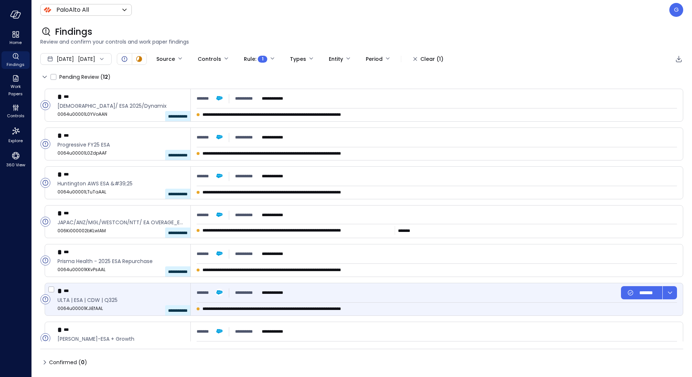
click at [135, 284] on div "**********" at bounding box center [123, 299] width 133 height 32
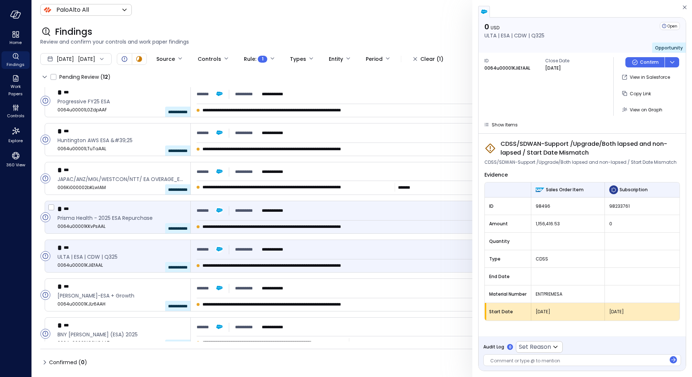
scroll to position [124, 0]
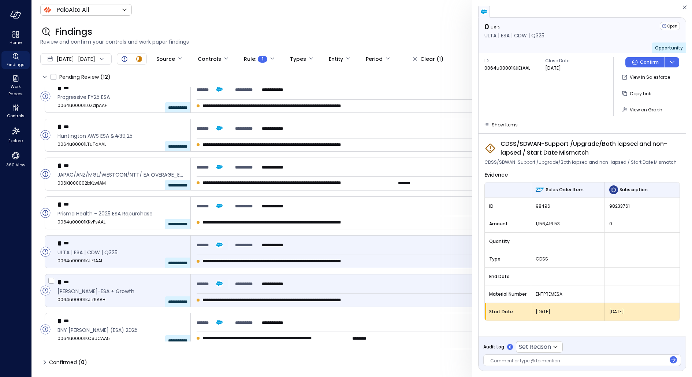
click at [316, 295] on div "**********" at bounding box center [437, 290] width 492 height 32
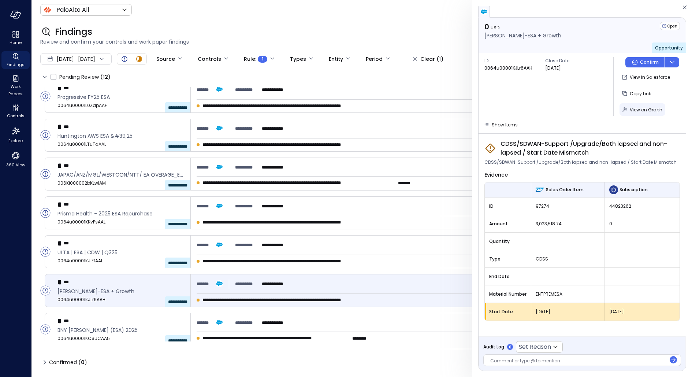
click at [651, 111] on span "View on Graph" at bounding box center [646, 110] width 33 height 6
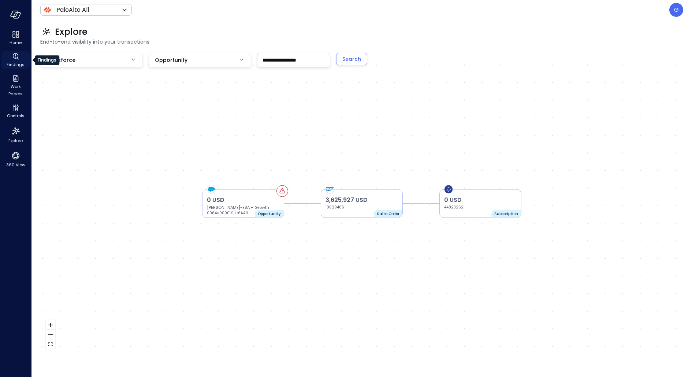
click at [15, 62] on span "Findings" at bounding box center [16, 64] width 18 height 7
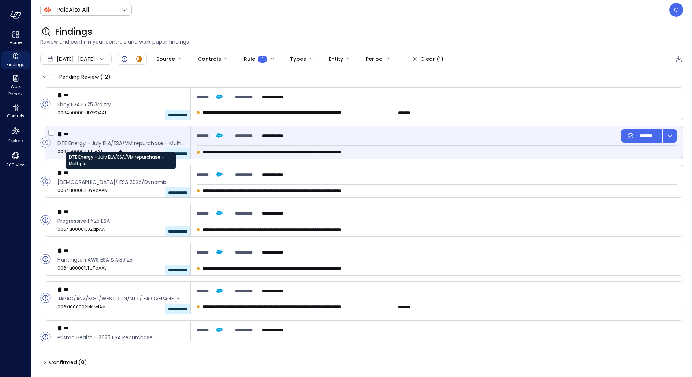
click at [131, 141] on span "DTE Energy - July ELA/ESA/VM repurchase - Multiple" at bounding box center [120, 143] width 127 height 8
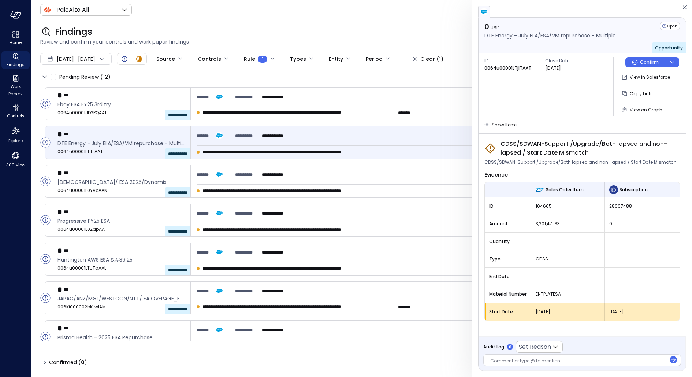
click at [499, 68] on p "0064u00001LTjlTAAT" at bounding box center [507, 67] width 47 height 7
copy p "0064u00001LTjlTAAT"
click at [684, 8] on icon "button" at bounding box center [684, 7] width 7 height 9
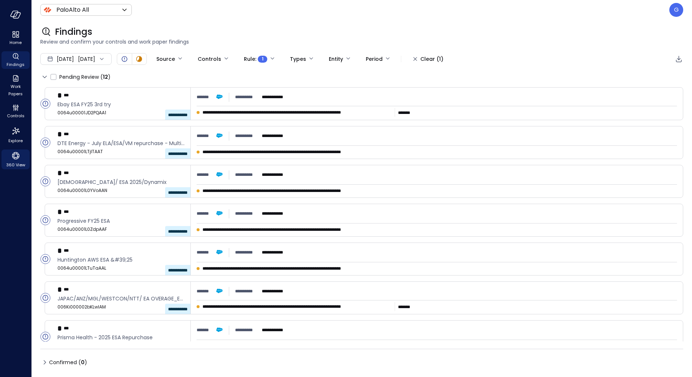
click at [16, 150] on icon "360 View" at bounding box center [15, 155] width 11 height 11
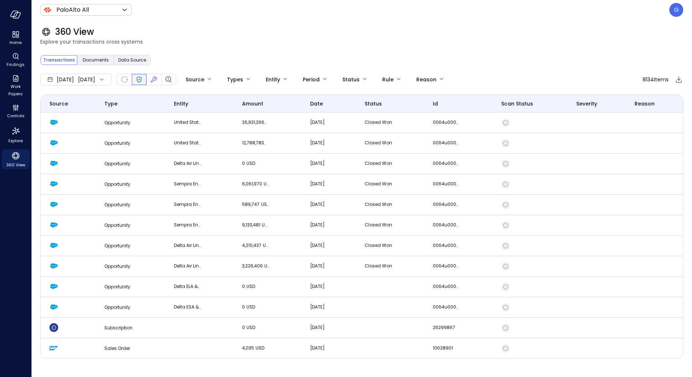
click at [142, 80] on icon "Verified" at bounding box center [139, 80] width 5 height 6
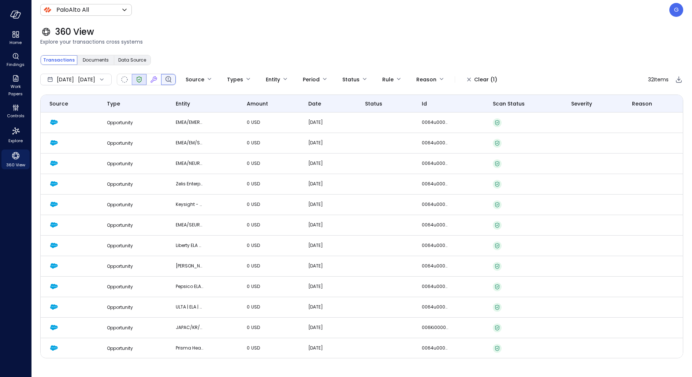
click at [173, 75] on icon "Finding" at bounding box center [168, 79] width 9 height 9
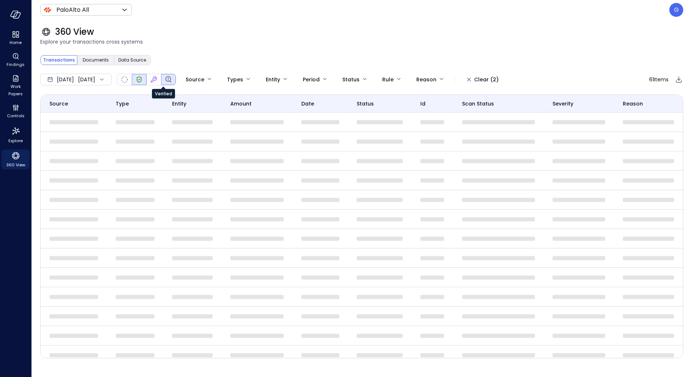
click at [144, 77] on icon "Verified" at bounding box center [139, 79] width 9 height 9
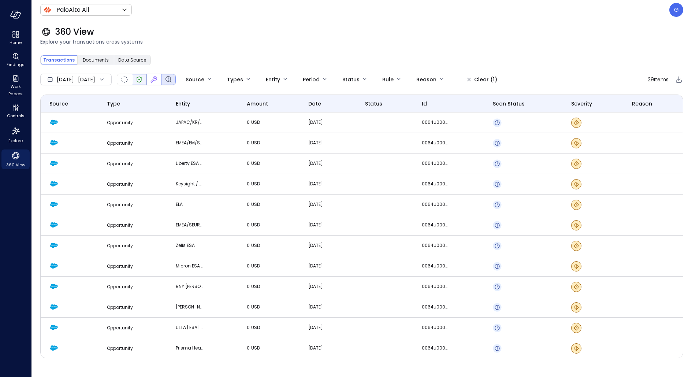
click at [144, 81] on icon "Verified" at bounding box center [139, 79] width 9 height 9
click at [171, 81] on icon "Finding" at bounding box center [171, 82] width 2 height 2
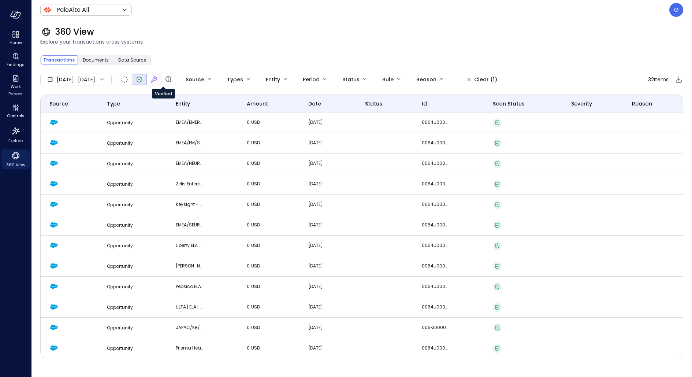
click at [144, 78] on icon "Verified" at bounding box center [139, 79] width 9 height 9
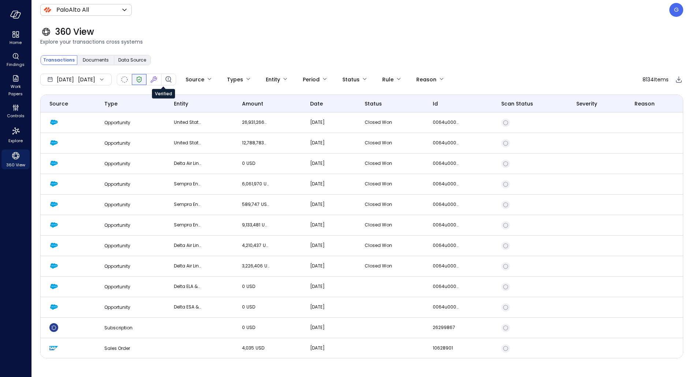
click at [144, 80] on icon "Verified" at bounding box center [139, 79] width 9 height 9
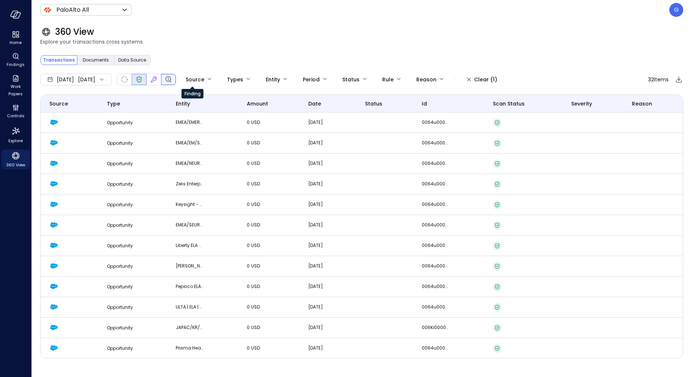
click at [173, 79] on icon "Finding" at bounding box center [168, 79] width 9 height 9
click at [210, 140] on td "EMEA/EM/SA/XXX/XXX/ELM/ESA-FY2025" at bounding box center [202, 143] width 71 height 21
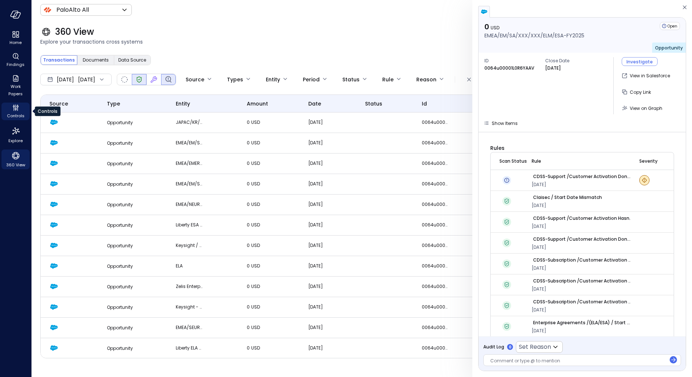
click at [14, 112] on span "Controls" at bounding box center [16, 115] width 18 height 7
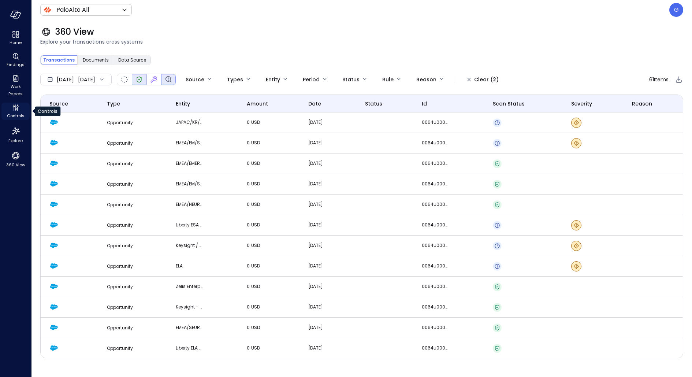
click at [14, 112] on span "Controls" at bounding box center [16, 115] width 18 height 7
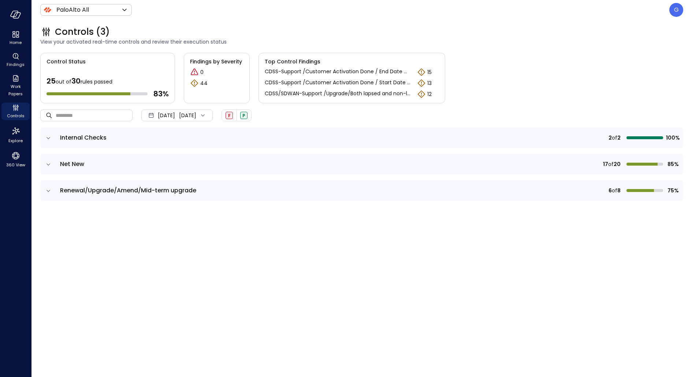
click at [44, 189] on td at bounding box center [47, 190] width 15 height 21
click at [53, 190] on td at bounding box center [47, 190] width 15 height 21
click at [50, 189] on icon "expand row" at bounding box center [48, 190] width 7 height 7
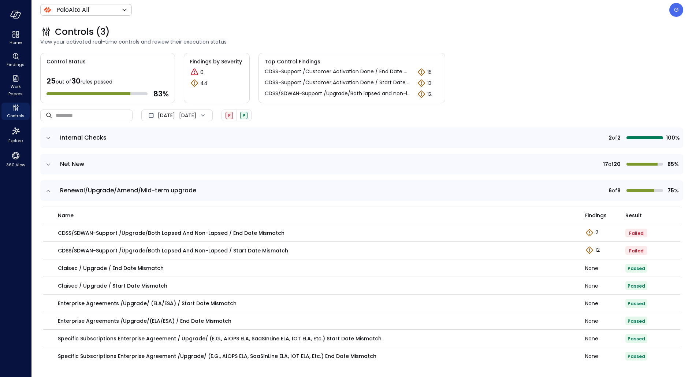
scroll to position [2, 0]
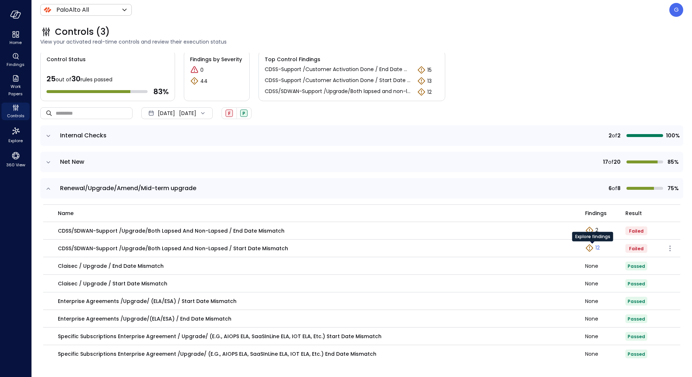
click at [597, 247] on p "12" at bounding box center [597, 248] width 4 height 8
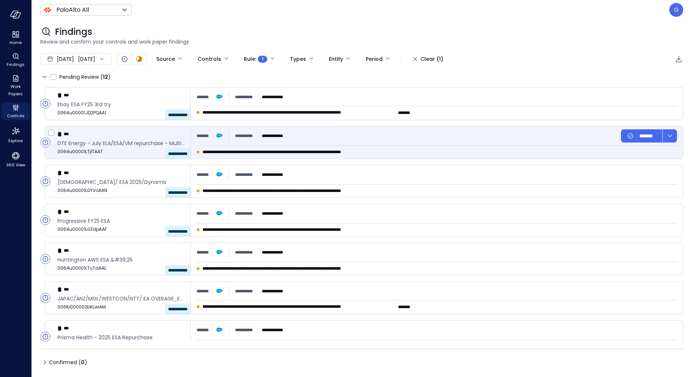
click at [365, 153] on span "**********" at bounding box center [296, 151] width 189 height 7
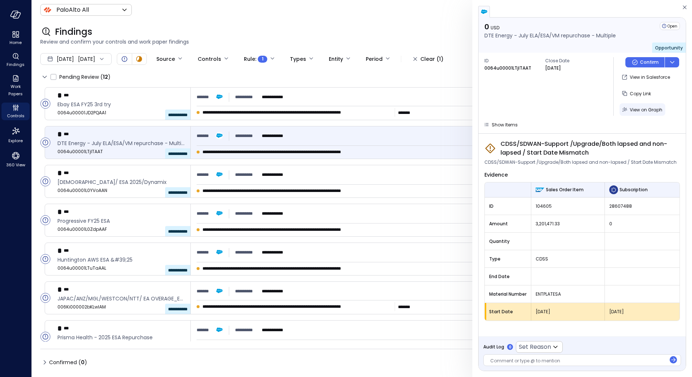
click at [637, 106] on div "View on Graph" at bounding box center [646, 109] width 33 height 9
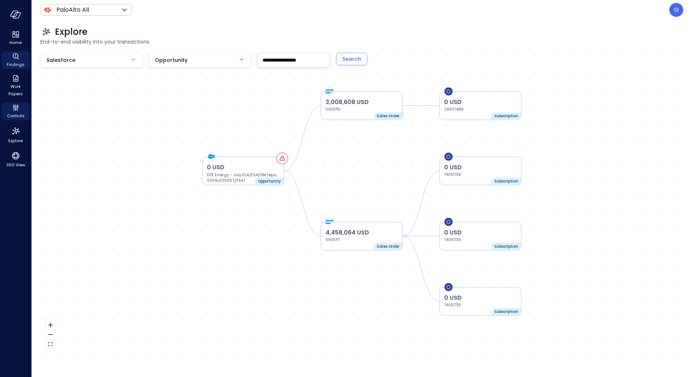
click at [15, 55] on icon "Findings" at bounding box center [15, 56] width 9 height 9
click at [15, 55] on icon "Findings" at bounding box center [15, 55] width 1 height 2
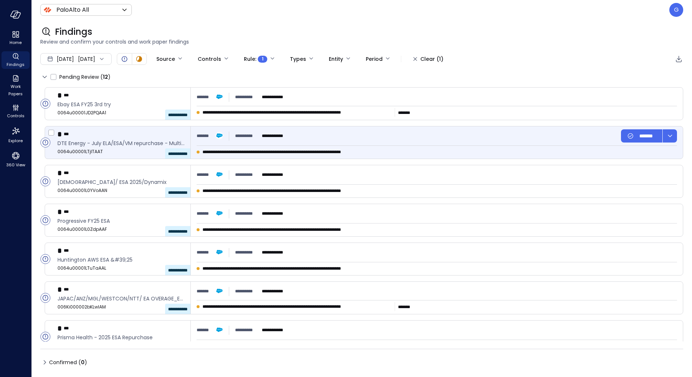
click at [264, 145] on div "**********" at bounding box center [437, 142] width 492 height 32
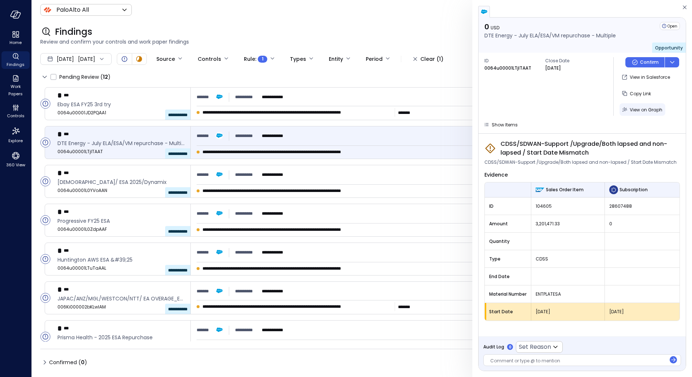
click at [644, 109] on span "View on Graph" at bounding box center [646, 110] width 33 height 6
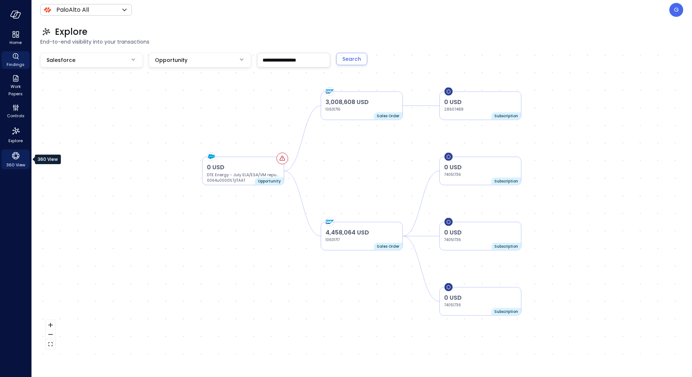
click at [19, 157] on icon "360 View" at bounding box center [15, 155] width 11 height 11
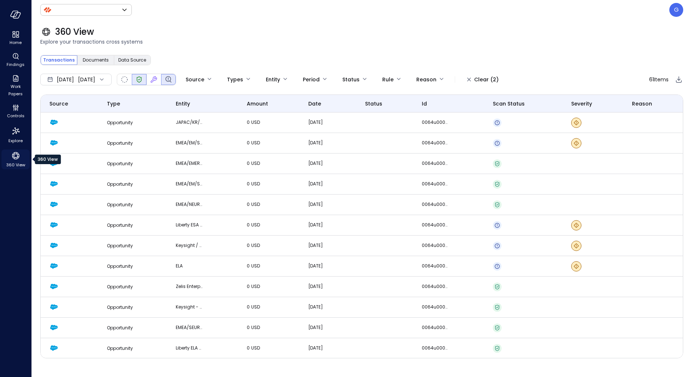
type input "*******"
click at [218, 125] on td "JAPAC/KR/SKBroadband/Aplenet/EA Contract(FY25~FY26)" at bounding box center [202, 122] width 71 height 21
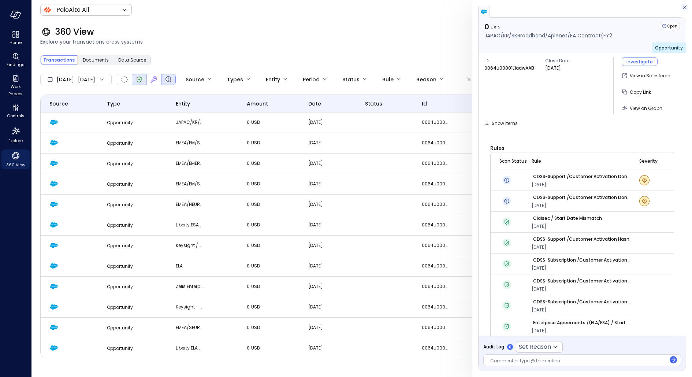
click at [687, 5] on icon "button" at bounding box center [684, 7] width 7 height 9
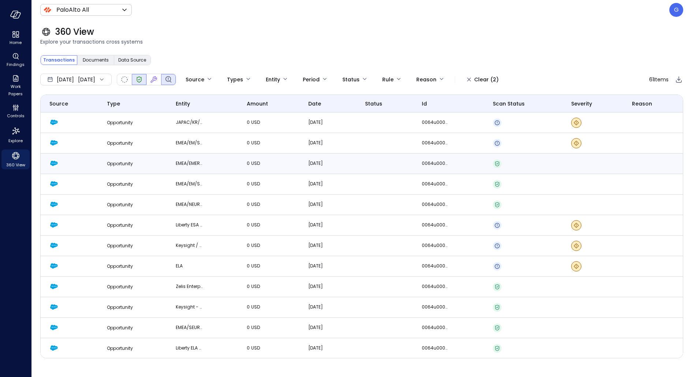
click at [574, 160] on td at bounding box center [592, 163] width 61 height 21
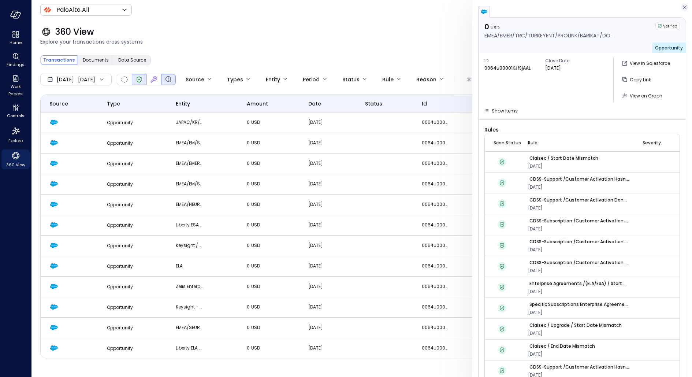
click at [682, 5] on icon "button" at bounding box center [684, 7] width 7 height 9
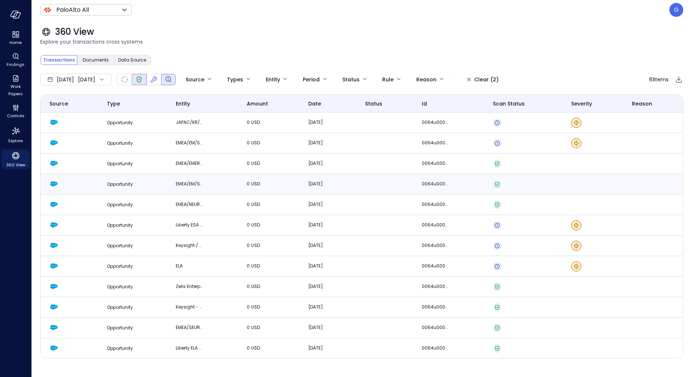
click at [376, 188] on td at bounding box center [384, 184] width 57 height 21
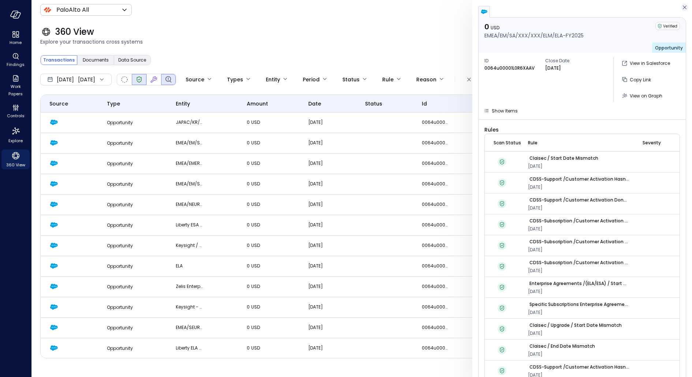
click at [683, 8] on icon "button" at bounding box center [685, 7] width 4 height 4
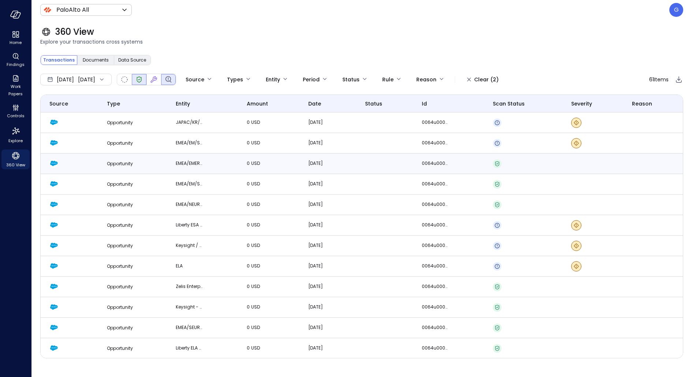
click at [407, 156] on td at bounding box center [384, 163] width 57 height 21
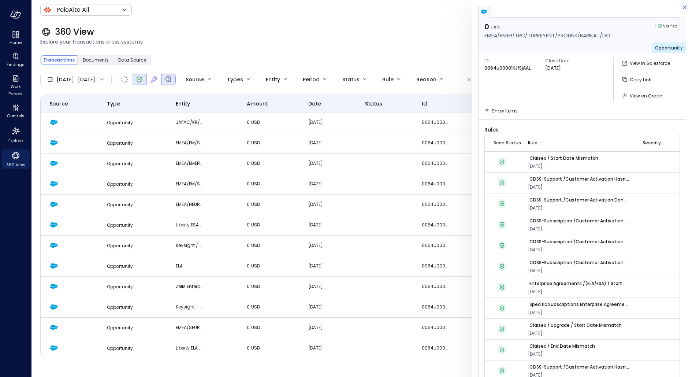
click at [682, 10] on icon "button" at bounding box center [684, 7] width 7 height 9
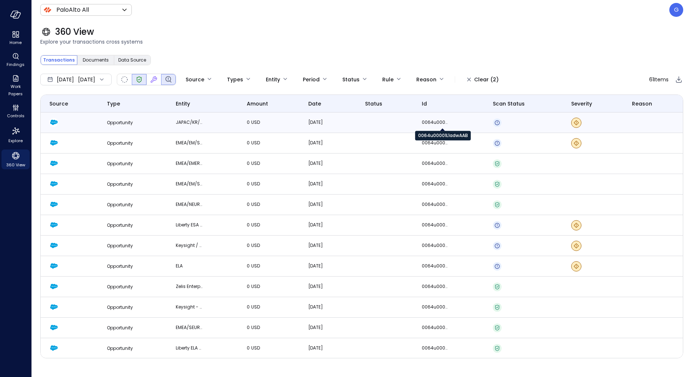
click at [449, 124] on p "0064u00001L1adwAAB" at bounding box center [435, 122] width 27 height 7
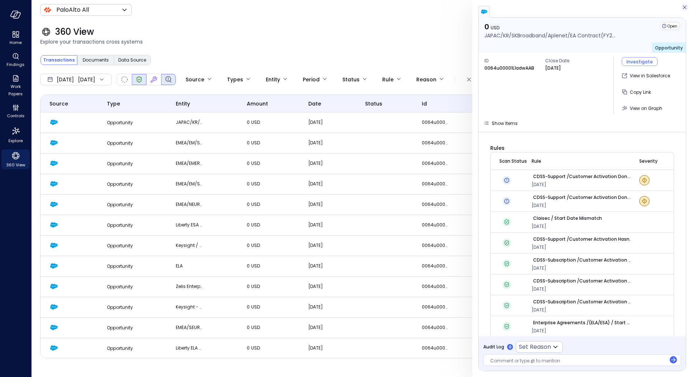
click at [687, 9] on icon "button" at bounding box center [684, 7] width 7 height 9
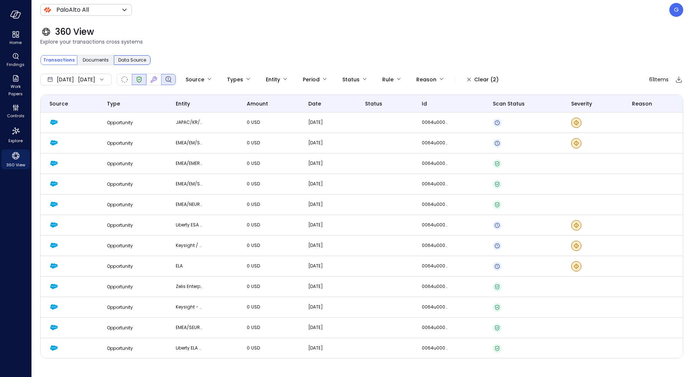
click at [135, 57] on span "Data Source" at bounding box center [132, 59] width 28 height 7
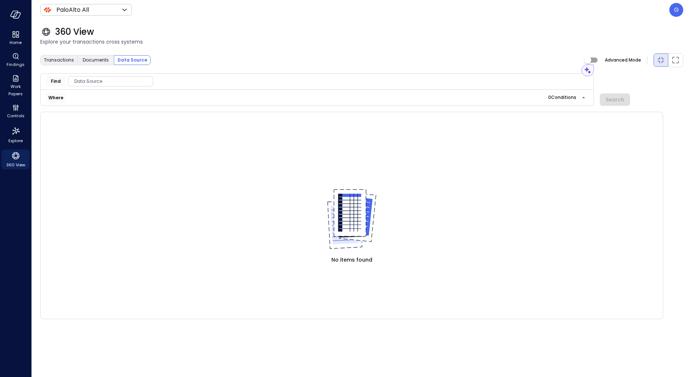
click at [109, 82] on span "Data Source" at bounding box center [110, 81] width 84 height 7
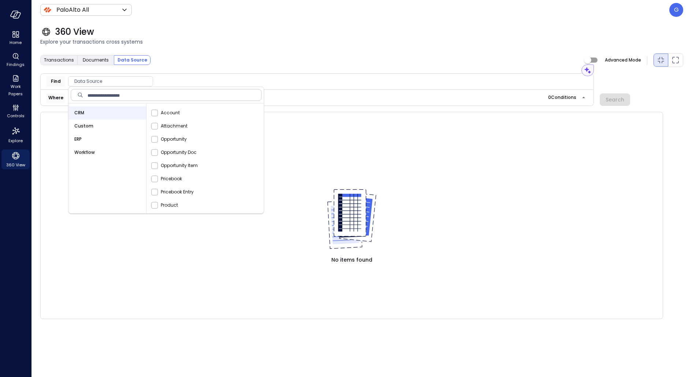
click at [96, 151] on div "Workflow" at bounding box center [107, 152] width 78 height 13
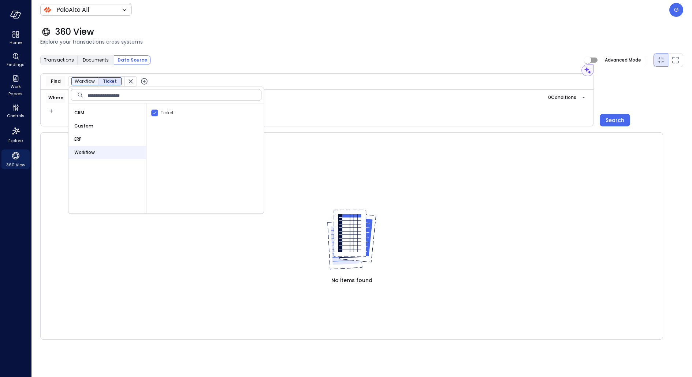
click at [492, 31] on div "360 View" at bounding box center [361, 32] width 643 height 12
click at [612, 120] on div "Search" at bounding box center [615, 120] width 19 height 9
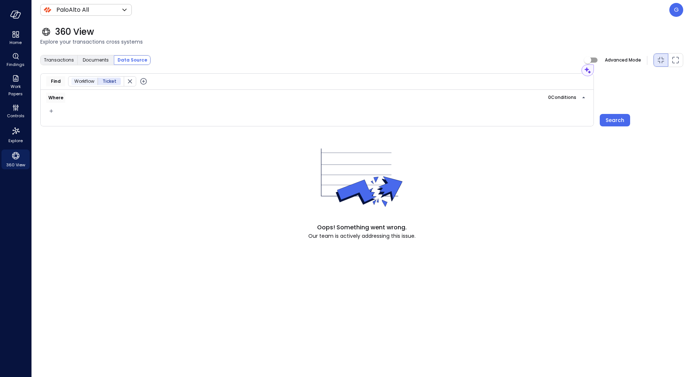
click at [127, 81] on icon "button" at bounding box center [129, 81] width 7 height 7
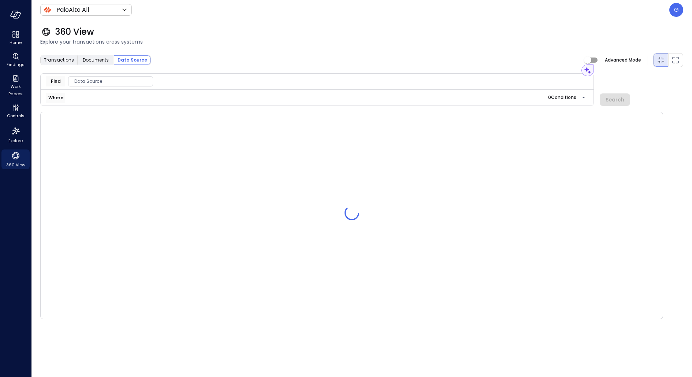
click at [114, 79] on span "Data Source" at bounding box center [110, 81] width 84 height 7
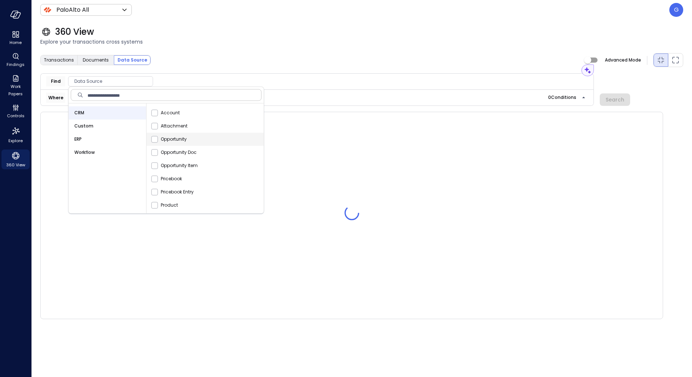
click at [187, 138] on div "Opportunity" at bounding box center [206, 139] width 114 height 13
click at [206, 62] on div "Transactions Documents Data Source Advanced Mode" at bounding box center [361, 60] width 643 height 15
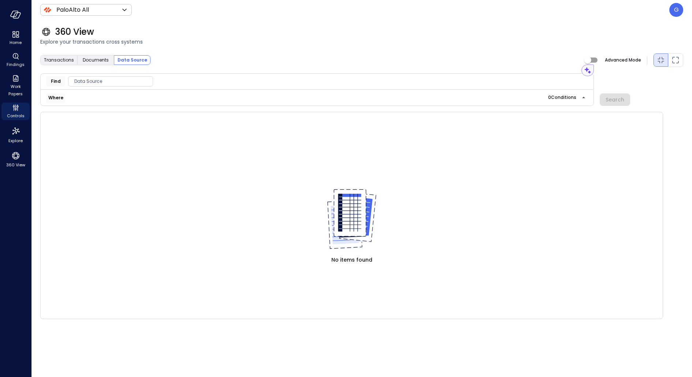
click at [94, 79] on span "Data Source" at bounding box center [110, 81] width 84 height 7
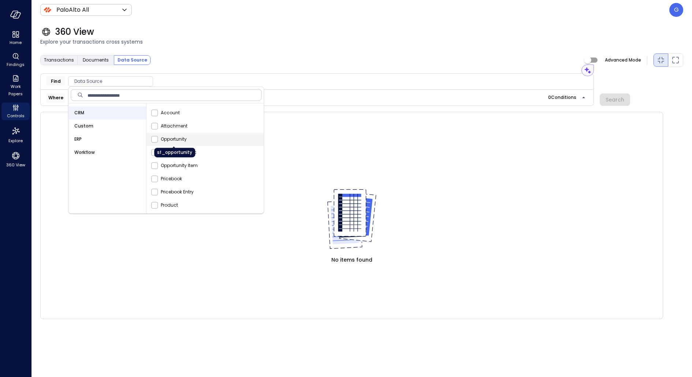
click at [168, 135] on span "Opportunity" at bounding box center [174, 138] width 26 height 7
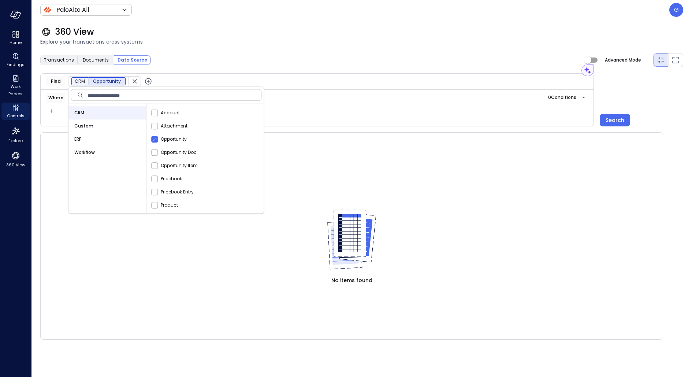
click at [148, 79] on icon "button" at bounding box center [148, 81] width 7 height 7
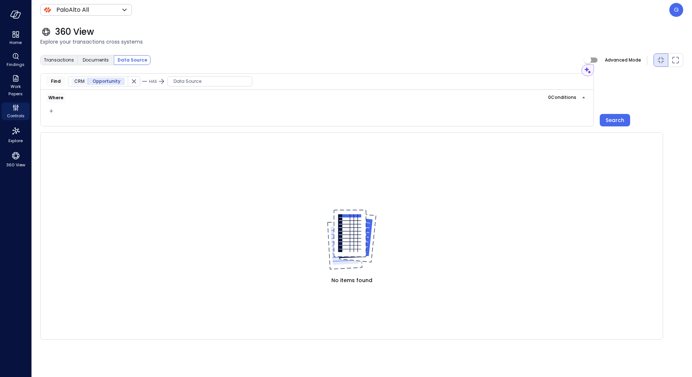
click at [191, 80] on span "Data Source" at bounding box center [210, 81] width 84 height 7
click at [198, 127] on div "ERP" at bounding box center [204, 125] width 78 height 13
click at [259, 118] on div "Sales Order" at bounding box center [303, 112] width 114 height 13
click at [238, 79] on icon "button" at bounding box center [242, 81] width 9 height 9
click at [279, 82] on span "Data Source" at bounding box center [304, 81] width 84 height 7
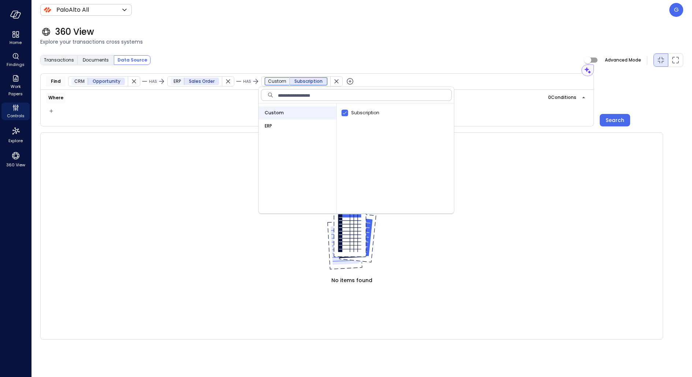
click at [346, 85] on icon "button" at bounding box center [350, 81] width 9 height 9
click at [383, 81] on span "Data Source" at bounding box center [411, 81] width 84 height 7
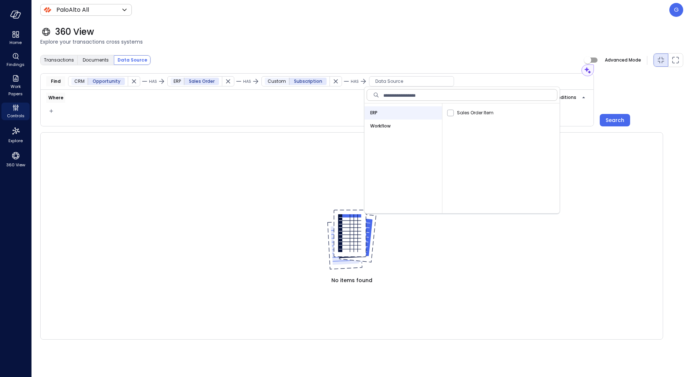
click at [379, 128] on span "Workflow" at bounding box center [380, 125] width 21 height 7
click at [461, 48] on div "360 View Explore your transactions cross systems" at bounding box center [357, 36] width 652 height 32
click at [616, 125] on button "Search" at bounding box center [615, 120] width 30 height 12
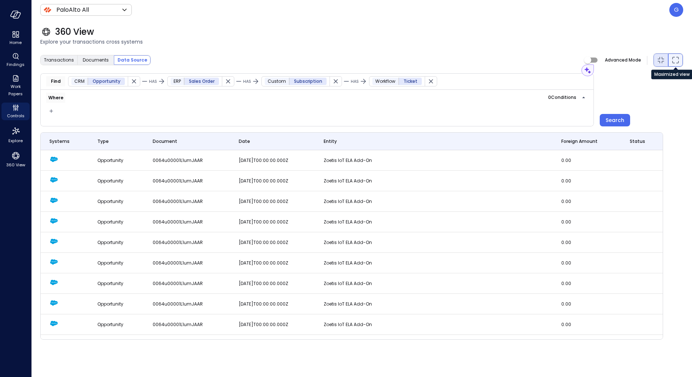
click at [678, 60] on icon "Maximized view" at bounding box center [675, 60] width 9 height 9
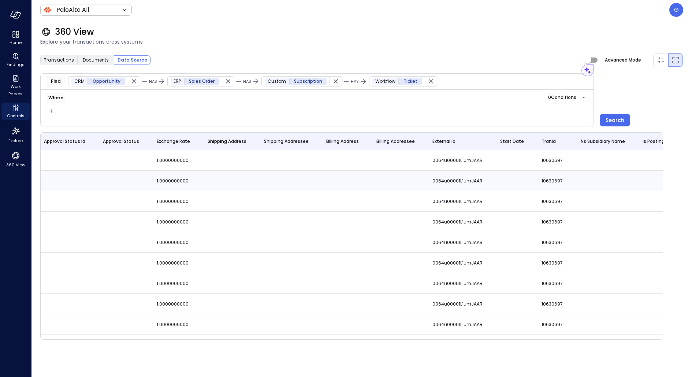
scroll to position [0, 4931]
click at [475, 8] on div "PaloAlto All ******* ​ G" at bounding box center [361, 10] width 643 height 14
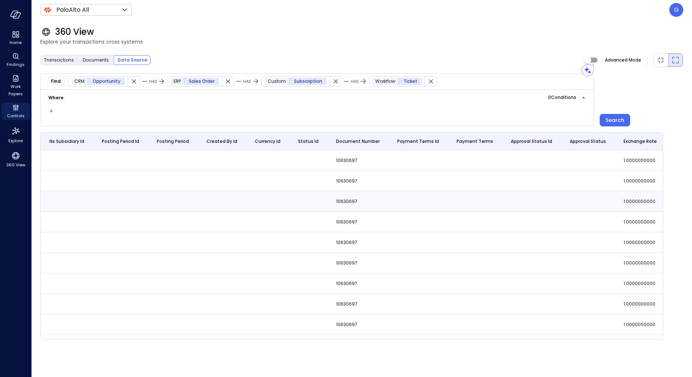
scroll to position [0, 4325]
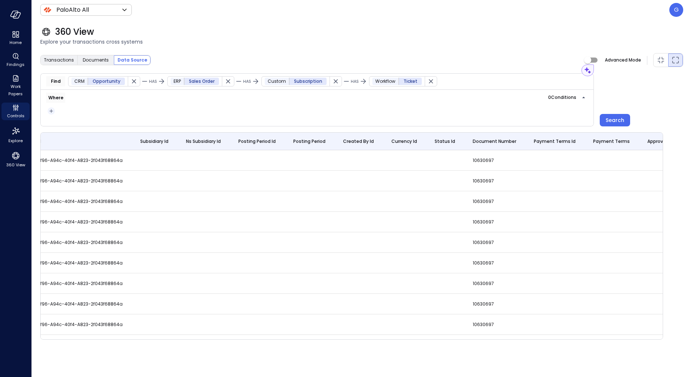
click at [51, 109] on icon "button" at bounding box center [51, 111] width 7 height 9
click at [64, 125] on li "Condition" at bounding box center [65, 123] width 37 height 9
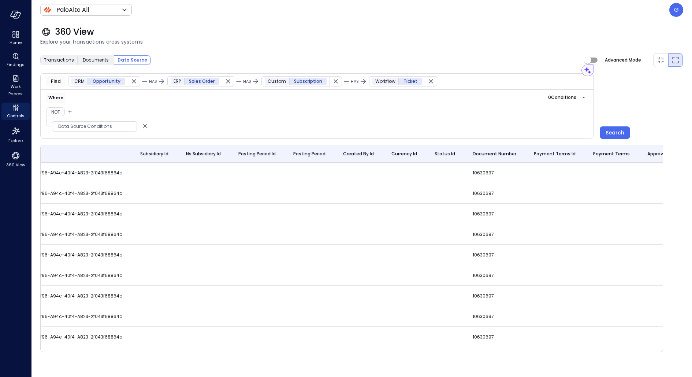
click at [83, 124] on span "Data Source Conditions" at bounding box center [94, 126] width 84 height 7
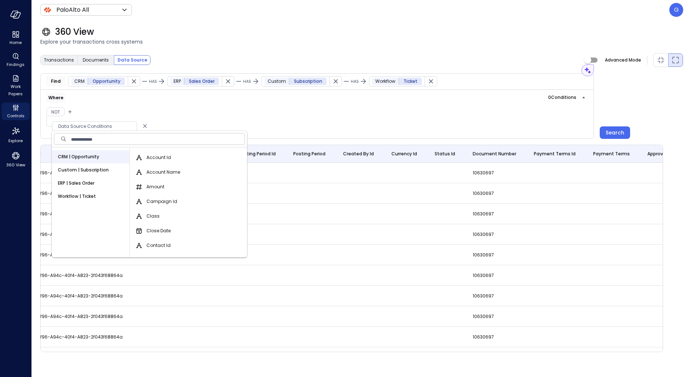
click at [89, 168] on span "Custom | Subscription" at bounding box center [83, 169] width 51 height 7
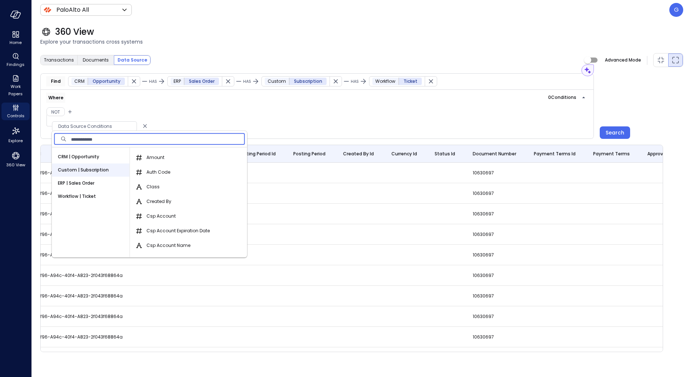
click at [155, 141] on input "text" at bounding box center [158, 138] width 174 height 15
type input "*****"
click at [96, 188] on div "ERP | Sales Order" at bounding box center [91, 182] width 78 height 13
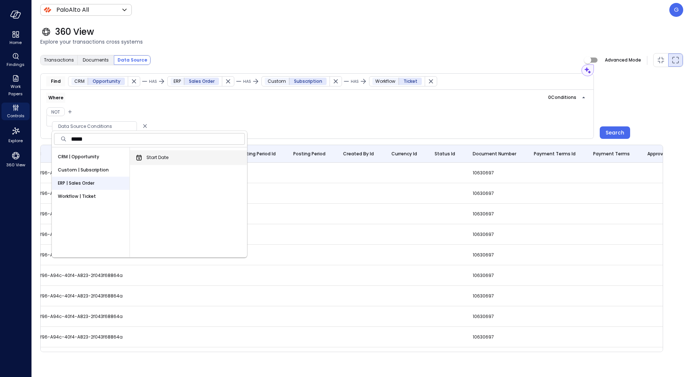
click at [157, 160] on span "Start Date" at bounding box center [157, 157] width 22 height 7
click at [144, 160] on button "Start Date" at bounding box center [139, 157] width 9 height 9
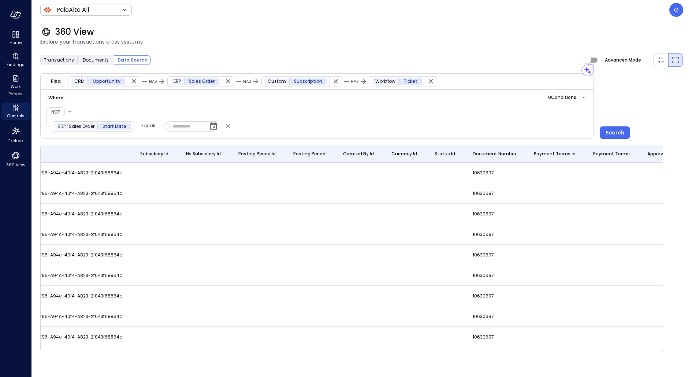
click at [164, 126] on icon "button" at bounding box center [166, 126] width 5 height 9
click at [174, 151] on span "Field" at bounding box center [175, 150] width 10 height 7
click at [186, 123] on span "Data Source Conditions" at bounding box center [209, 126] width 84 height 7
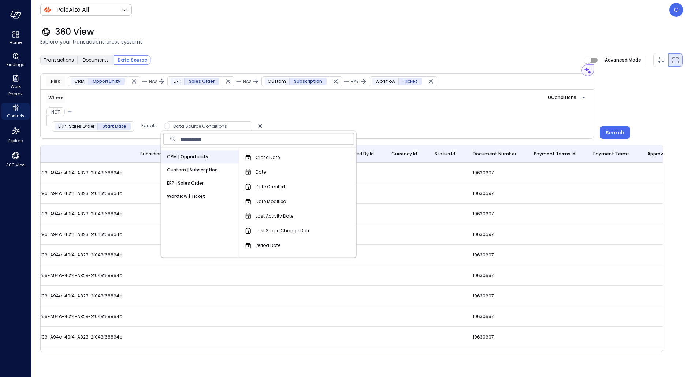
click at [198, 174] on div "Custom | Subscription" at bounding box center [200, 169] width 78 height 13
click at [281, 247] on div "Ship Date" at bounding box center [299, 247] width 114 height 15
click at [268, 244] on span "Ship Date" at bounding box center [266, 246] width 21 height 7
click at [253, 244] on button "Ship Date" at bounding box center [248, 247] width 9 height 9
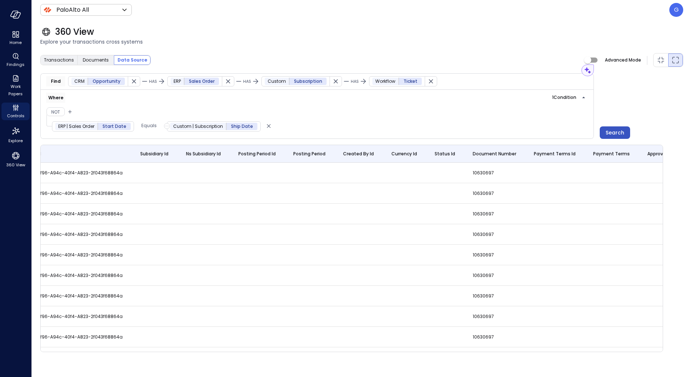
click at [618, 134] on div "Search" at bounding box center [615, 132] width 19 height 9
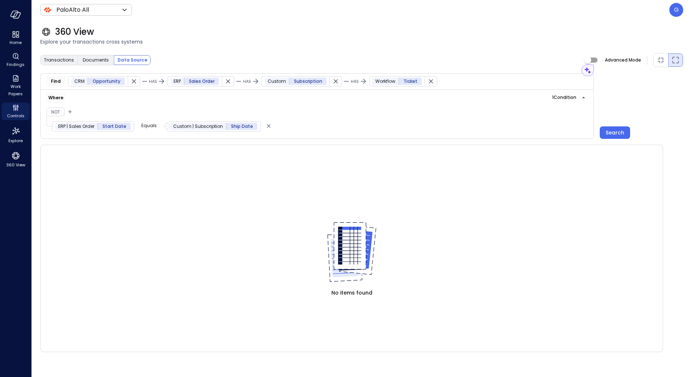
click at [142, 126] on p "Equals" at bounding box center [148, 125] width 15 height 7
click at [157, 153] on span "Not Equals" at bounding box center [157, 150] width 24 height 7
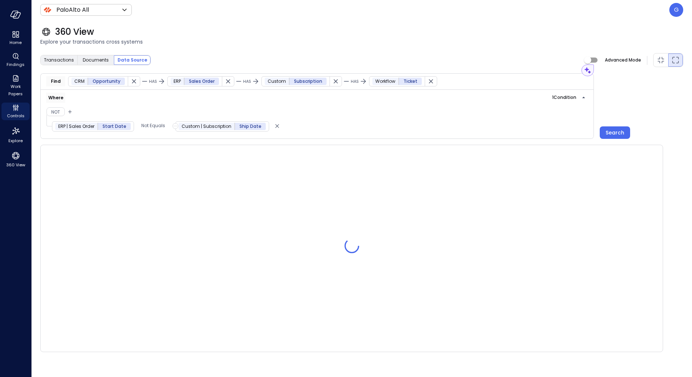
click at [615, 124] on div "Assistant Find CRM Opportunity HAS ERP Sales Order HAS Custom Subscription HAS …" at bounding box center [361, 106] width 643 height 66
click at [610, 134] on div "Search" at bounding box center [615, 132] width 19 height 9
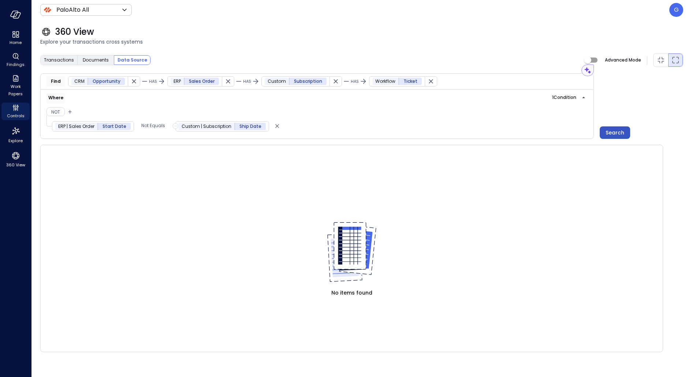
click at [614, 133] on div "Search" at bounding box center [615, 132] width 19 height 9
click at [615, 131] on div "Search" at bounding box center [615, 132] width 19 height 9
click at [274, 122] on icon "Delete" at bounding box center [277, 126] width 7 height 9
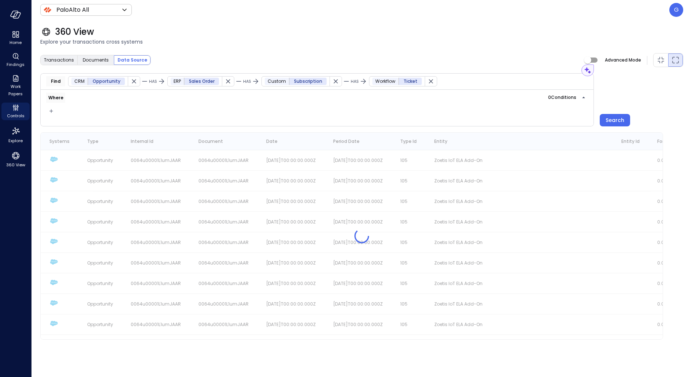
click at [273, 126] on div "Assistant Find CRM Opportunity HAS ERP Sales Order HAS Custom Subscription HAS …" at bounding box center [361, 206] width 643 height 266
click at [51, 110] on icon "button" at bounding box center [51, 111] width 7 height 9
click at [72, 127] on li "Condition" at bounding box center [65, 123] width 37 height 9
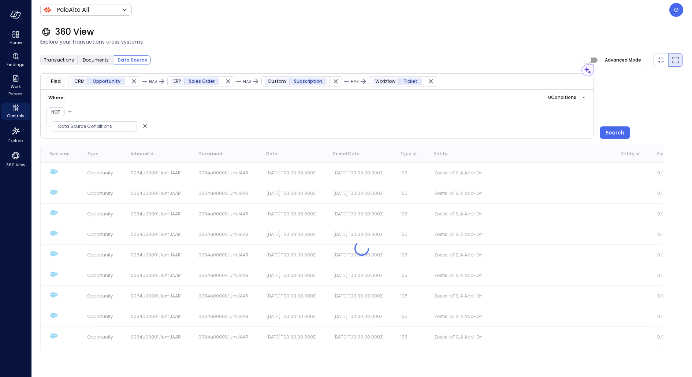
click at [79, 127] on span "Data Source Conditions" at bounding box center [94, 126] width 84 height 7
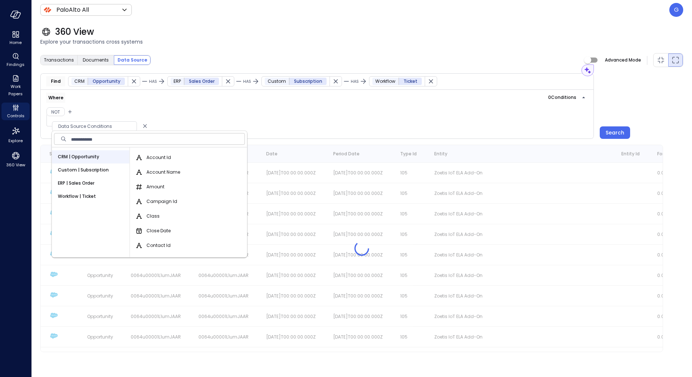
click at [82, 171] on span "Custom | Subscription" at bounding box center [83, 169] width 51 height 7
click at [82, 181] on span "ERP | Sales Order" at bounding box center [76, 182] width 37 height 7
click at [105, 140] on input "text" at bounding box center [158, 138] width 174 height 15
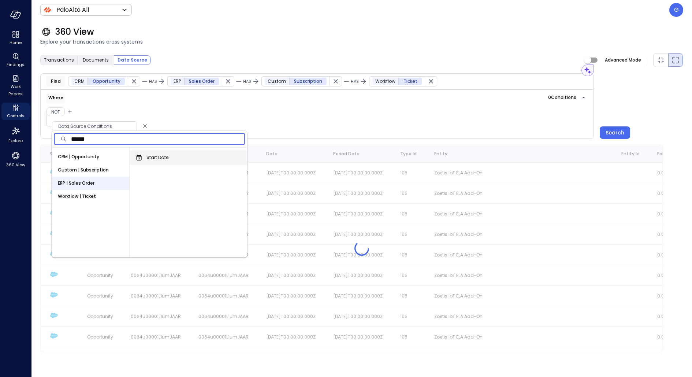
type input "*****"
click at [154, 157] on span "Start Date" at bounding box center [157, 157] width 22 height 7
click at [144, 157] on button "Start Date" at bounding box center [139, 157] width 9 height 9
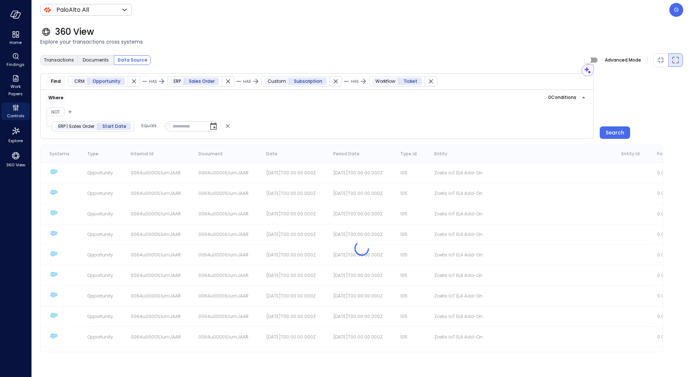
click at [165, 124] on icon "button" at bounding box center [166, 126] width 5 height 9
click at [178, 104] on div at bounding box center [346, 188] width 692 height 377
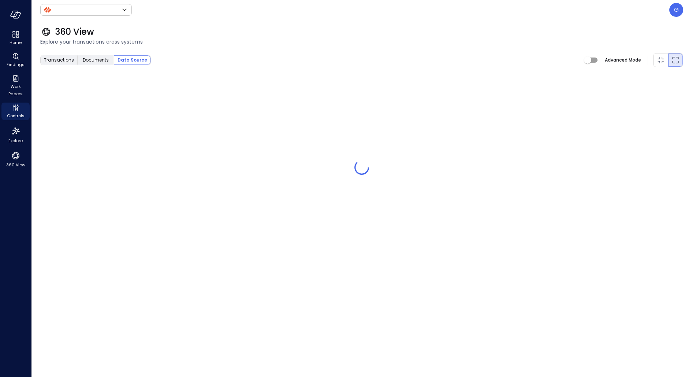
type input "*******"
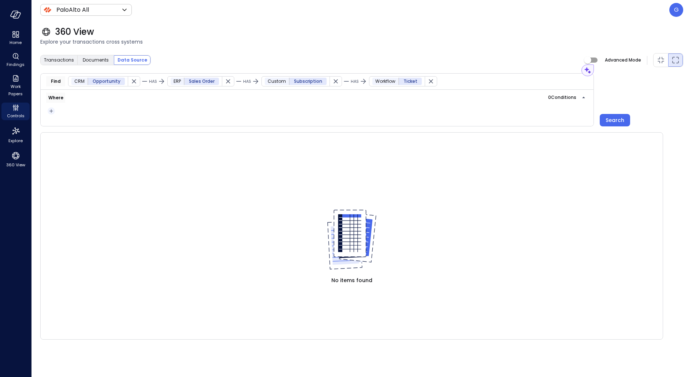
click at [49, 112] on icon "button" at bounding box center [51, 111] width 7 height 9
click at [651, 111] on div at bounding box center [346, 188] width 692 height 377
click at [48, 110] on icon "button" at bounding box center [51, 111] width 7 height 9
click at [72, 124] on li "Condition" at bounding box center [65, 123] width 37 height 9
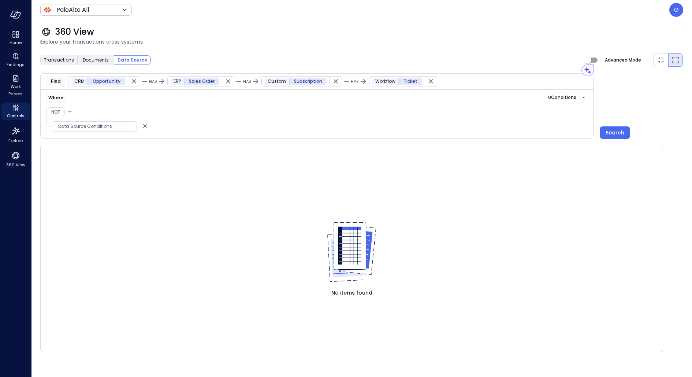
click at [85, 120] on div "Data Source Conditions" at bounding box center [100, 125] width 98 height 11
click at [82, 123] on span "Data Source Conditions" at bounding box center [94, 126] width 84 height 7
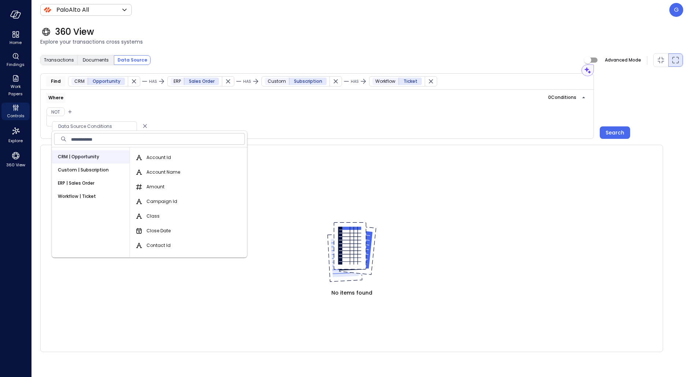
click at [94, 168] on span "Custom | Subscription" at bounding box center [83, 169] width 51 height 7
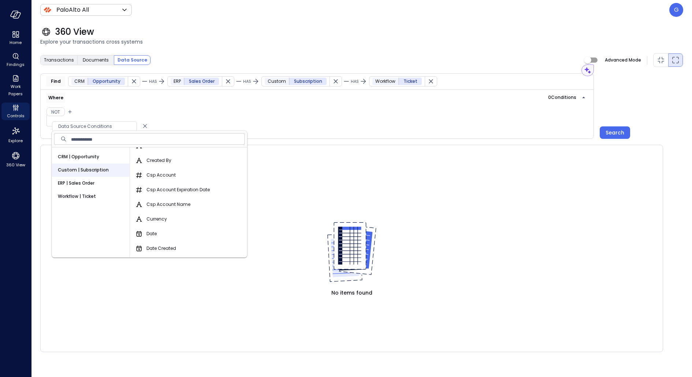
click at [99, 181] on div "ERP | Sales Order" at bounding box center [91, 182] width 78 height 13
click at [104, 142] on input "text" at bounding box center [158, 138] width 174 height 15
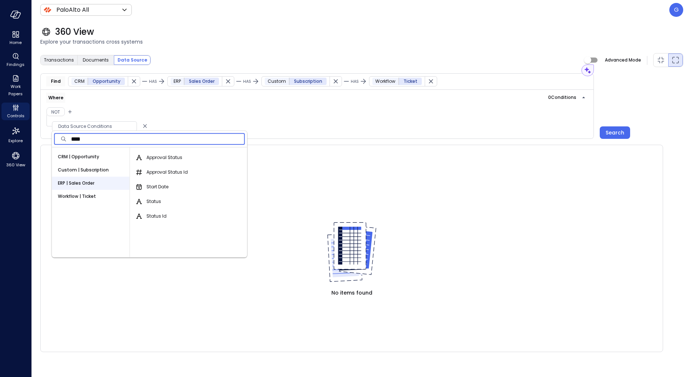
scroll to position [0, 0]
type input "*****"
click at [166, 160] on span "Start Date" at bounding box center [157, 157] width 22 height 7
click at [144, 160] on button "Start Date" at bounding box center [139, 157] width 9 height 9
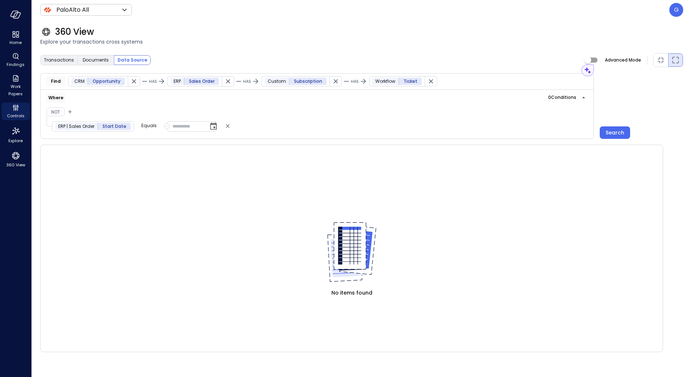
click at [152, 123] on p "Equals" at bounding box center [148, 125] width 15 height 7
click at [152, 147] on span "Not Equals" at bounding box center [157, 150] width 24 height 7
click at [173, 124] on icon "button" at bounding box center [175, 126] width 5 height 9
click at [192, 148] on li "Field" at bounding box center [212, 151] width 81 height 12
click at [200, 123] on span "Data Source Conditions" at bounding box center [218, 126] width 84 height 7
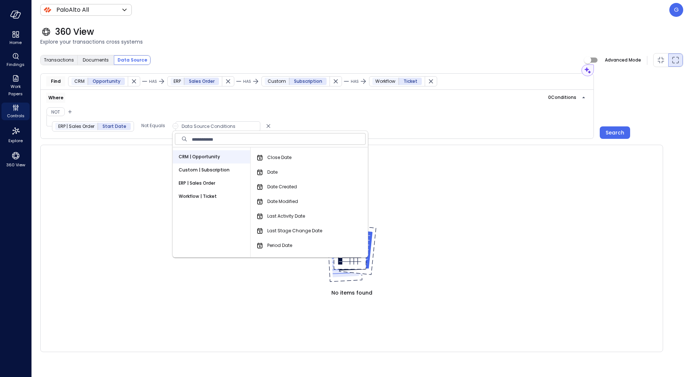
click at [224, 172] on span "Custom | Subscription" at bounding box center [204, 169] width 51 height 7
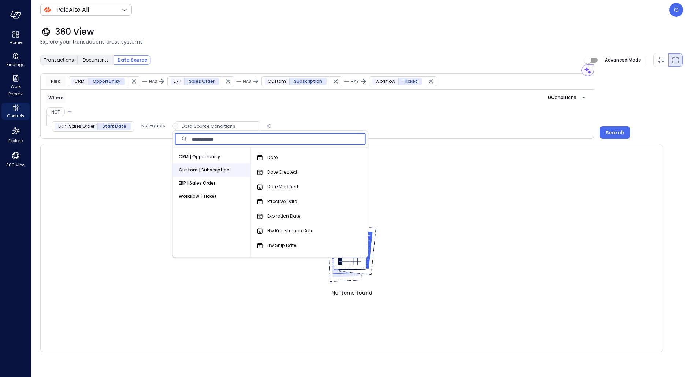
click at [260, 144] on input "text" at bounding box center [279, 138] width 174 height 15
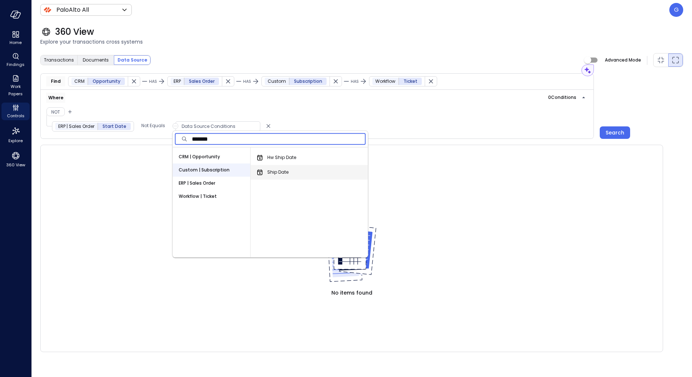
type input "*******"
click at [321, 171] on div "Ship Date" at bounding box center [311, 172] width 114 height 15
click at [291, 170] on div "Ship Date" at bounding box center [311, 172] width 114 height 15
click at [273, 172] on span "Ship Date" at bounding box center [277, 171] width 21 height 7
click at [264, 172] on button "Ship Date" at bounding box center [260, 172] width 9 height 9
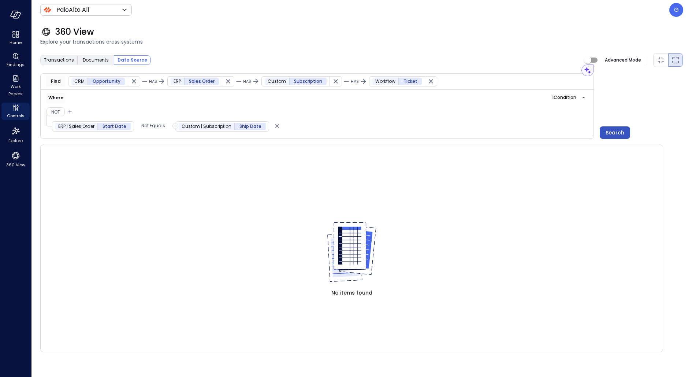
click at [612, 126] on button "Search" at bounding box center [615, 132] width 30 height 12
click at [615, 133] on div "Search" at bounding box center [615, 132] width 19 height 9
click at [234, 126] on div "Ship Date" at bounding box center [249, 126] width 31 height 7
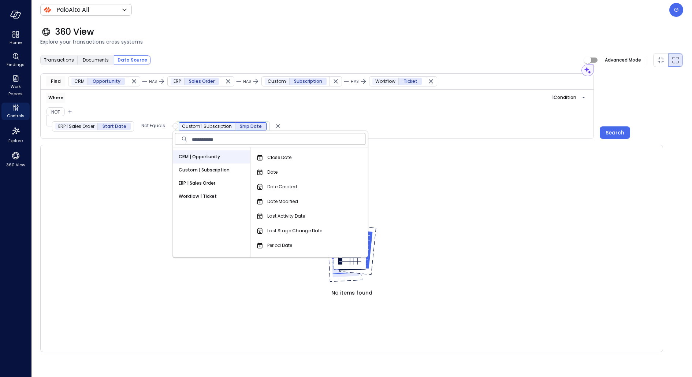
click at [251, 138] on input "text" at bounding box center [279, 138] width 174 height 15
type input "****"
click at [196, 177] on div "ERP | Sales Order" at bounding box center [212, 182] width 78 height 13
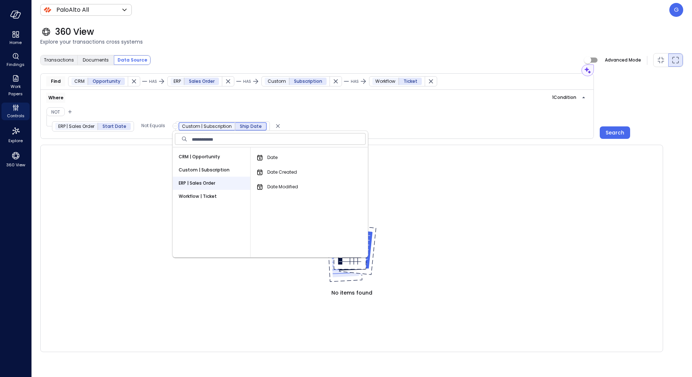
click at [196, 171] on span "Custom | Subscription" at bounding box center [204, 169] width 51 height 7
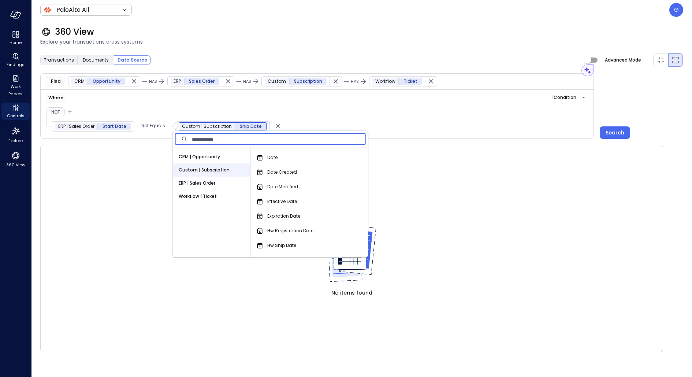
click at [220, 140] on input "text" at bounding box center [279, 138] width 174 height 15
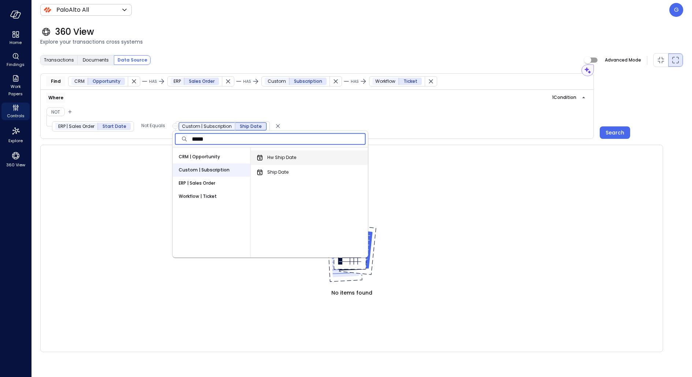
type input "****"
click at [307, 160] on div "Hw Ship Date" at bounding box center [311, 157] width 114 height 15
click at [288, 161] on span "Hw Ship Date" at bounding box center [281, 157] width 29 height 7
click at [264, 161] on button "Hw Ship Date" at bounding box center [260, 157] width 9 height 9
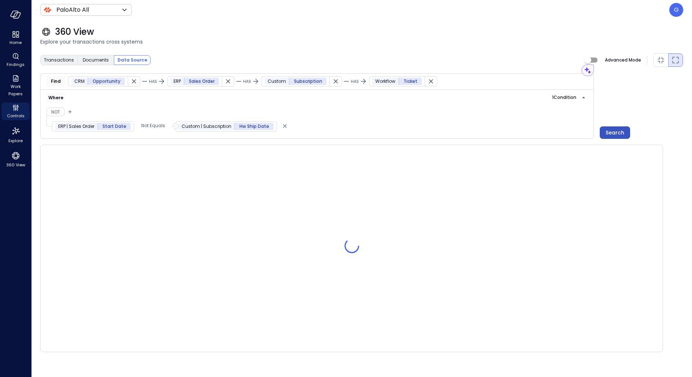
click at [612, 131] on div "Search" at bounding box center [615, 132] width 19 height 9
click at [619, 129] on div "Search" at bounding box center [615, 132] width 19 height 9
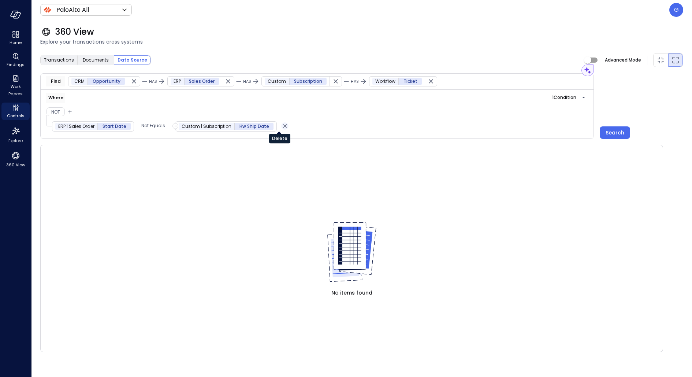
click at [281, 125] on icon "Delete" at bounding box center [284, 126] width 7 height 9
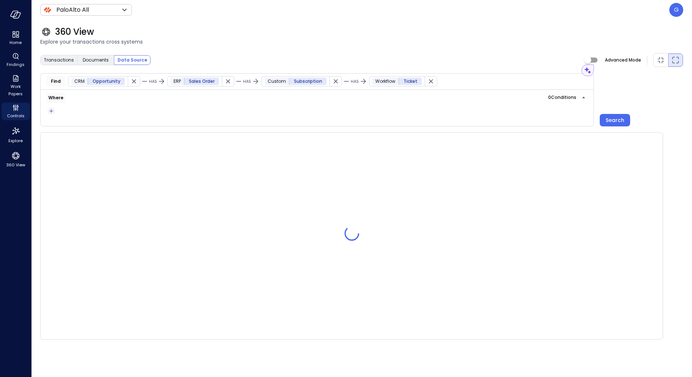
click at [48, 110] on icon "button" at bounding box center [51, 111] width 7 height 9
click at [75, 123] on li "Condition" at bounding box center [65, 123] width 37 height 9
click at [75, 123] on span "Data Source Conditions" at bounding box center [94, 126] width 84 height 7
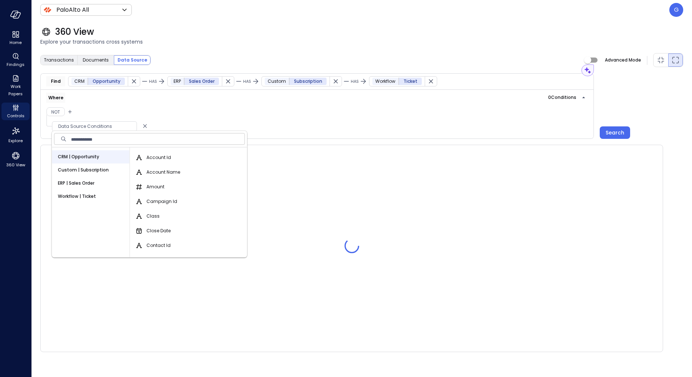
click at [87, 179] on div "ERP | Sales Order" at bounding box center [91, 182] width 78 height 13
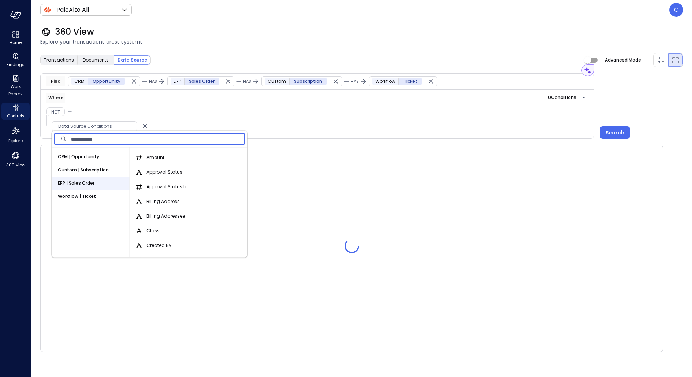
click at [105, 139] on input "text" at bounding box center [158, 138] width 174 height 15
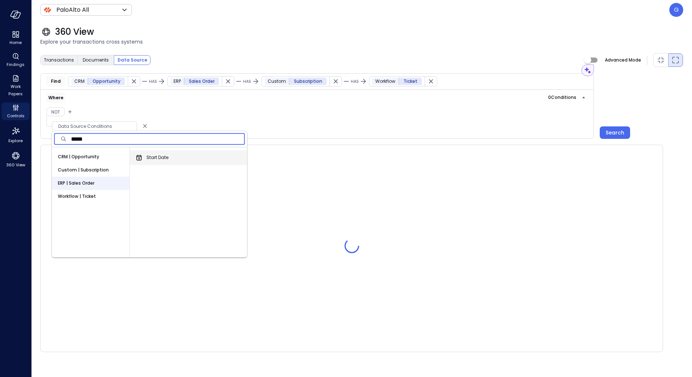
type input "*****"
click at [155, 153] on label "Start Date" at bounding box center [152, 157] width 34 height 9
click at [144, 153] on button "Start Date" at bounding box center [139, 157] width 9 height 9
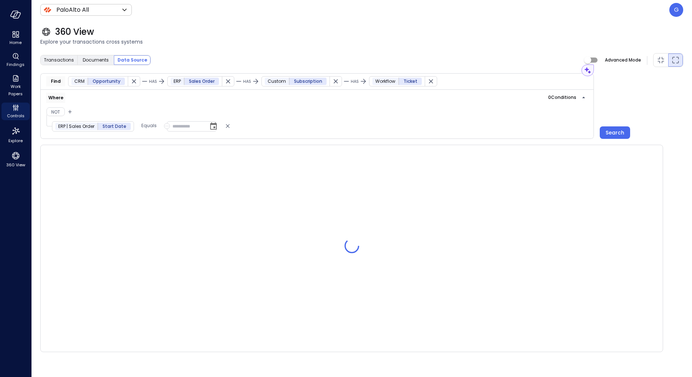
type input "**********"
click at [190, 126] on input "**********" at bounding box center [192, 126] width 50 height 10
click at [141, 126] on p "Equals" at bounding box center [148, 125] width 15 height 7
click at [155, 146] on li "Not Equals" at bounding box center [179, 151] width 81 height 12
click at [173, 126] on icon "button" at bounding box center [175, 126] width 5 height 9
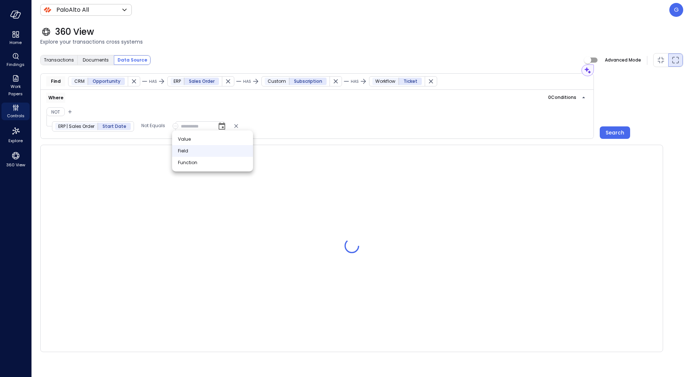
click at [187, 149] on span "Field" at bounding box center [183, 150] width 10 height 7
click at [176, 124] on span "Data Source Conditions" at bounding box center [218, 126] width 84 height 7
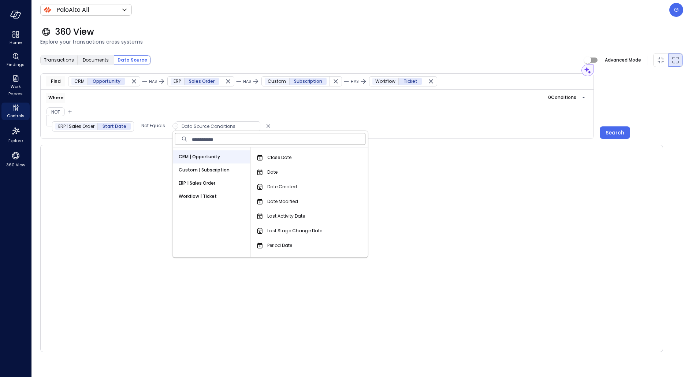
click at [207, 172] on span "Custom | Subscription" at bounding box center [204, 169] width 51 height 7
click at [265, 47] on div "360 View Explore your transactions cross systems" at bounding box center [357, 36] width 652 height 32
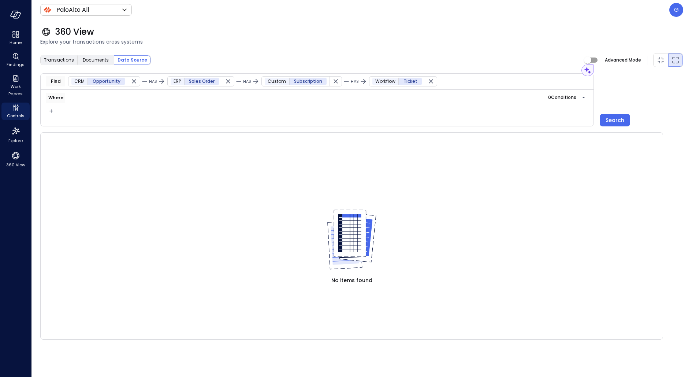
click at [135, 83] on icon "button" at bounding box center [133, 81] width 7 height 7
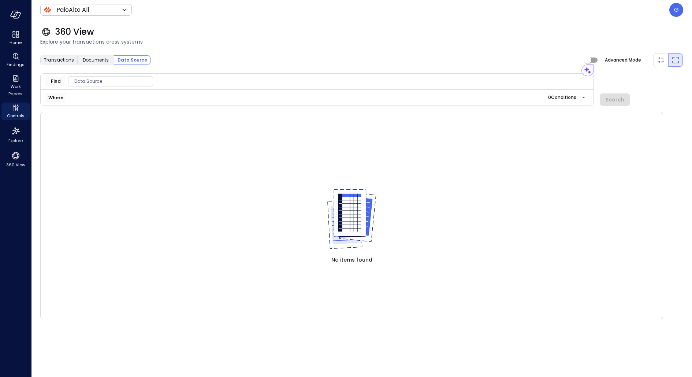
click at [125, 83] on span "Data Source" at bounding box center [110, 81] width 84 height 7
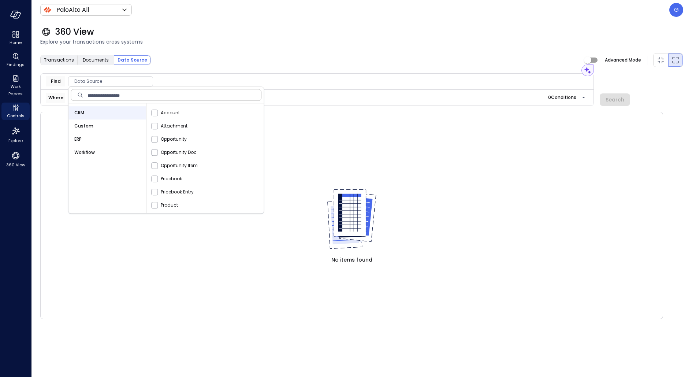
click at [107, 138] on div "ERP" at bounding box center [107, 139] width 78 height 13
click at [138, 98] on input "text" at bounding box center [175, 95] width 174 height 15
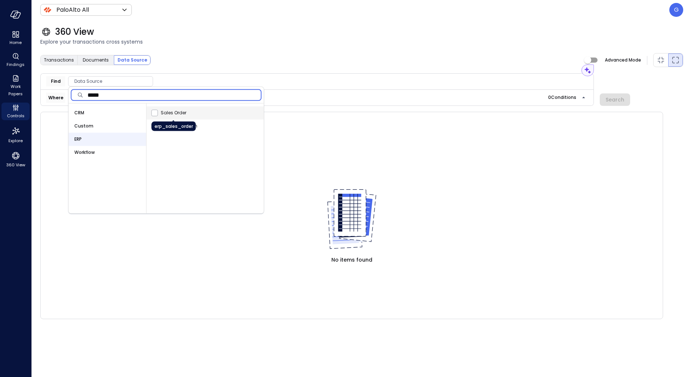
type input "*****"
click at [161, 112] on span "Sales Order" at bounding box center [174, 112] width 26 height 7
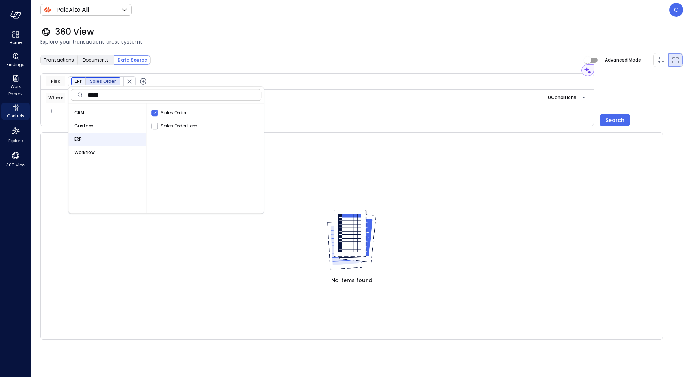
click at [144, 81] on icon "button" at bounding box center [143, 81] width 9 height 9
click at [185, 81] on span "Data Source" at bounding box center [205, 81] width 84 height 7
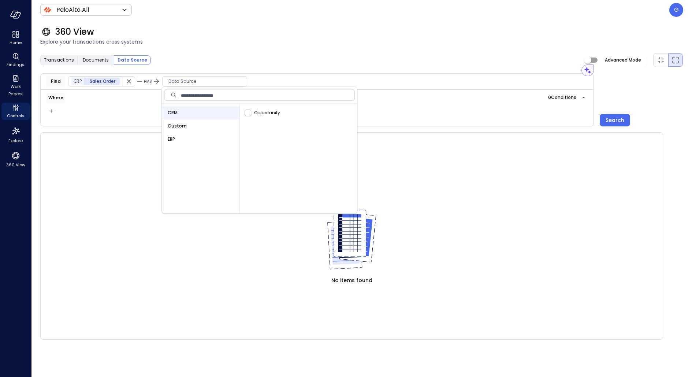
click at [185, 123] on div "Custom" at bounding box center [201, 125] width 78 height 13
click at [251, 82] on icon "button" at bounding box center [251, 81] width 7 height 7
click at [284, 83] on span "Data Source" at bounding box center [312, 81] width 84 height 7
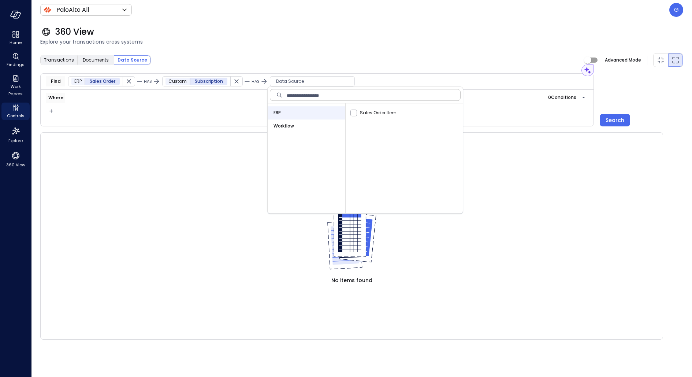
click at [290, 129] on span "Workflow" at bounding box center [284, 125] width 21 height 7
click at [632, 111] on div "Assistant Find ERP Sales Order HAS Custom Subscription HAS Workflow Ticket Wher…" at bounding box center [361, 99] width 643 height 53
click at [623, 114] on button "Search" at bounding box center [615, 120] width 30 height 12
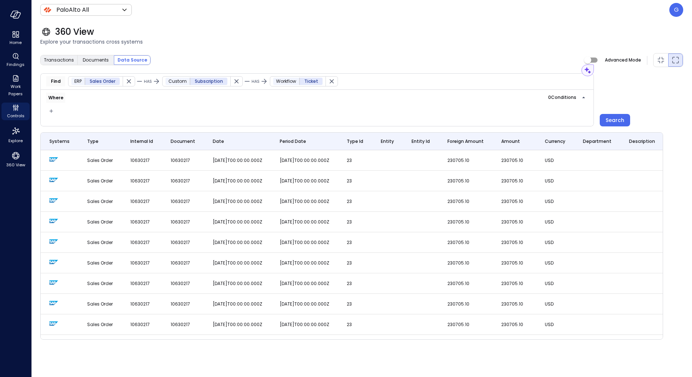
click at [55, 111] on div at bounding box center [52, 111] width 21 height 8
click at [52, 111] on icon "button" at bounding box center [51, 111] width 7 height 9
click at [72, 123] on li "Condition" at bounding box center [65, 123] width 37 height 9
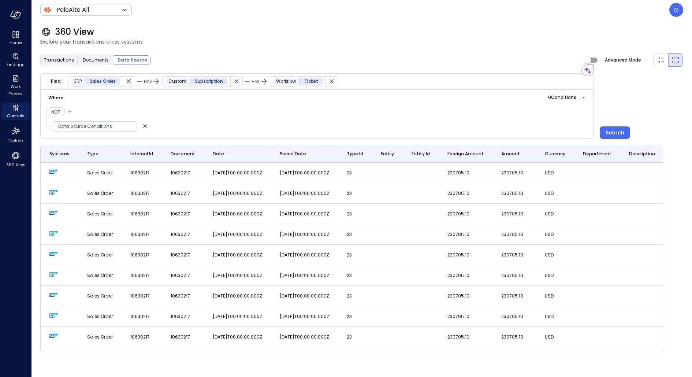
click at [94, 123] on span "Data Source Conditions" at bounding box center [94, 126] width 84 height 7
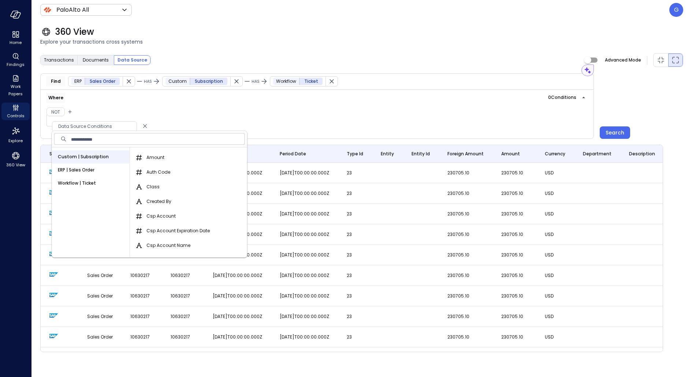
click at [98, 135] on input "text" at bounding box center [158, 138] width 174 height 15
click at [85, 172] on span "ERP | Sales Order" at bounding box center [76, 169] width 37 height 7
click at [94, 138] on input "text" at bounding box center [158, 138] width 174 height 15
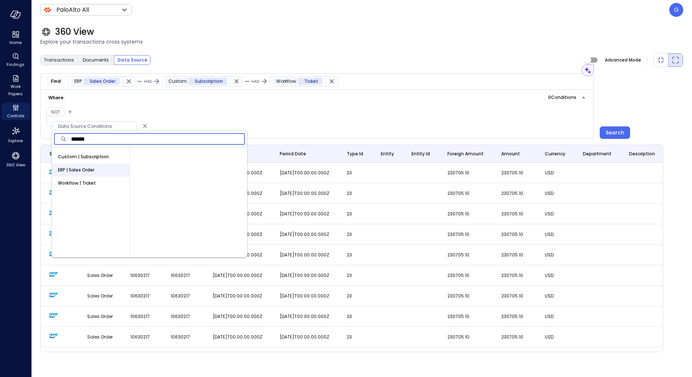
type input "*****"
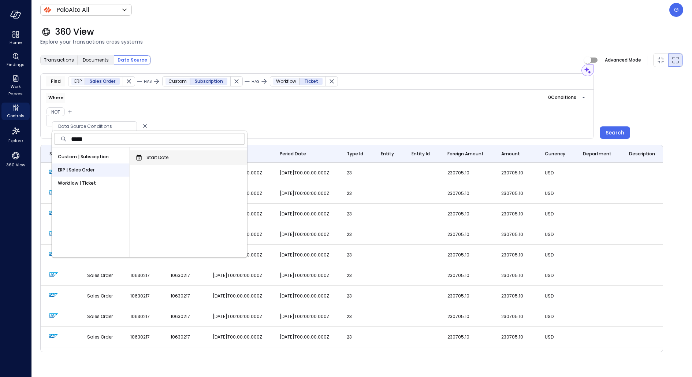
click at [155, 154] on span "Start Date" at bounding box center [157, 157] width 22 height 7
click at [144, 154] on button "Start Date" at bounding box center [139, 157] width 9 height 9
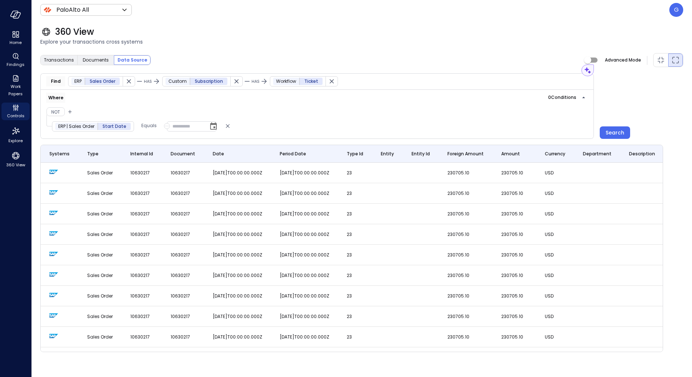
click at [151, 129] on div "ERP | Sales Order Start Date Equals" at bounding box center [136, 126] width 168 height 11
type input "**********"
click at [178, 126] on input "**********" at bounding box center [192, 126] width 50 height 10
click at [165, 126] on icon "button" at bounding box center [166, 126] width 5 height 9
click at [182, 147] on li "Field" at bounding box center [204, 151] width 81 height 12
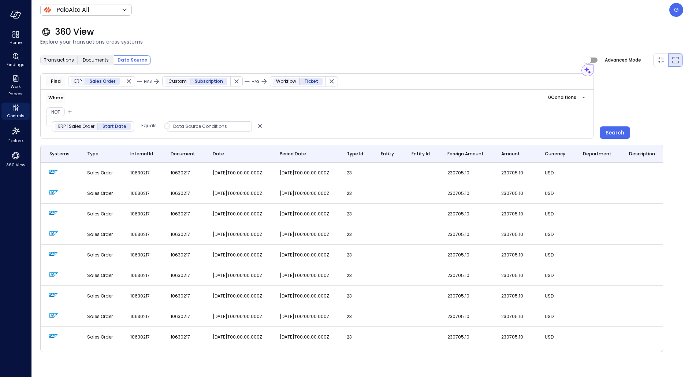
click at [188, 129] on div "Data Source Conditions" at bounding box center [209, 126] width 85 height 10
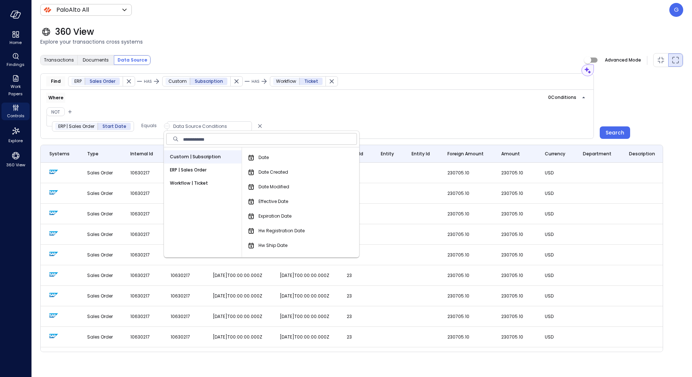
click at [197, 169] on span "ERP | Sales Order" at bounding box center [188, 169] width 37 height 7
click at [193, 182] on span "Workflow | Ticket" at bounding box center [189, 182] width 38 height 7
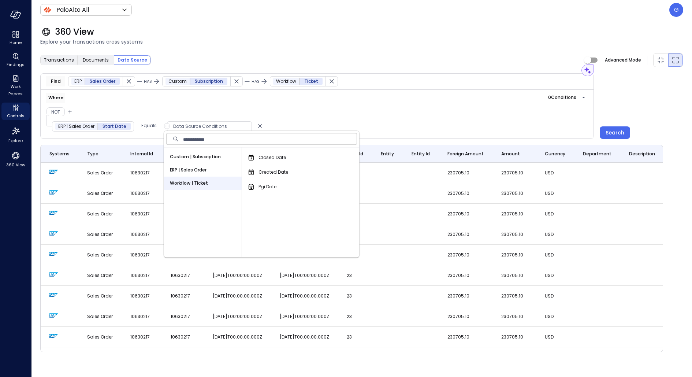
click at [197, 155] on span "Custom | Subscription" at bounding box center [195, 156] width 51 height 7
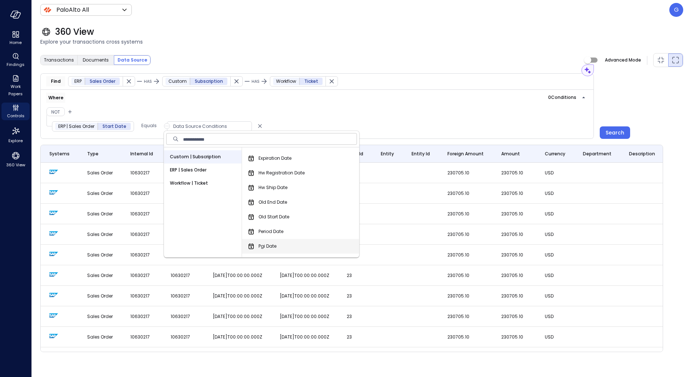
scroll to position [86, 0]
click at [279, 243] on span "Ship Date" at bounding box center [268, 246] width 21 height 7
click at [256, 243] on button "Ship Date" at bounding box center [251, 247] width 9 height 9
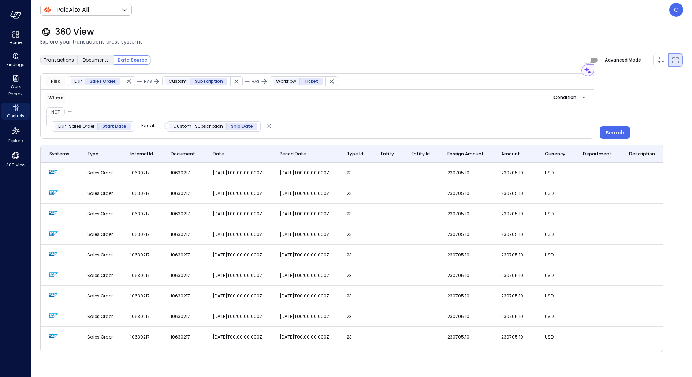
click at [152, 122] on p "Equals" at bounding box center [148, 125] width 15 height 7
click at [162, 151] on span "Not Equals" at bounding box center [157, 150] width 24 height 7
click at [615, 128] on div "Search" at bounding box center [615, 132] width 19 height 9
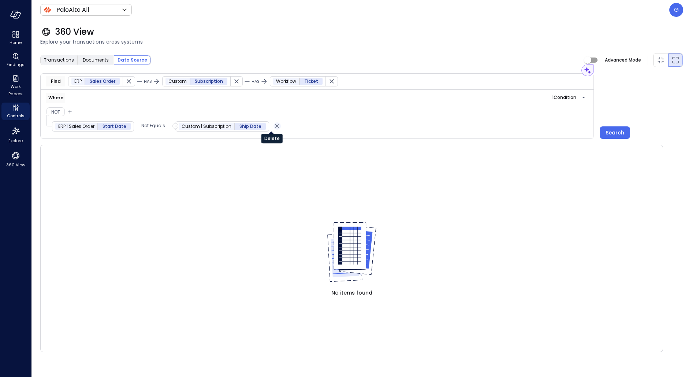
click at [274, 124] on icon "Delete" at bounding box center [277, 126] width 7 height 9
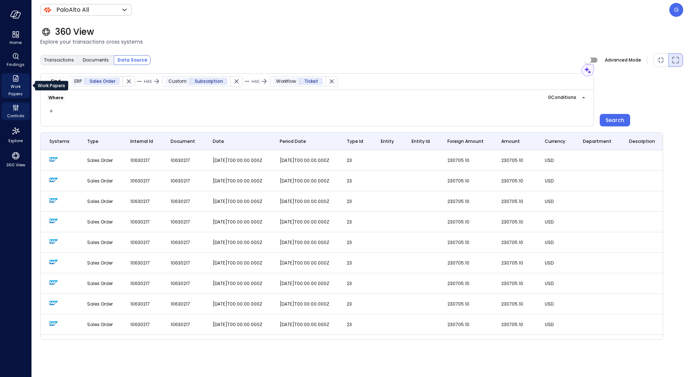
click at [19, 81] on icon "Work Papers" at bounding box center [15, 78] width 9 height 9
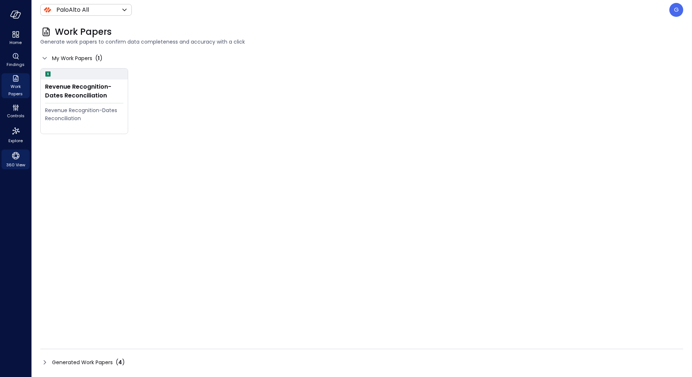
click at [10, 156] on icon "360 View" at bounding box center [15, 155] width 11 height 11
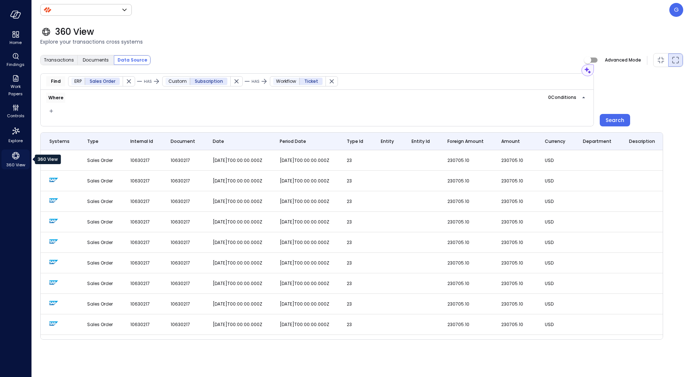
type input "*******"
click at [330, 83] on icon "button" at bounding box center [332, 81] width 4 height 4
click at [234, 83] on icon "button" at bounding box center [236, 81] width 7 height 7
click at [130, 83] on icon "button" at bounding box center [128, 81] width 7 height 7
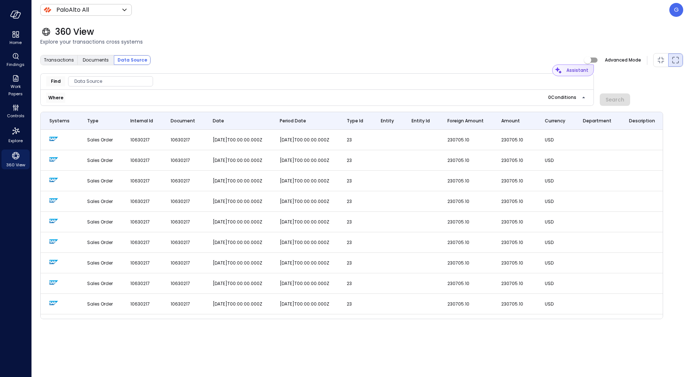
click at [586, 74] on span "Assistant" at bounding box center [576, 70] width 24 height 12
click at [446, 39] on span "Explore your transactions cross systems" at bounding box center [361, 42] width 643 height 8
click at [260, 35] on div "360 View" at bounding box center [361, 32] width 643 height 12
click at [13, 62] on span "Findings" at bounding box center [16, 64] width 18 height 7
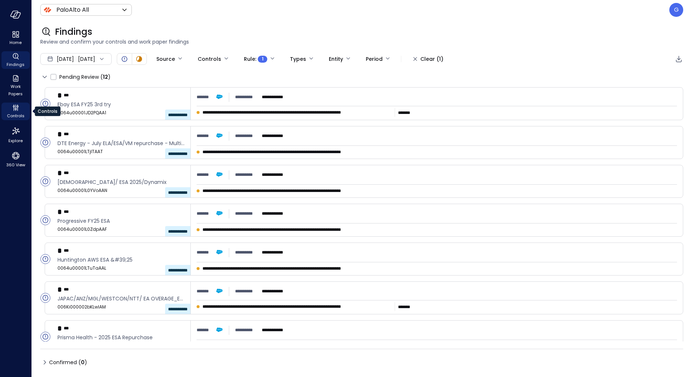
click at [17, 111] on icon "Controls" at bounding box center [15, 107] width 9 height 9
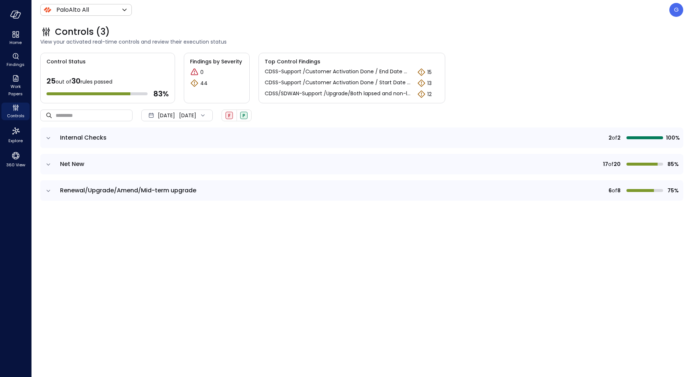
click at [50, 165] on icon "expand row" at bounding box center [48, 164] width 7 height 7
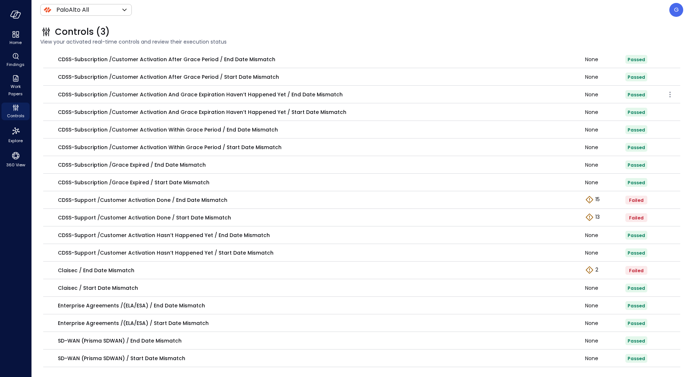
scroll to position [213, 0]
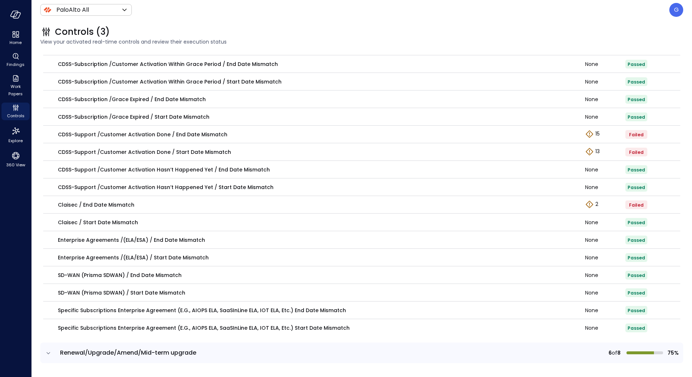
click at [48, 354] on icon "expand row" at bounding box center [48, 352] width 7 height 7
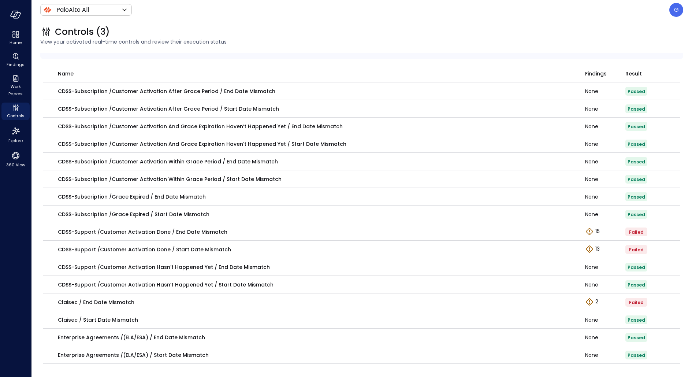
scroll to position [0, 0]
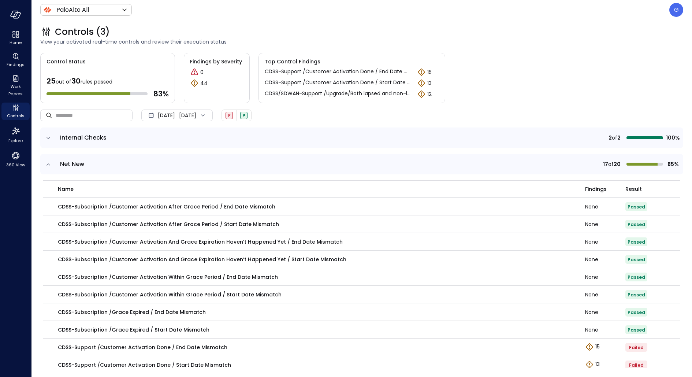
click at [53, 161] on td at bounding box center [47, 164] width 15 height 21
click at [49, 163] on icon "expand row" at bounding box center [48, 164] width 7 height 7
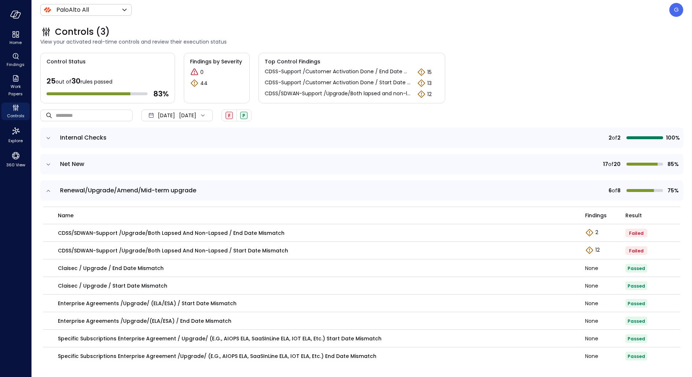
click at [49, 193] on icon "expand row" at bounding box center [48, 190] width 7 height 7
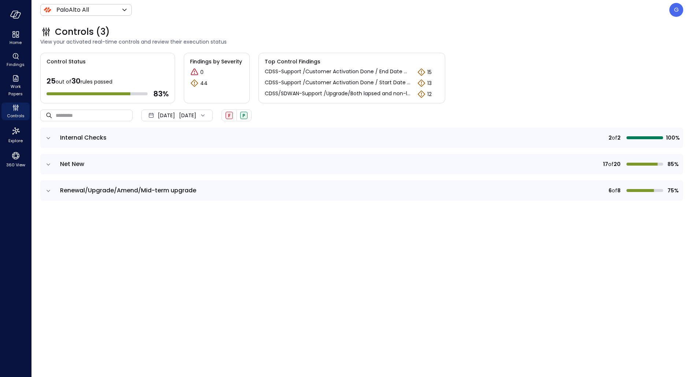
click at [51, 189] on icon "expand row" at bounding box center [48, 190] width 7 height 7
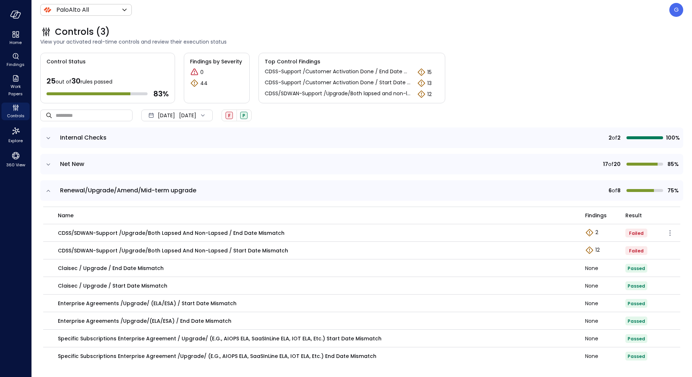
scroll to position [2, 0]
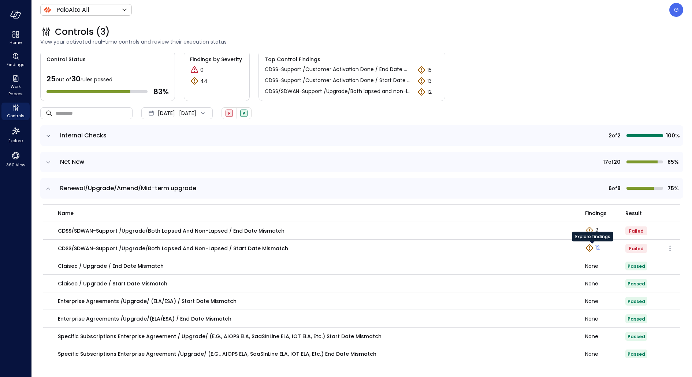
click at [596, 247] on p "12" at bounding box center [597, 248] width 4 height 8
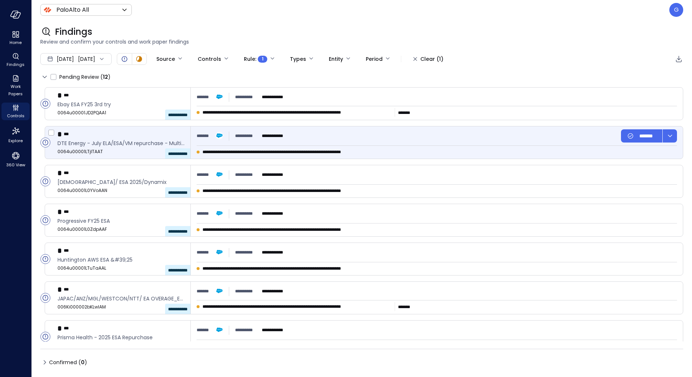
click at [419, 142] on div "**********" at bounding box center [437, 135] width 480 height 13
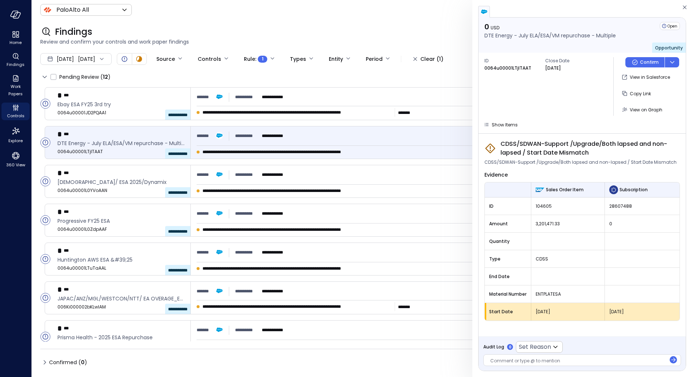
click at [575, 358] on div at bounding box center [578, 361] width 176 height 8
click at [635, 110] on span "View on Graph" at bounding box center [646, 110] width 33 height 6
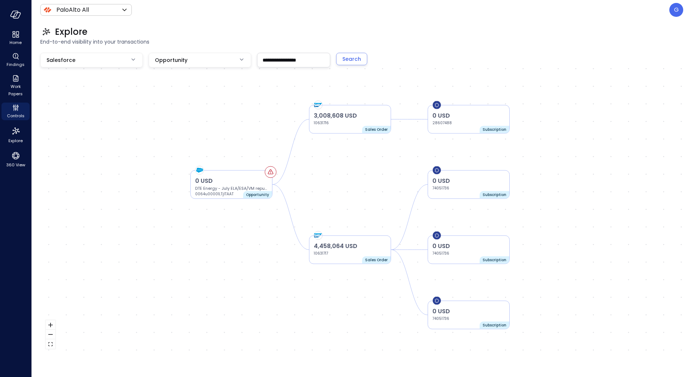
drag, startPoint x: 593, startPoint y: 115, endPoint x: 581, endPoint y: 128, distance: 17.6
click at [581, 128] on div "0 USD DTE Energy - July ELA/ESA/VM repurchase - Multiple 0064u00001LTjlTAAT Opp…" at bounding box center [361, 203] width 643 height 301
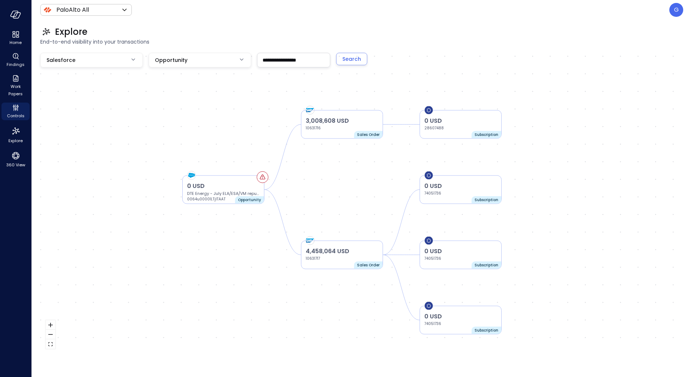
drag, startPoint x: 188, startPoint y: 111, endPoint x: 180, endPoint y: 116, distance: 9.5
click at [180, 116] on div "0 USD DTE Energy - July ELA/ESA/VM repurchase - Multiple 0064u00001LTjlTAAT Opp…" at bounding box center [361, 203] width 643 height 301
click at [19, 160] on icon "360 View" at bounding box center [15, 155] width 11 height 11
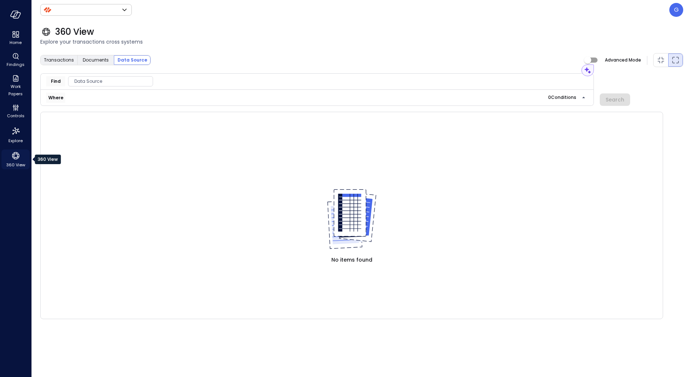
type input "*******"
click at [62, 62] on span "Transactions" at bounding box center [59, 59] width 30 height 7
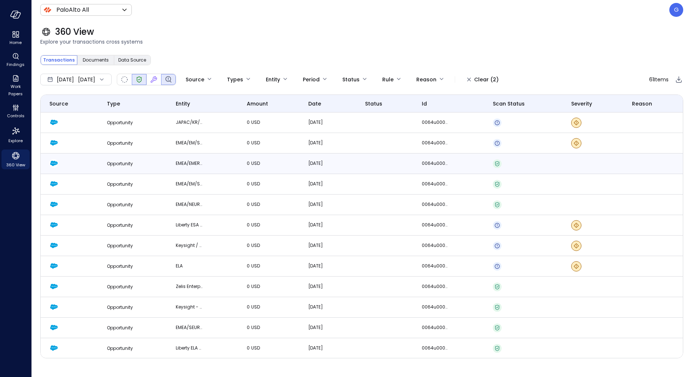
click at [537, 167] on td at bounding box center [523, 163] width 78 height 21
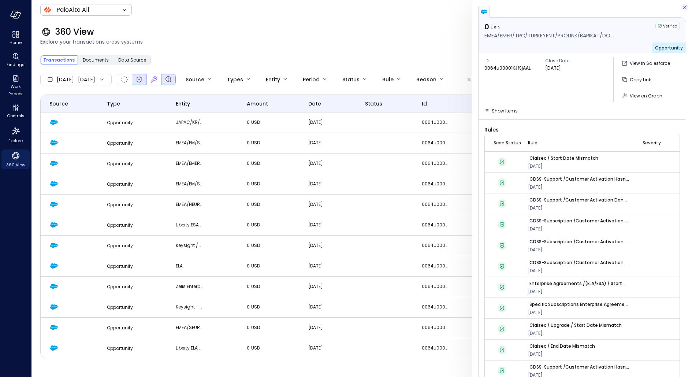
click at [684, 7] on icon "button" at bounding box center [685, 7] width 4 height 4
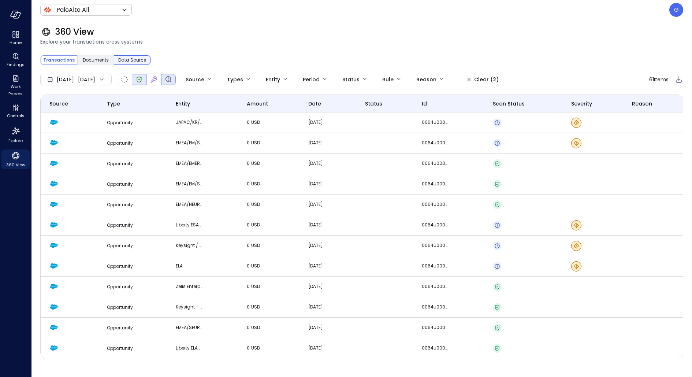
click at [141, 61] on span "Data Source" at bounding box center [132, 59] width 28 height 7
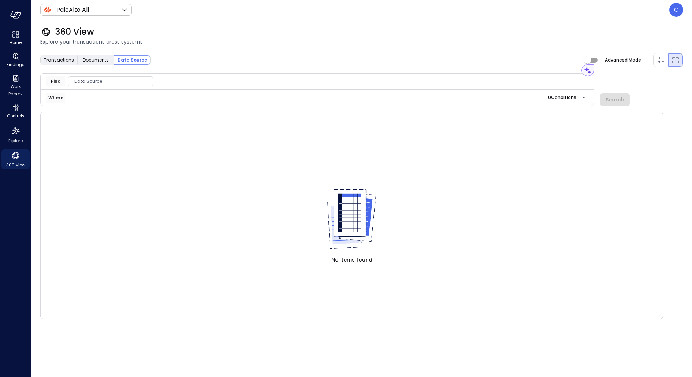
click at [119, 81] on span "Data Source" at bounding box center [110, 81] width 84 height 7
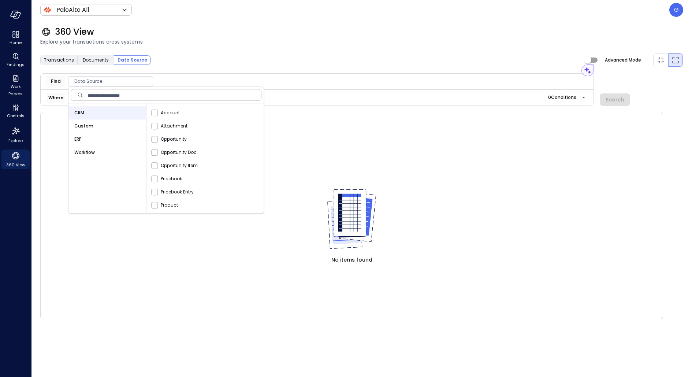
click at [102, 143] on div "ERP" at bounding box center [107, 139] width 78 height 13
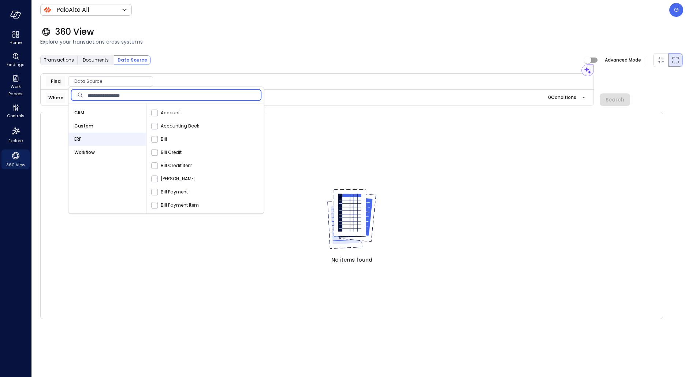
click at [142, 96] on input "text" at bounding box center [175, 95] width 174 height 15
type input "*****"
click at [167, 112] on span "Sales Order" at bounding box center [174, 112] width 26 height 7
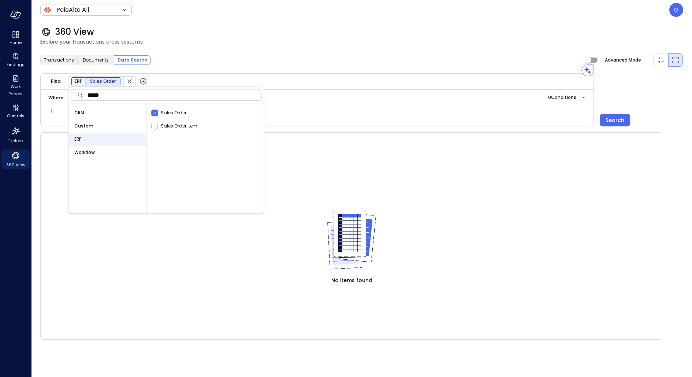
click at [142, 79] on icon "button" at bounding box center [143, 81] width 9 height 9
click at [178, 85] on div "Data Source" at bounding box center [204, 81] width 85 height 10
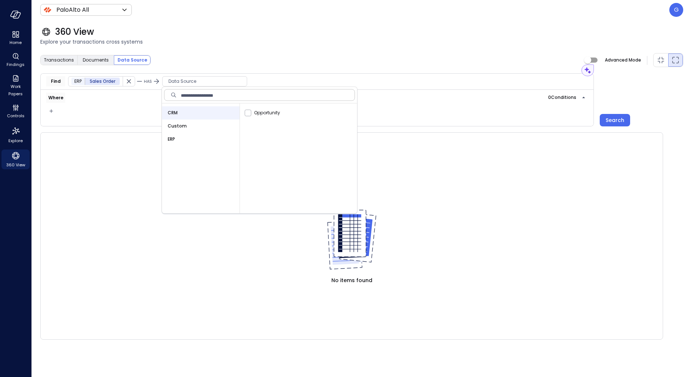
click at [181, 125] on span "Custom" at bounding box center [177, 125] width 19 height 7
click at [251, 115] on span "Subscription" at bounding box center [266, 112] width 31 height 7
click at [246, 81] on icon "button" at bounding box center [250, 81] width 9 height 9
click at [291, 82] on span "Data Source" at bounding box center [312, 81] width 84 height 7
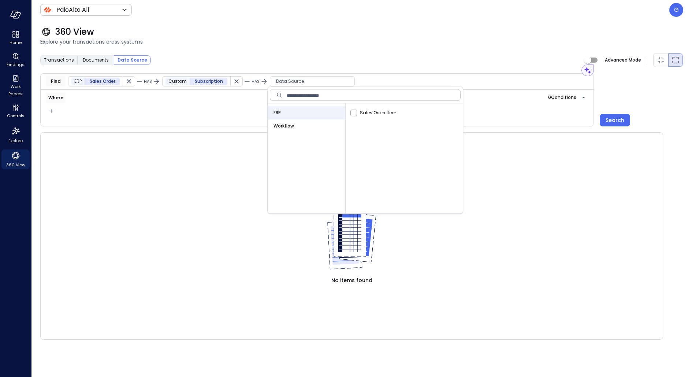
click at [290, 127] on span "Workflow" at bounding box center [284, 125] width 21 height 7
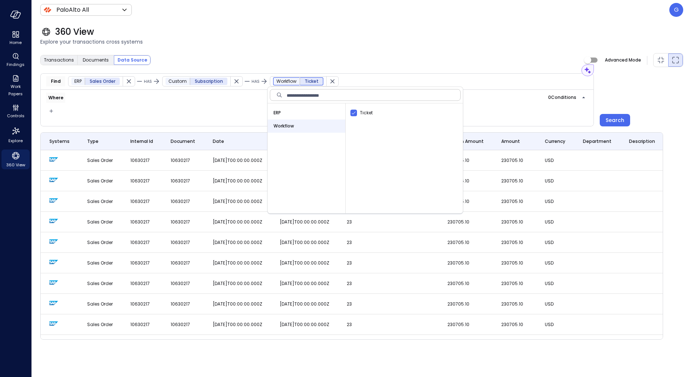
click at [377, 47] on div "360 View Explore your transactions cross systems" at bounding box center [357, 36] width 652 height 32
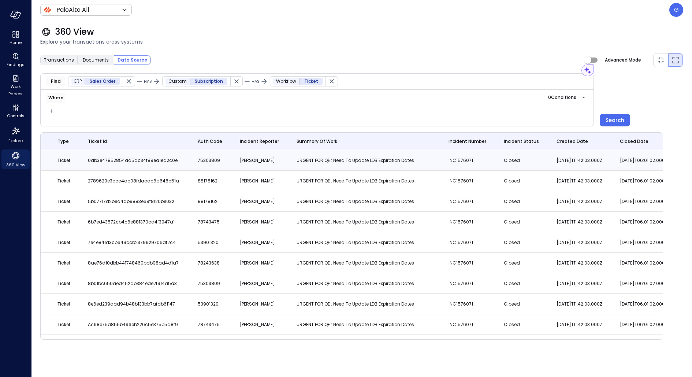
scroll to position [0, 5315]
click at [51, 113] on icon "button" at bounding box center [51, 111] width 7 height 9
click at [64, 121] on li "Condition" at bounding box center [65, 123] width 37 height 9
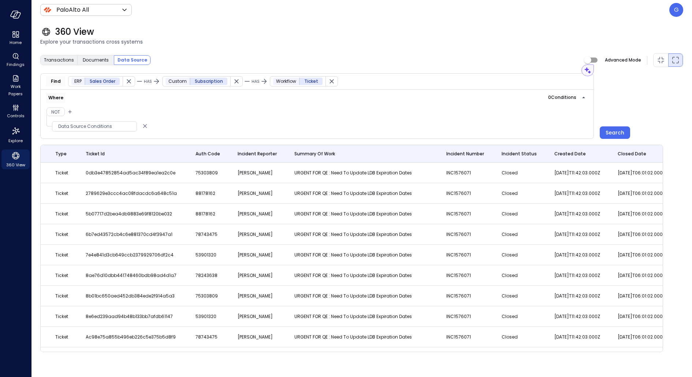
click at [83, 123] on span "Data Source Conditions" at bounding box center [94, 126] width 84 height 7
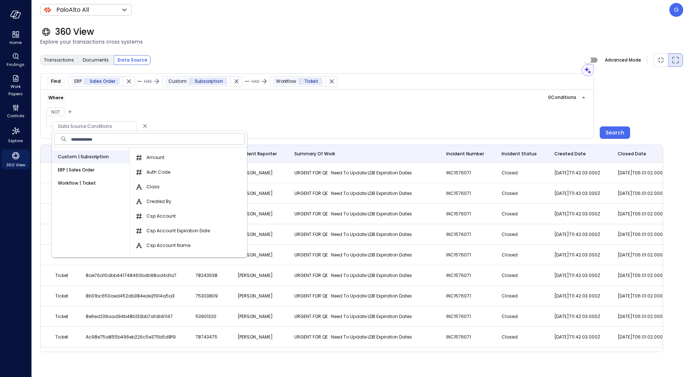
click at [125, 140] on input "text" at bounding box center [158, 138] width 174 height 15
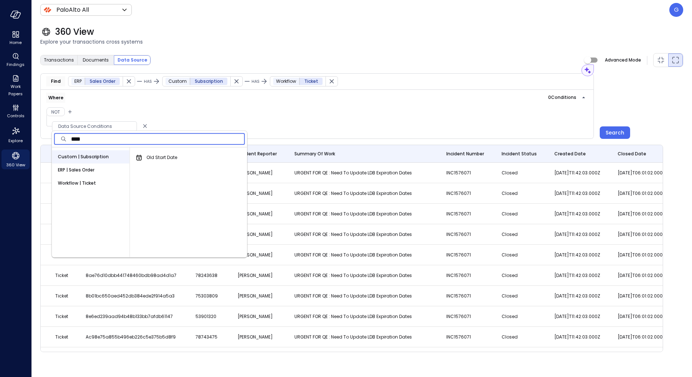
type input "*****"
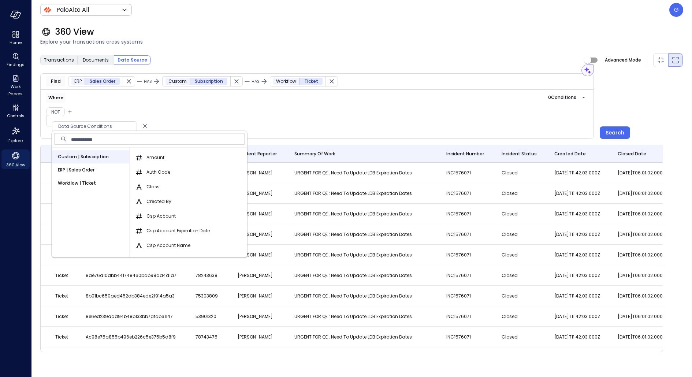
click at [97, 169] on div "ERP | Sales Order" at bounding box center [91, 169] width 78 height 13
click at [97, 141] on input "text" at bounding box center [158, 138] width 174 height 15
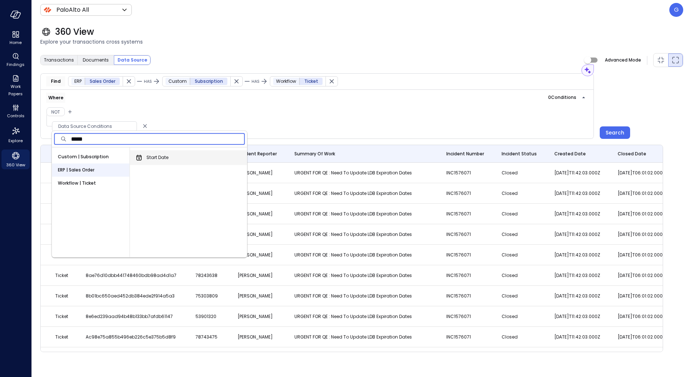
type input "*****"
click at [155, 155] on span "Start Date" at bounding box center [157, 157] width 22 height 7
click at [144, 155] on button "Start Date" at bounding box center [139, 157] width 9 height 9
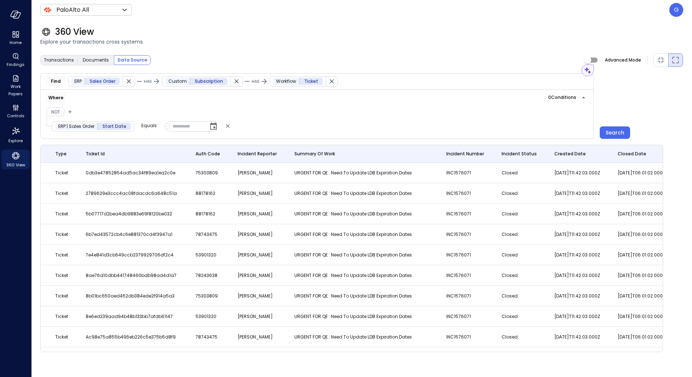
click at [149, 125] on p "Equals" at bounding box center [148, 125] width 15 height 7
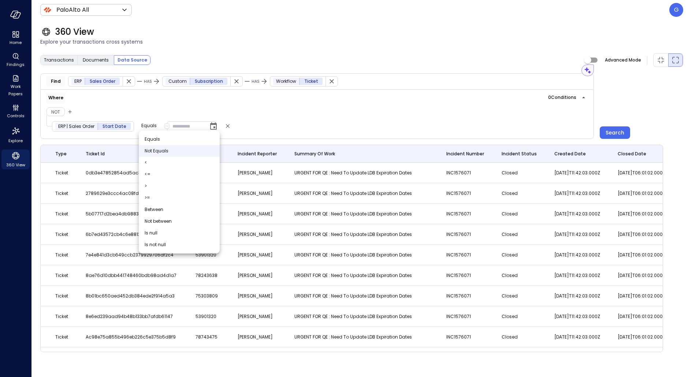
click at [161, 148] on span "Not Equals" at bounding box center [157, 150] width 24 height 7
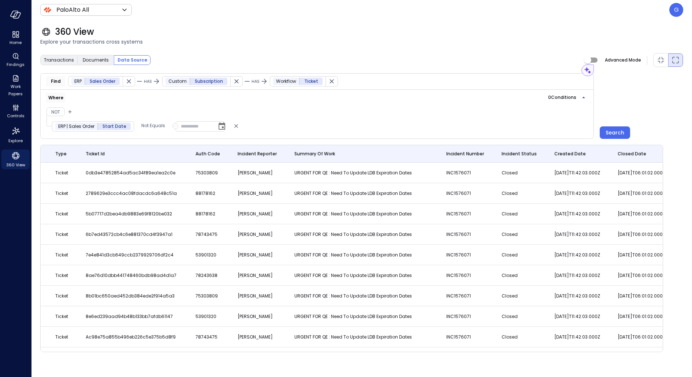
click at [173, 126] on icon "button" at bounding box center [175, 126] width 5 height 9
click at [179, 148] on span "Field" at bounding box center [183, 150] width 10 height 7
click at [198, 126] on span "Data Source Conditions" at bounding box center [218, 126] width 84 height 7
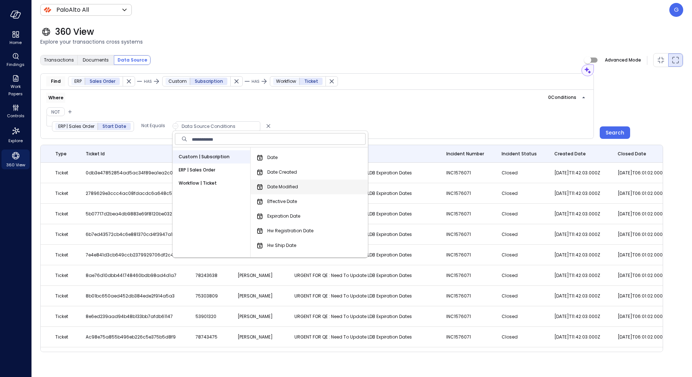
scroll to position [86, 0]
click at [287, 244] on span "Ship Date" at bounding box center [277, 246] width 21 height 7
click at [264, 244] on button "Ship Date" at bounding box center [260, 247] width 9 height 9
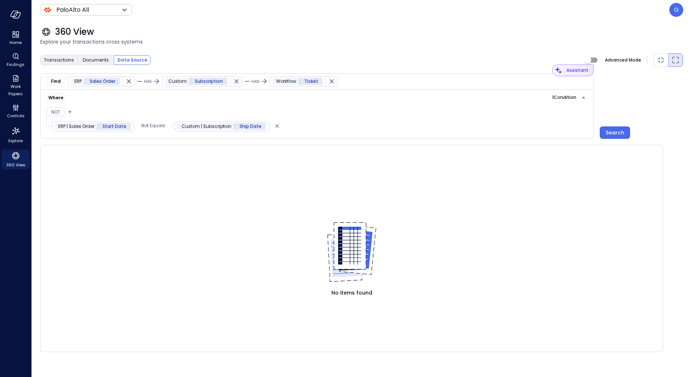
click at [588, 72] on div "Assistant" at bounding box center [578, 70] width 29 height 12
click at [571, 72] on div "Assistant" at bounding box center [577, 70] width 22 height 7
click at [18, 83] on span "Work Papers" at bounding box center [15, 90] width 22 height 15
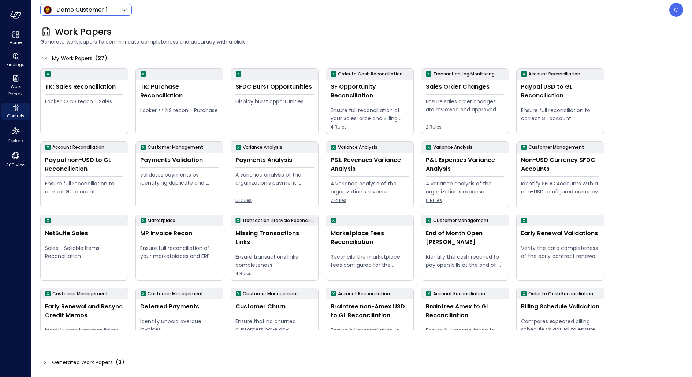
click at [97, 4] on div "Demo Customer 1 ***** ​" at bounding box center [86, 10] width 92 height 12
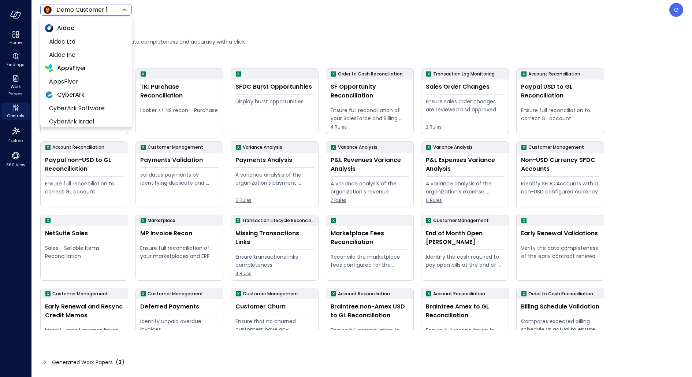
click at [95, 8] on body "Home Findings Work Papers Controls Explore 360 View Demo Customer 1 ***** ​ G W…" at bounding box center [346, 188] width 692 height 377
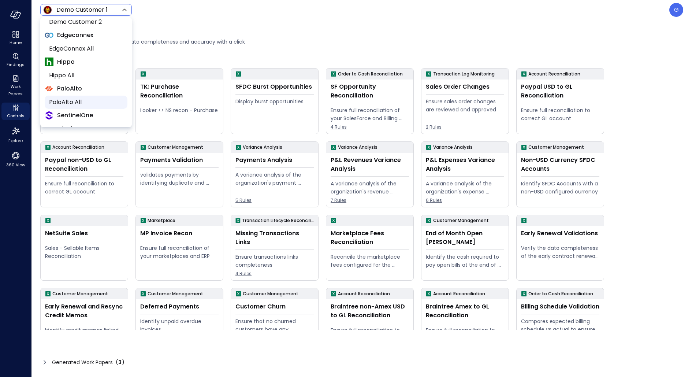
click at [84, 103] on span "PaloAlto All" at bounding box center [85, 102] width 72 height 9
type input "*******"
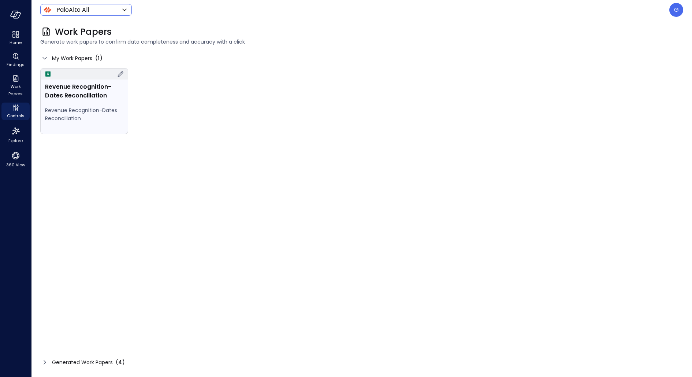
click at [104, 110] on div "Revenue Recognition-Dates Reconciliation" at bounding box center [84, 114] width 78 height 16
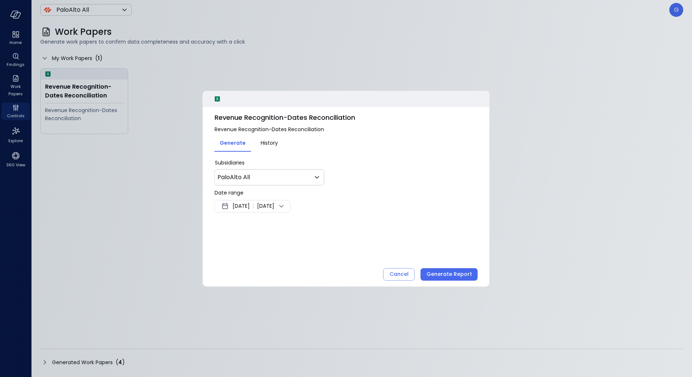
click at [317, 56] on div at bounding box center [346, 188] width 692 height 377
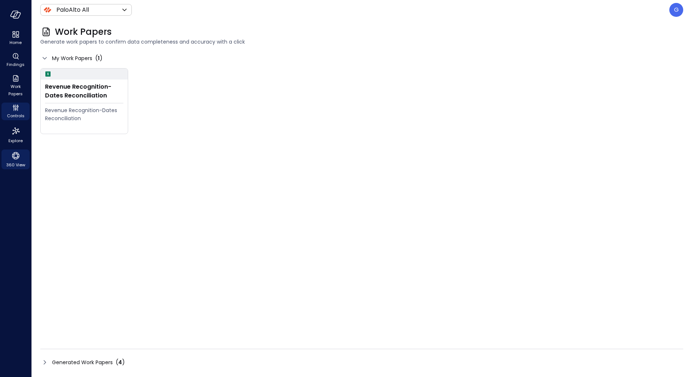
click at [23, 161] on div "360 View" at bounding box center [15, 159] width 28 height 20
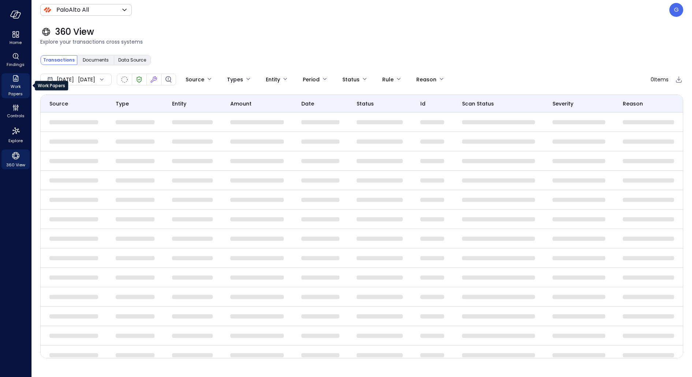
click at [18, 76] on icon "Work Papers" at bounding box center [15, 78] width 9 height 9
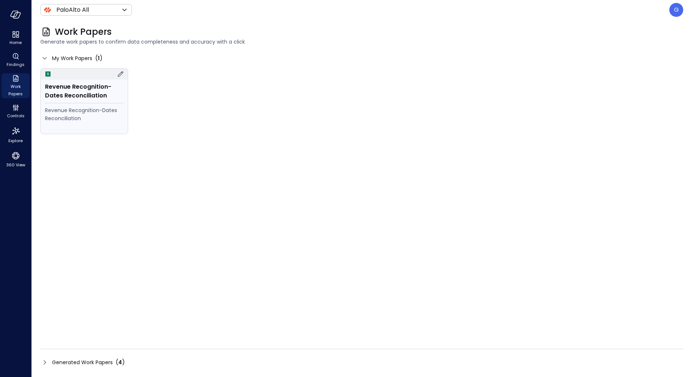
click at [96, 129] on div "Revenue Recognition-Dates Reconciliation" at bounding box center [84, 118] width 78 height 25
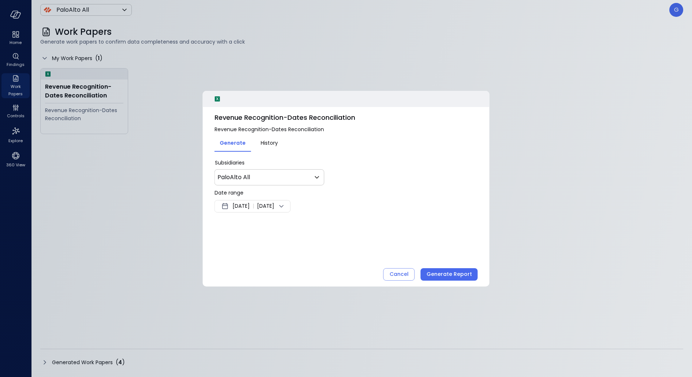
click at [250, 208] on span "[DATE]" at bounding box center [241, 206] width 17 height 9
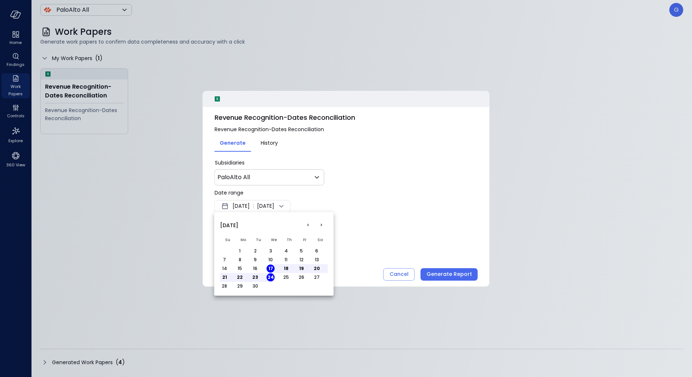
click at [309, 224] on button "<" at bounding box center [307, 225] width 13 height 13
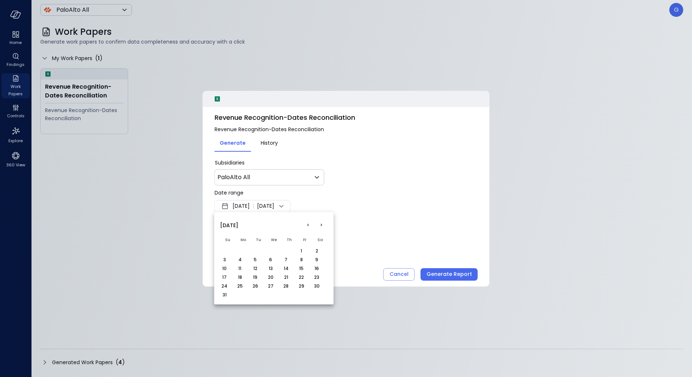
click at [300, 250] on button "1" at bounding box center [301, 251] width 8 height 8
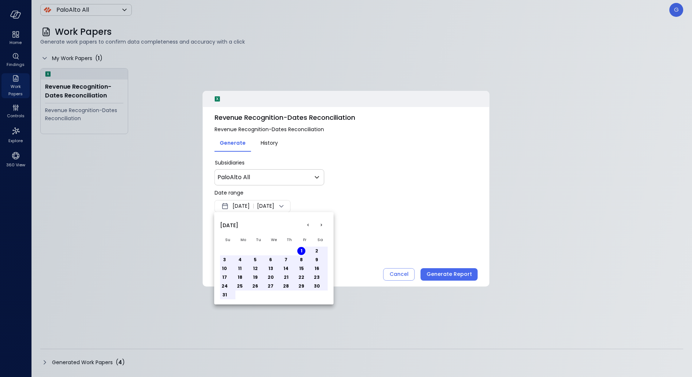
click at [222, 296] on button "31" at bounding box center [224, 295] width 8 height 8
click at [411, 220] on div at bounding box center [346, 188] width 692 height 377
